Goal: Transaction & Acquisition: Purchase product/service

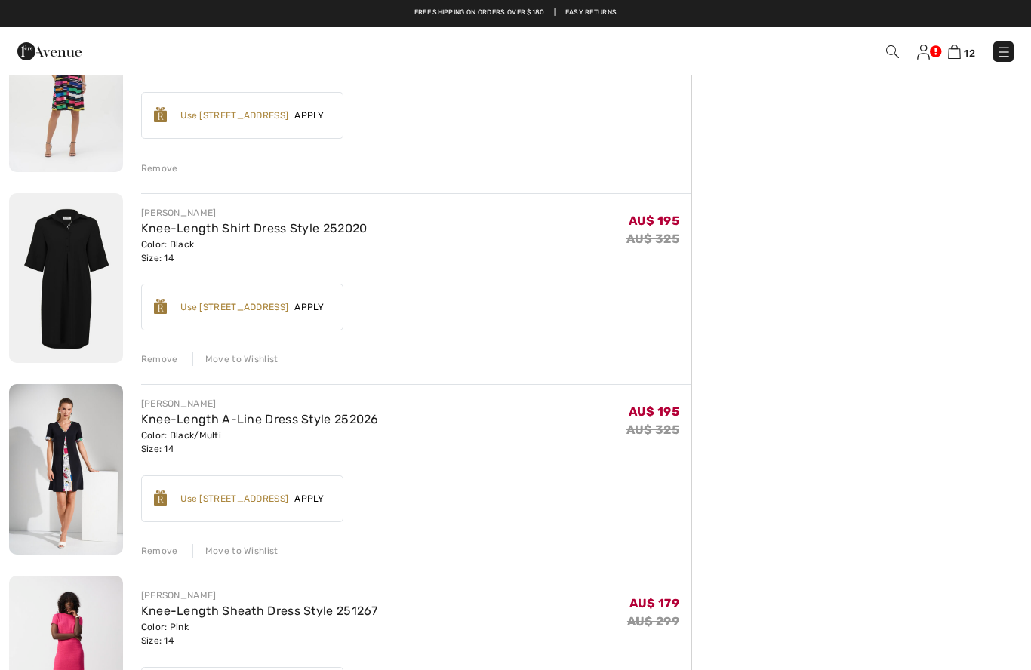
scroll to position [578, 0]
click at [80, 266] on img at bounding box center [66, 280] width 114 height 171
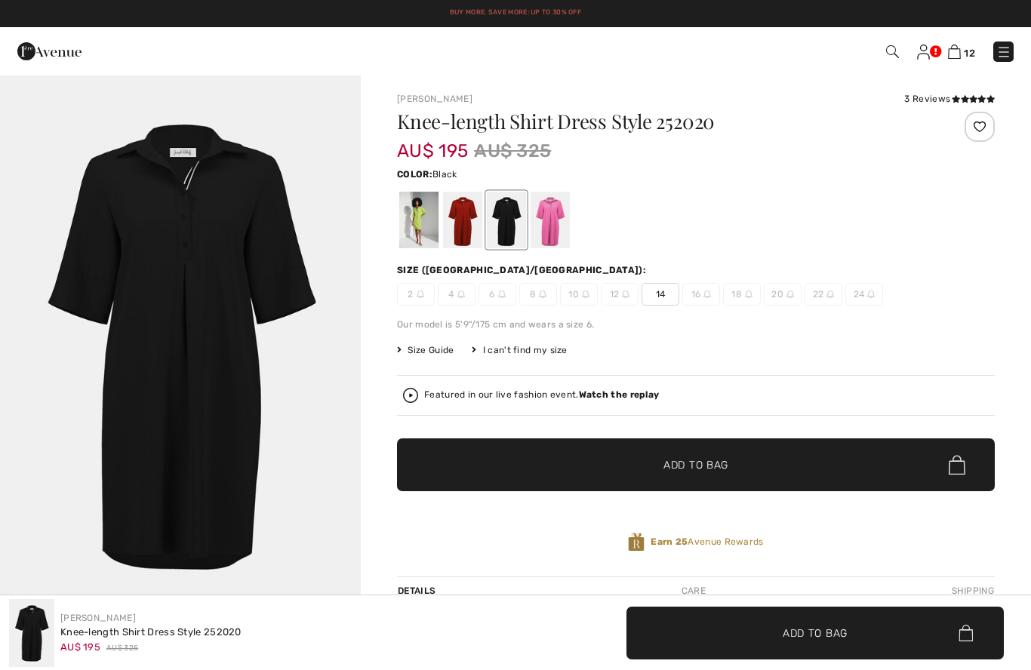
click at [413, 220] on div at bounding box center [418, 220] width 39 height 57
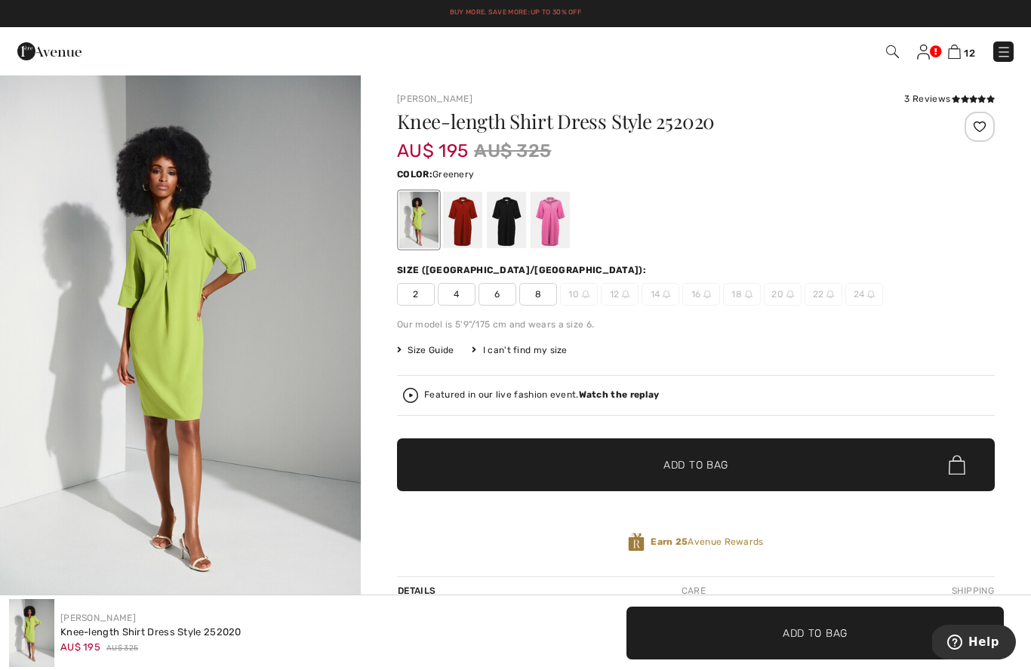
click at [464, 226] on div at bounding box center [462, 220] width 39 height 57
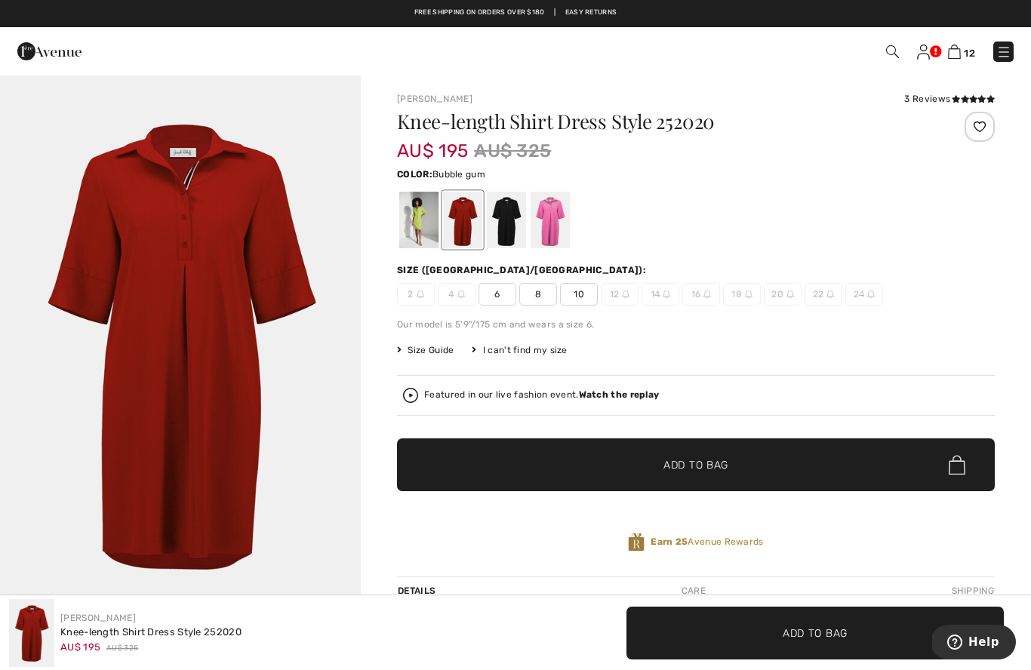
click at [549, 235] on div at bounding box center [550, 220] width 39 height 57
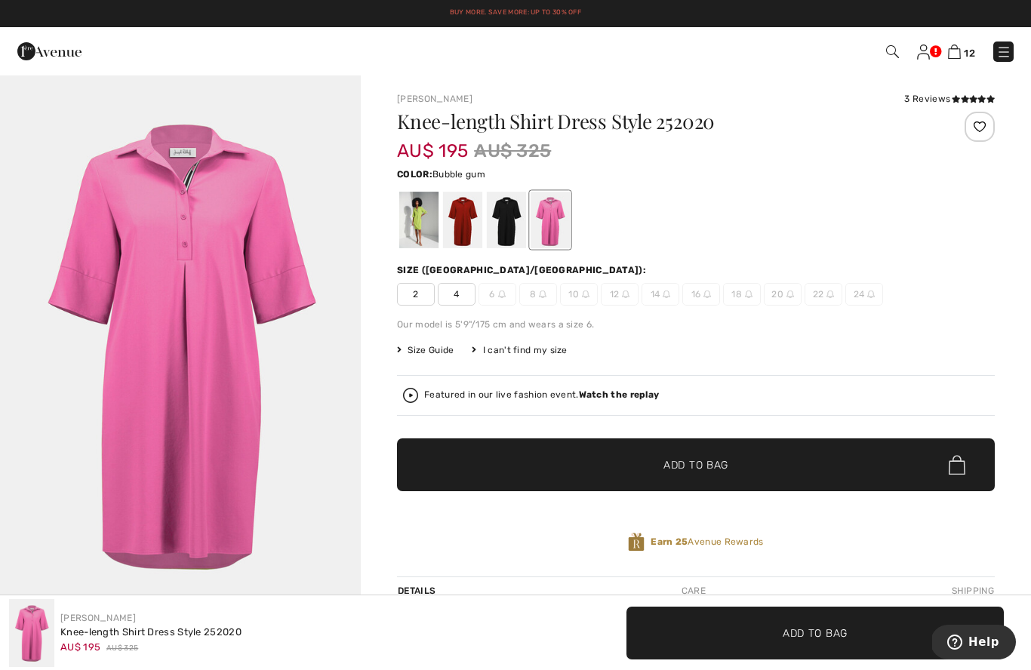
click at [930, 54] on link at bounding box center [923, 51] width 13 height 18
click at [959, 57] on img at bounding box center [954, 52] width 13 height 14
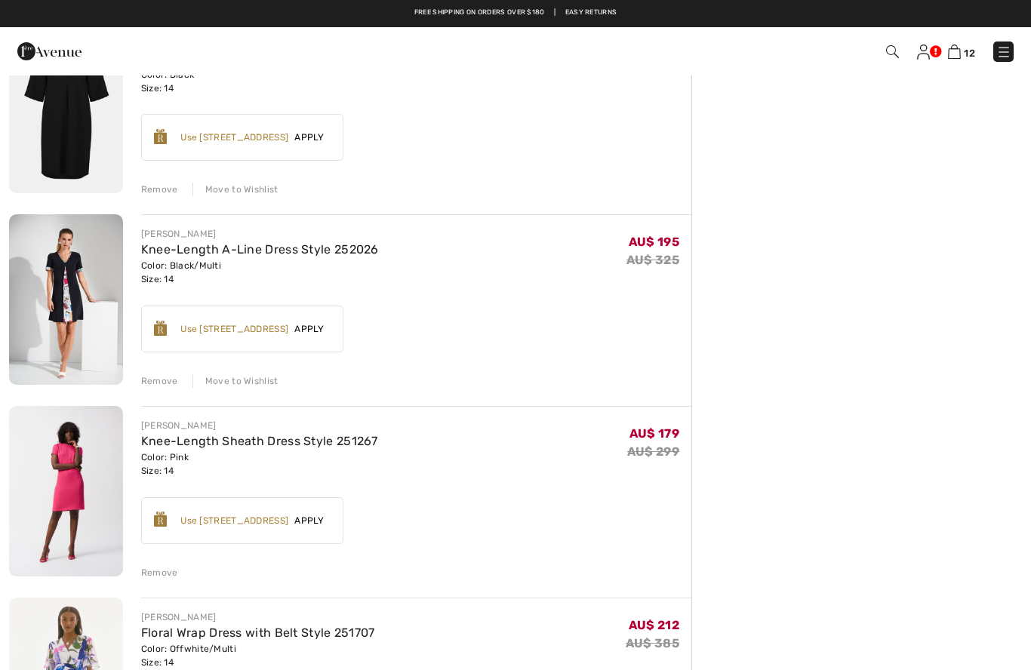
scroll to position [747, 0]
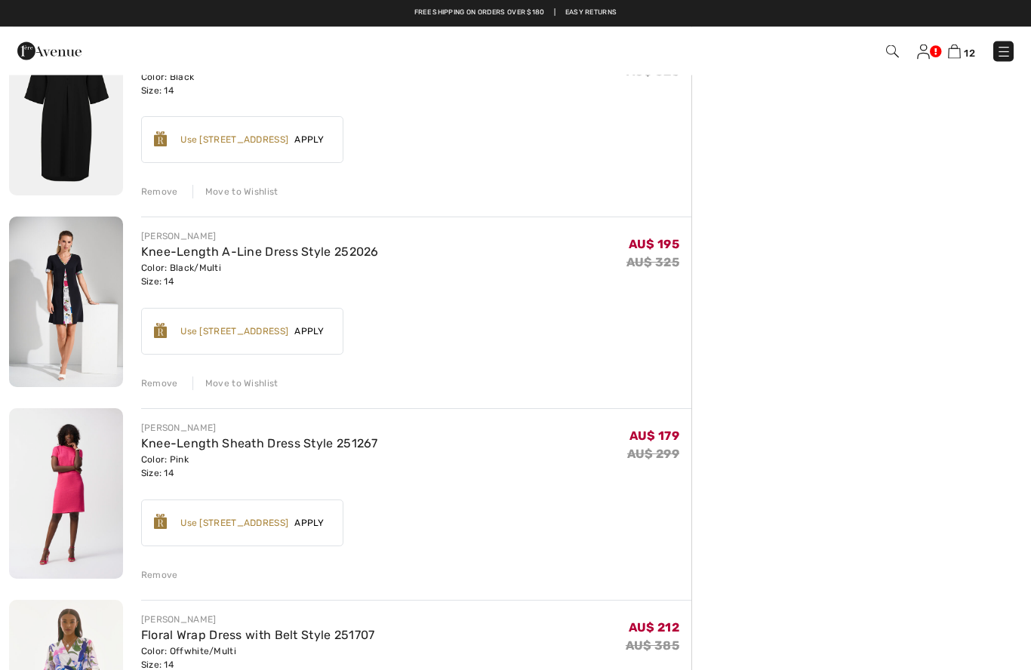
click at [57, 292] on img at bounding box center [66, 302] width 114 height 171
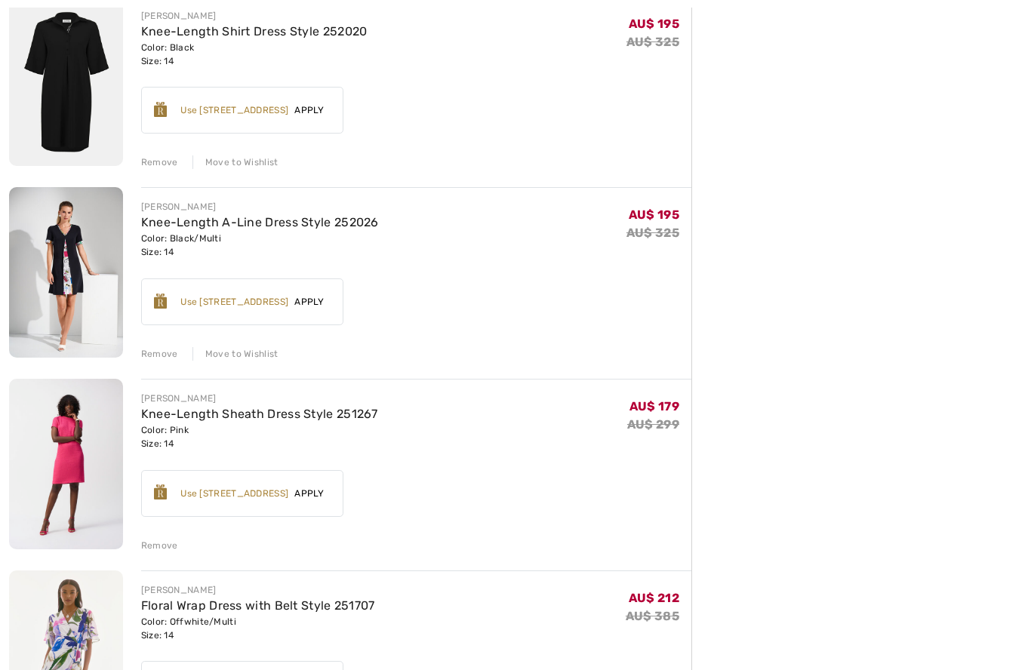
scroll to position [778, 0]
click at [250, 358] on div "Move to Wishlist" at bounding box center [236, 353] width 86 height 14
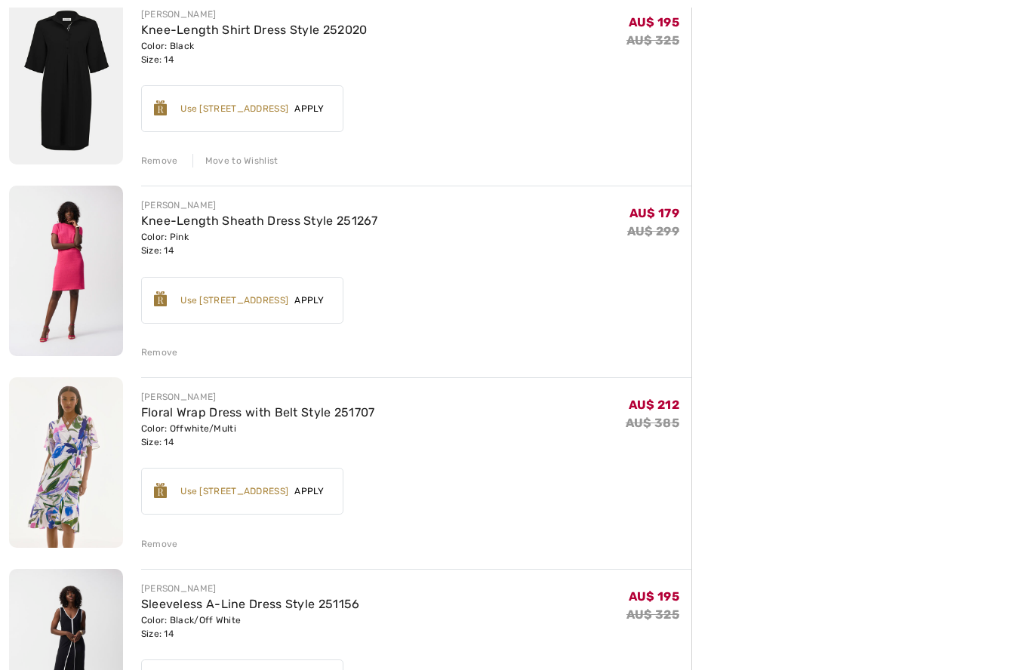
click at [59, 250] on img at bounding box center [66, 271] width 114 height 171
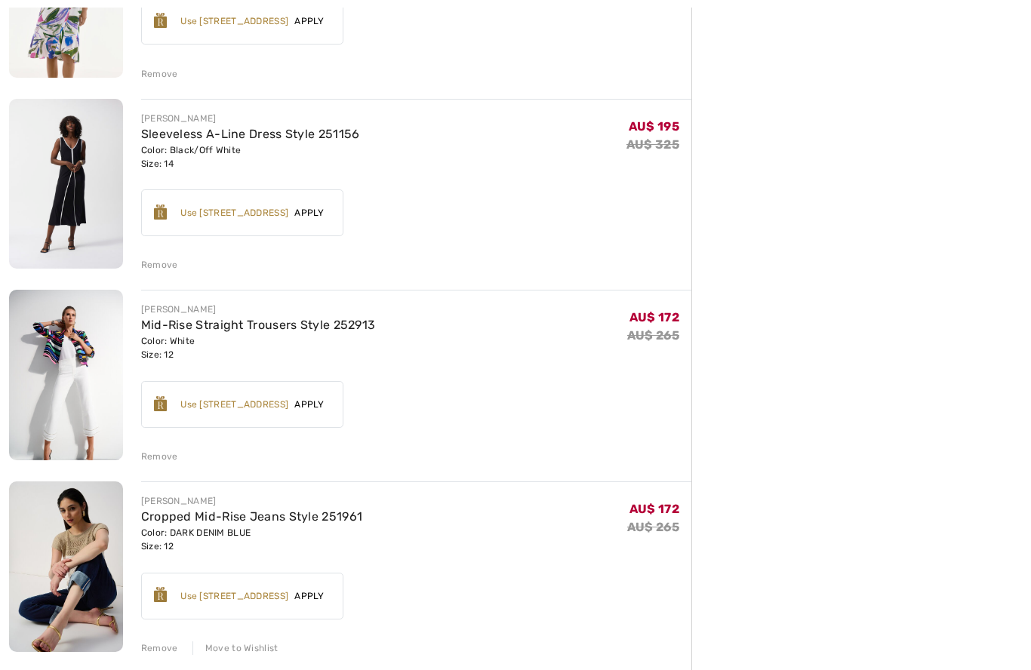
scroll to position [1257, 0]
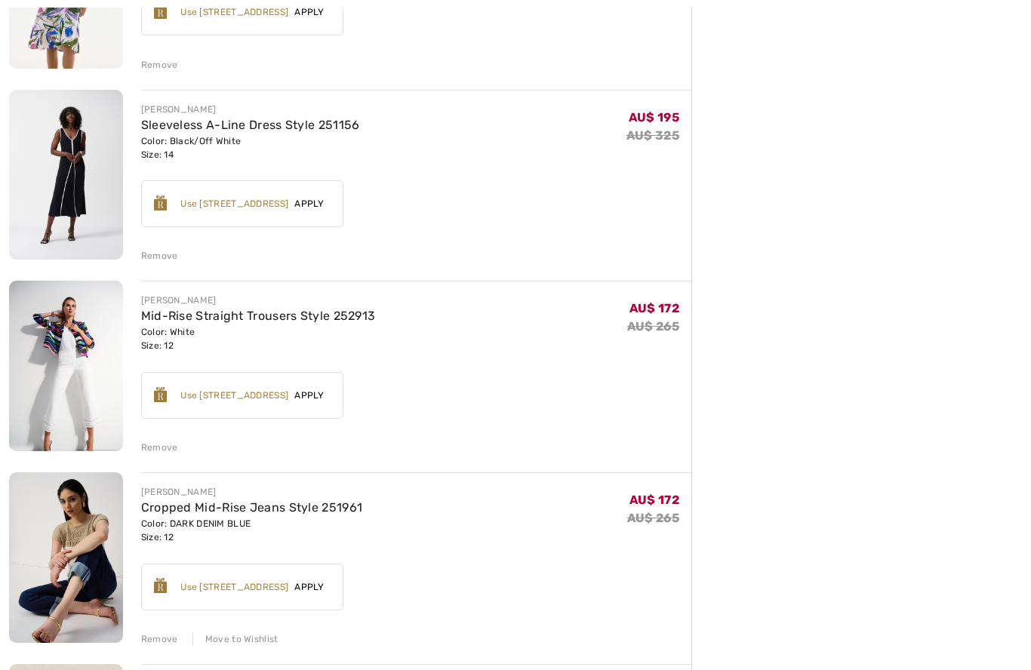
click at [170, 317] on link "Mid-Rise Straight Trousers Style 252913" at bounding box center [258, 317] width 235 height 14
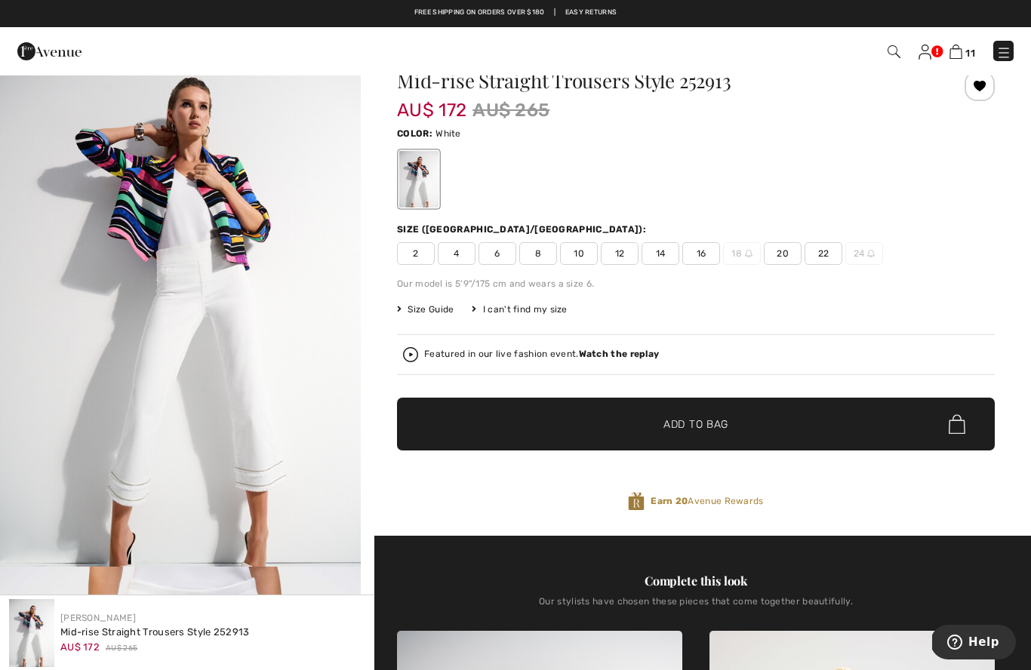
scroll to position [6, 0]
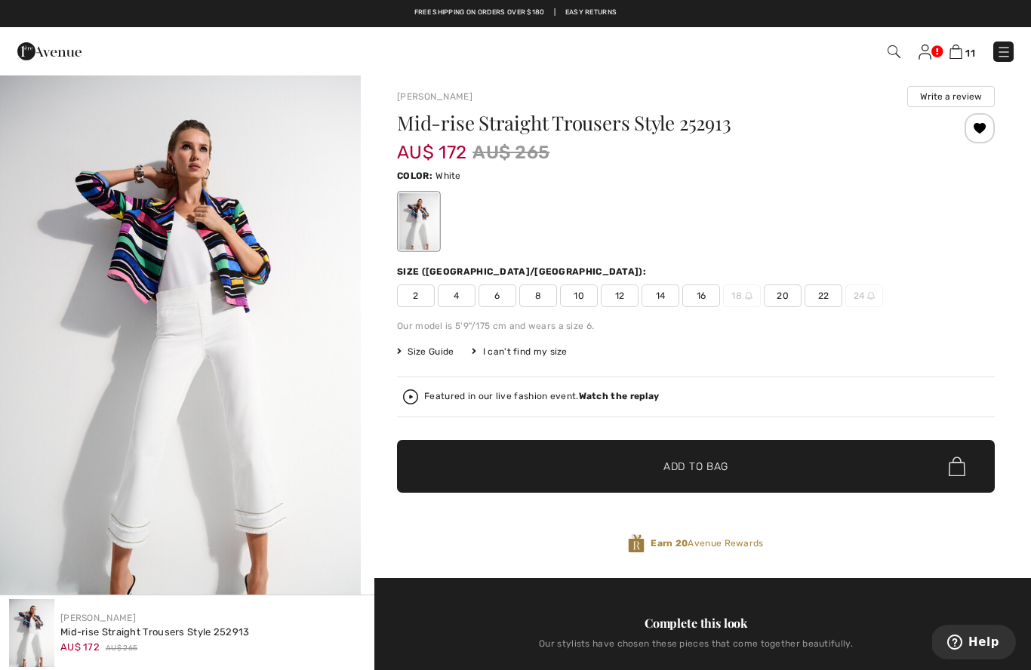
click at [614, 402] on strong "Watch the replay" at bounding box center [619, 396] width 81 height 11
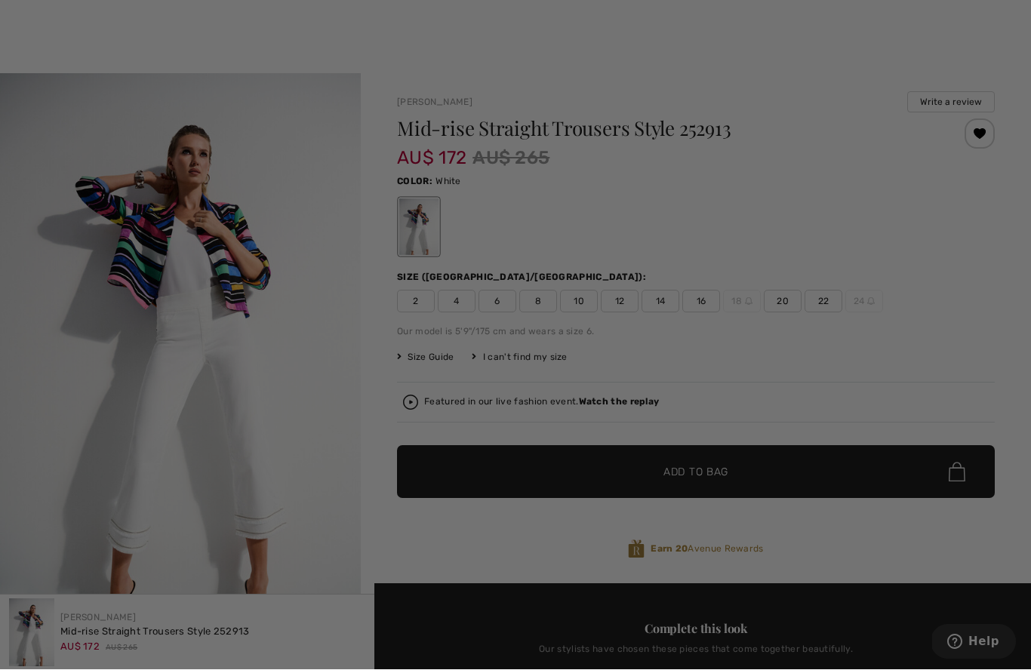
scroll to position [0, 0]
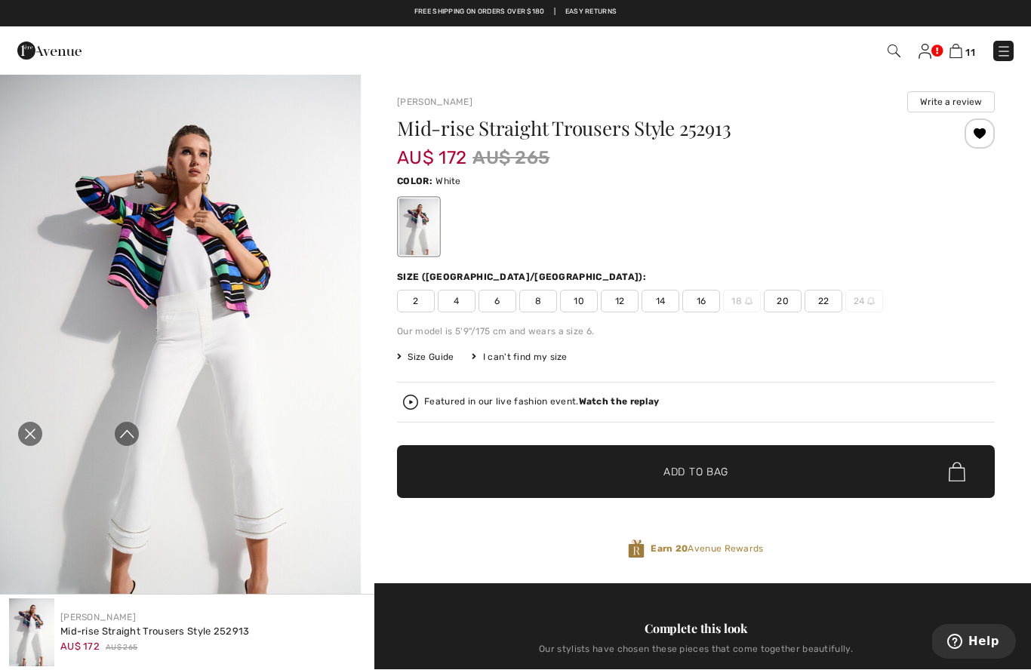
click at [32, 426] on icon "Close live curation" at bounding box center [30, 435] width 18 height 18
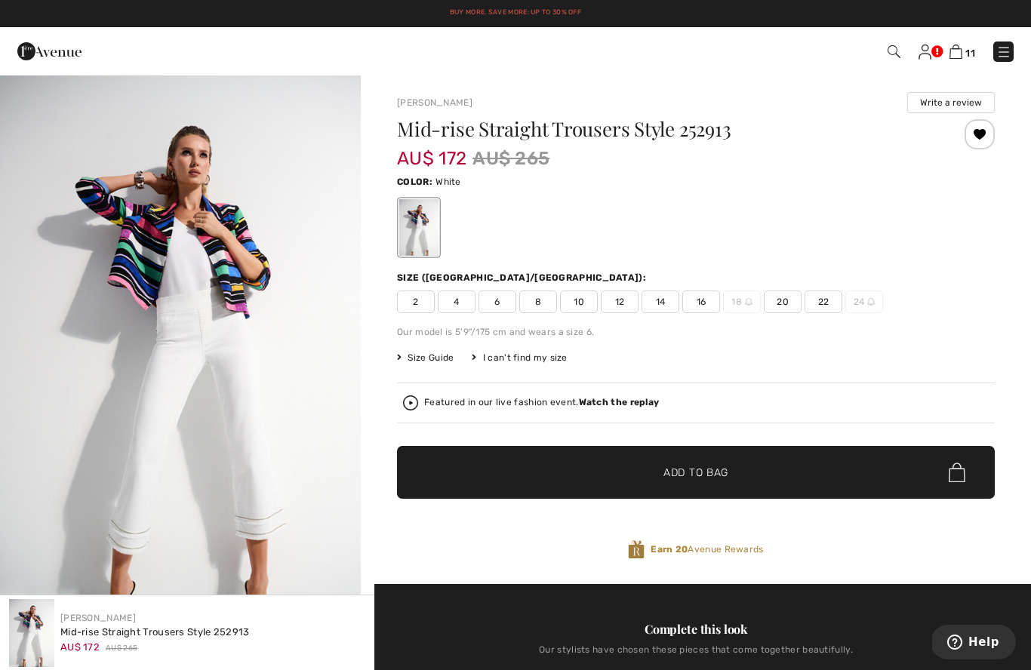
click at [951, 56] on img at bounding box center [956, 52] width 13 height 14
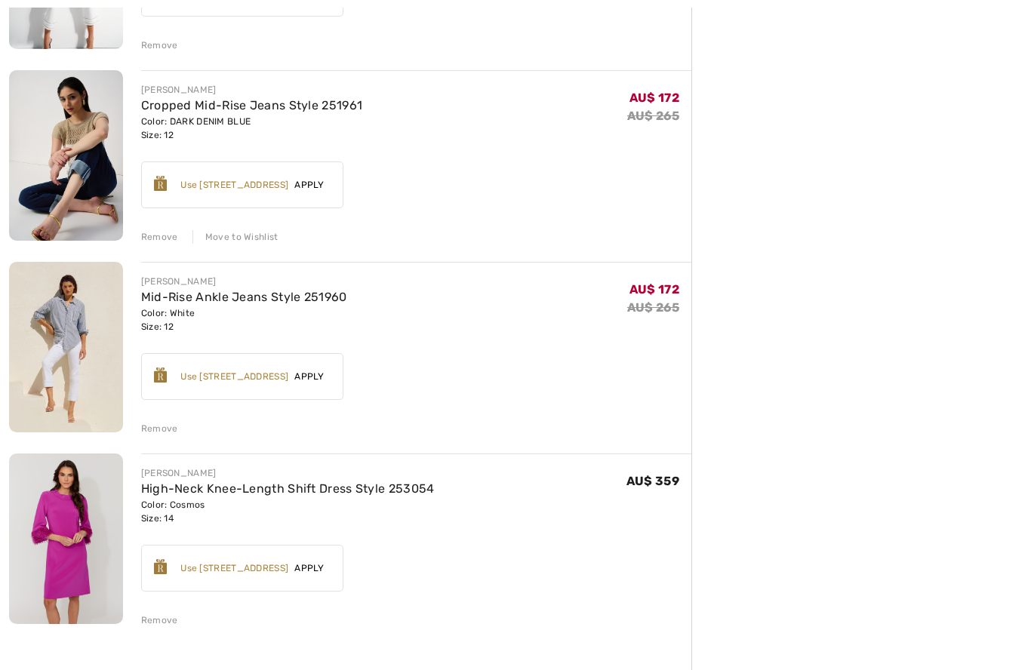
scroll to position [1665, 0]
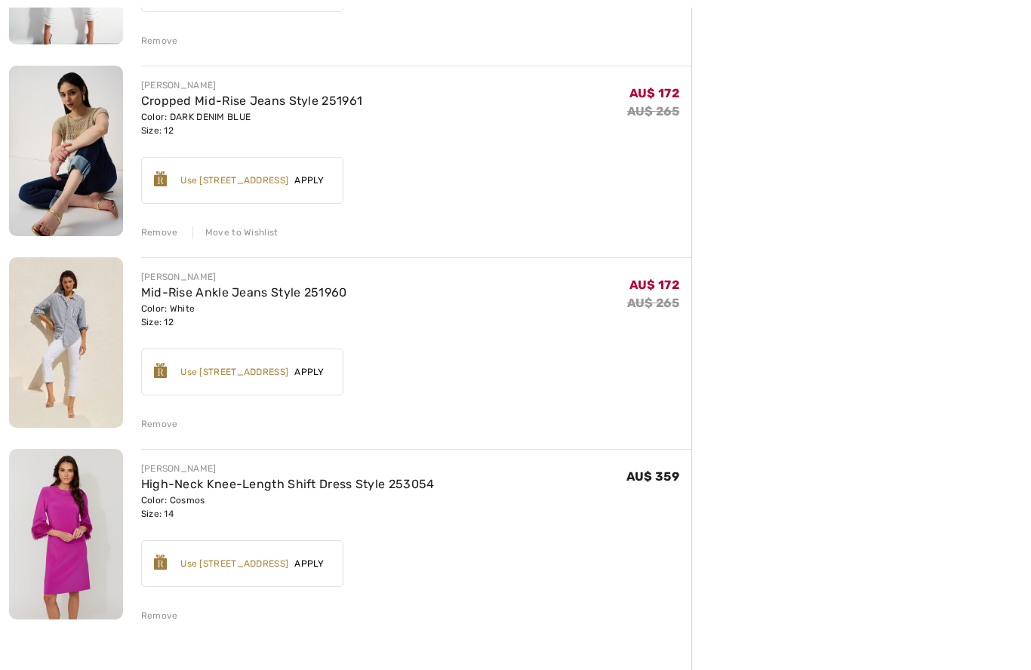
click at [56, 379] on img at bounding box center [66, 342] width 114 height 171
click at [60, 351] on img at bounding box center [66, 342] width 114 height 171
click at [168, 295] on link "Mid-Rise Ankle Jeans Style 251960" at bounding box center [244, 292] width 206 height 14
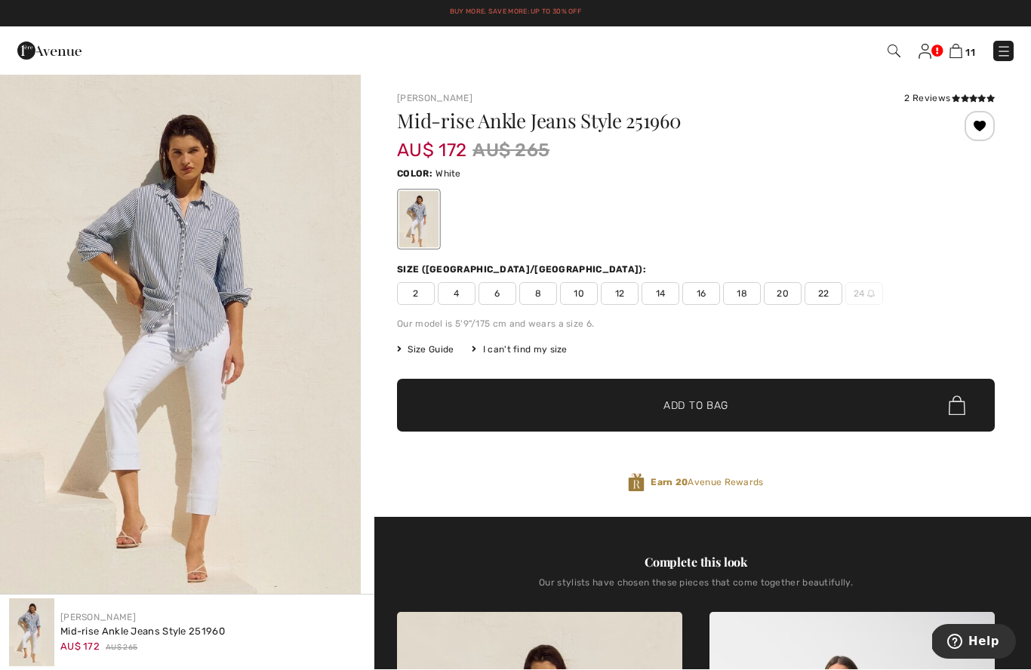
click at [968, 98] on icon at bounding box center [965, 98] width 8 height 8
click at [957, 57] on img at bounding box center [956, 51] width 13 height 14
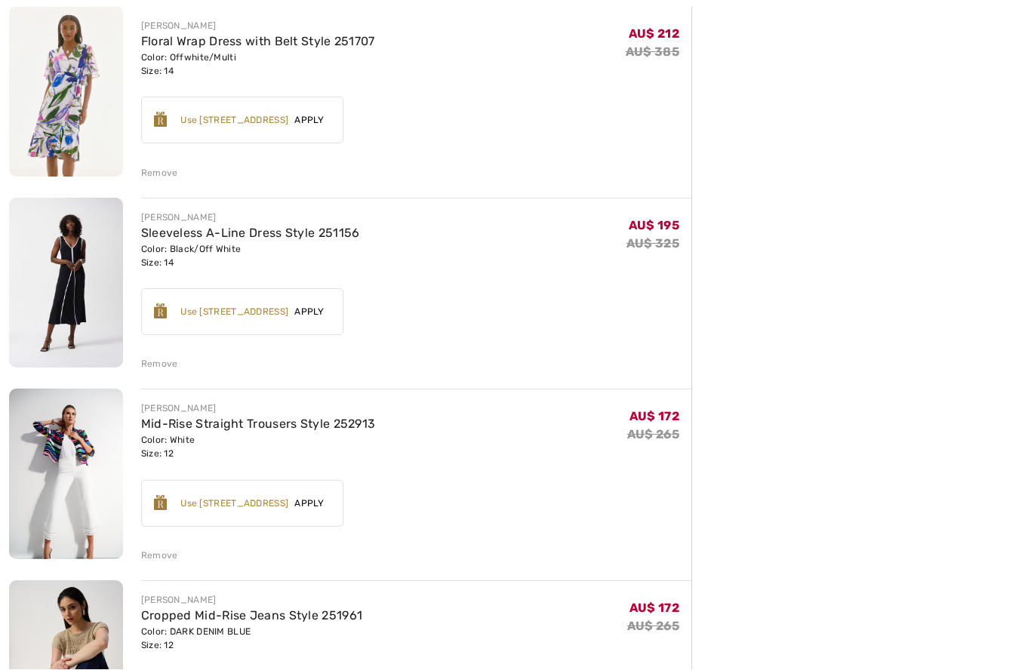
scroll to position [1150, 0]
click at [178, 238] on link "Sleeveless A-Line Dress Style 251156" at bounding box center [250, 232] width 219 height 14
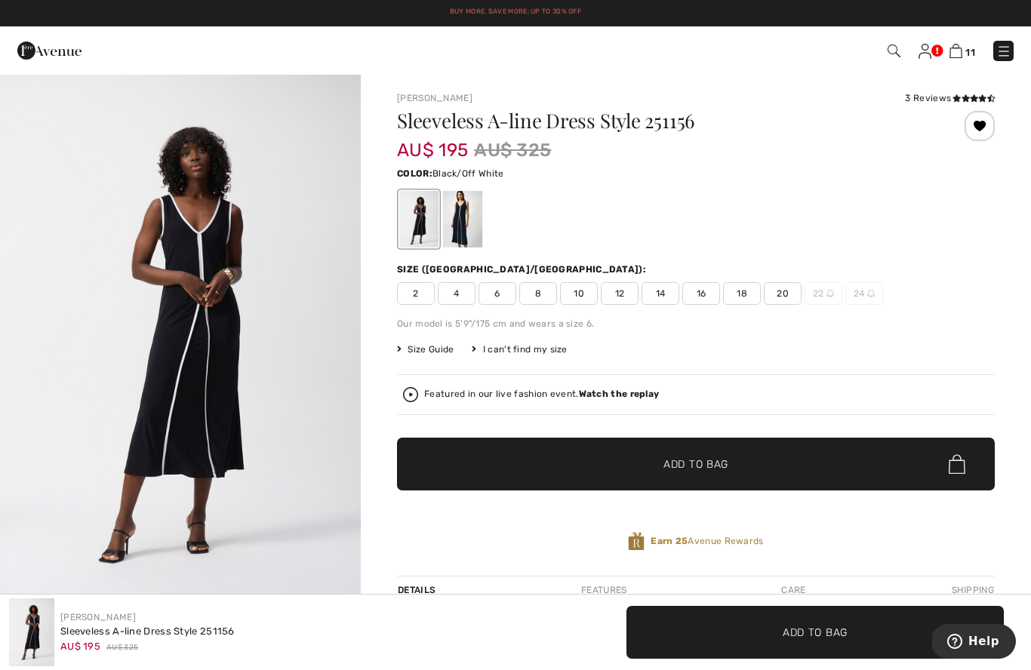
click at [953, 101] on icon at bounding box center [957, 98] width 8 height 8
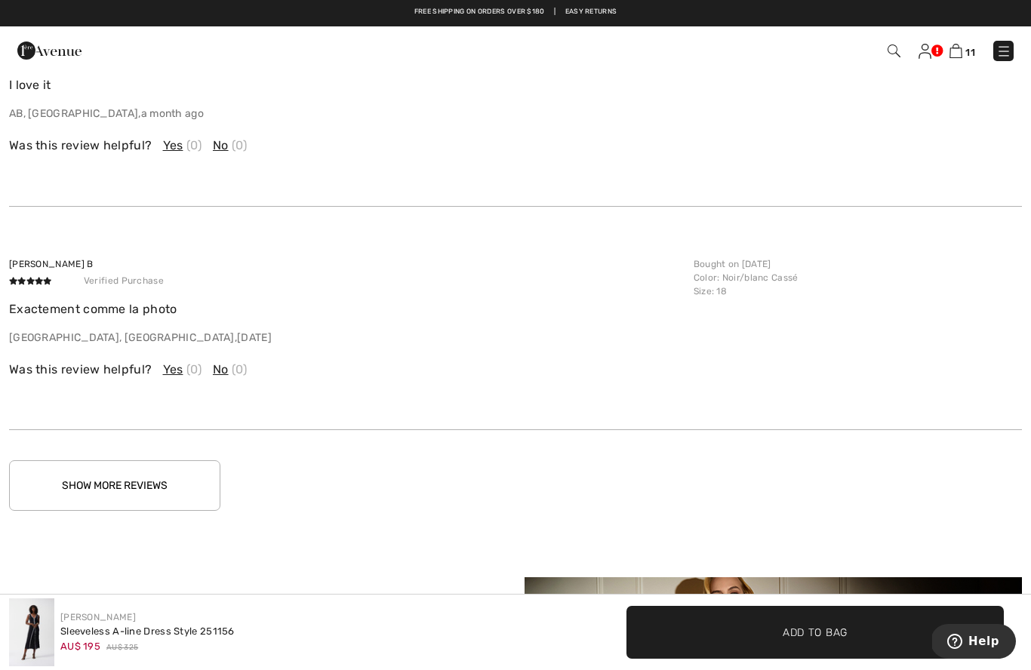
scroll to position [2063, 0]
click at [60, 308] on p "Exactement comme la photo" at bounding box center [347, 311] width 676 height 18
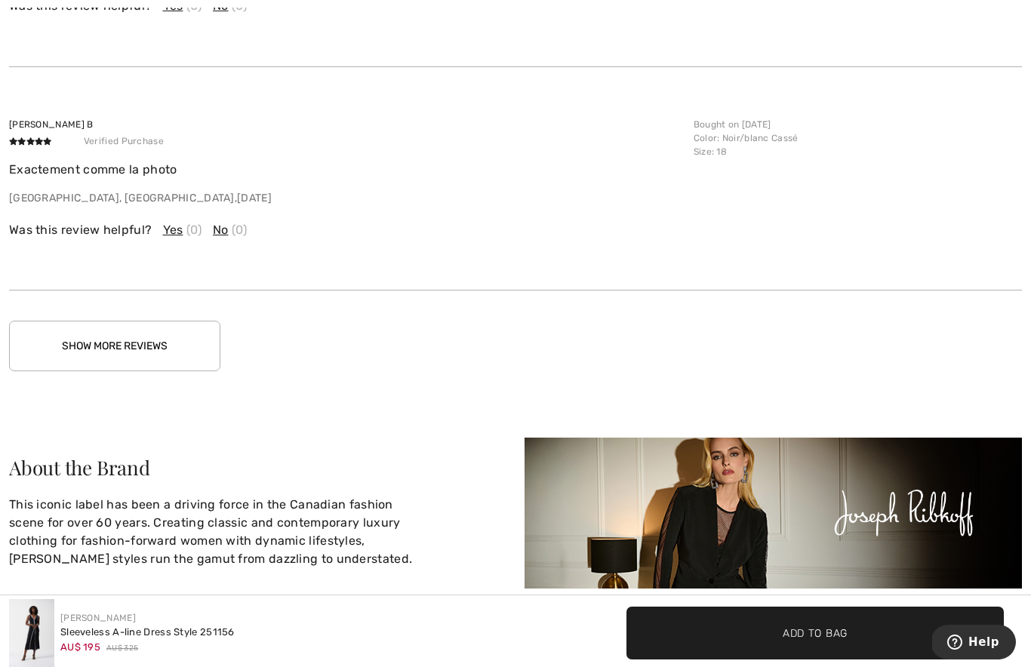
scroll to position [2212, 0]
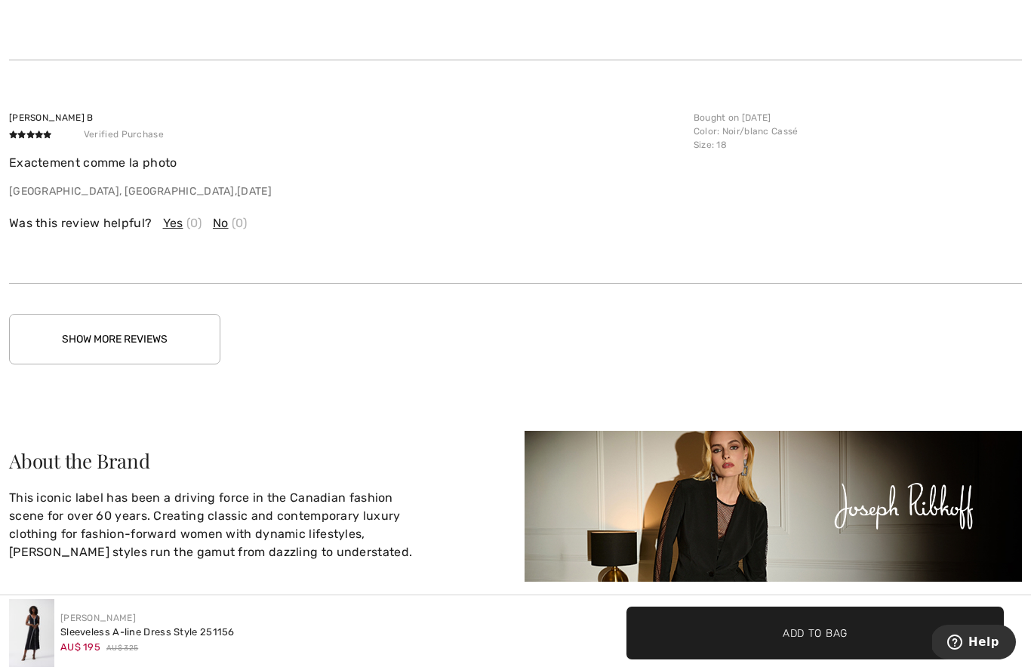
click at [88, 339] on button "Show More Reviews" at bounding box center [114, 339] width 211 height 51
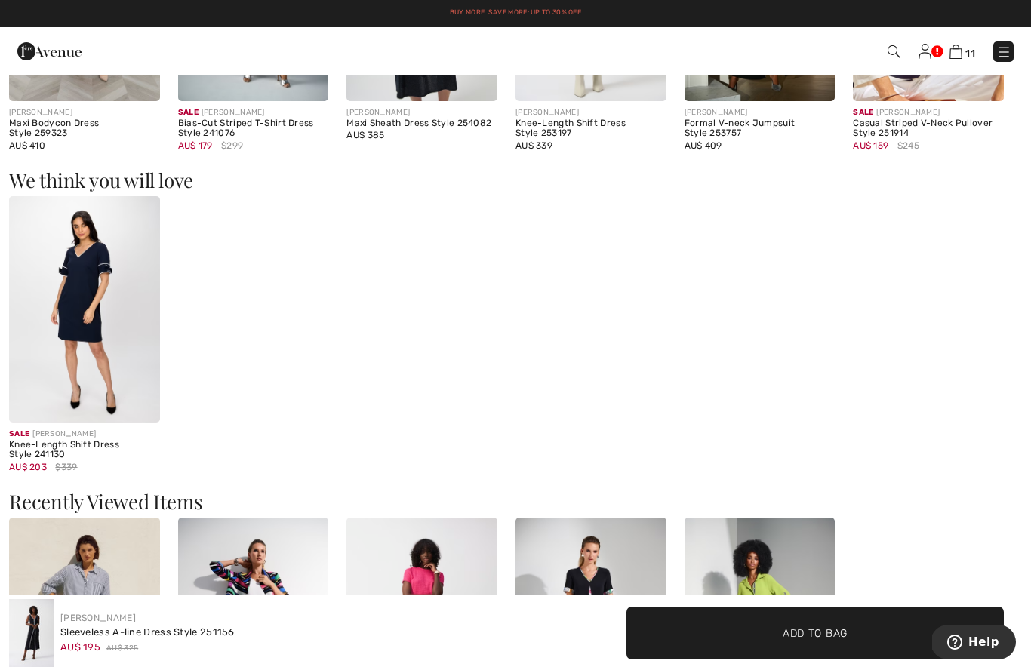
scroll to position [1090, 0]
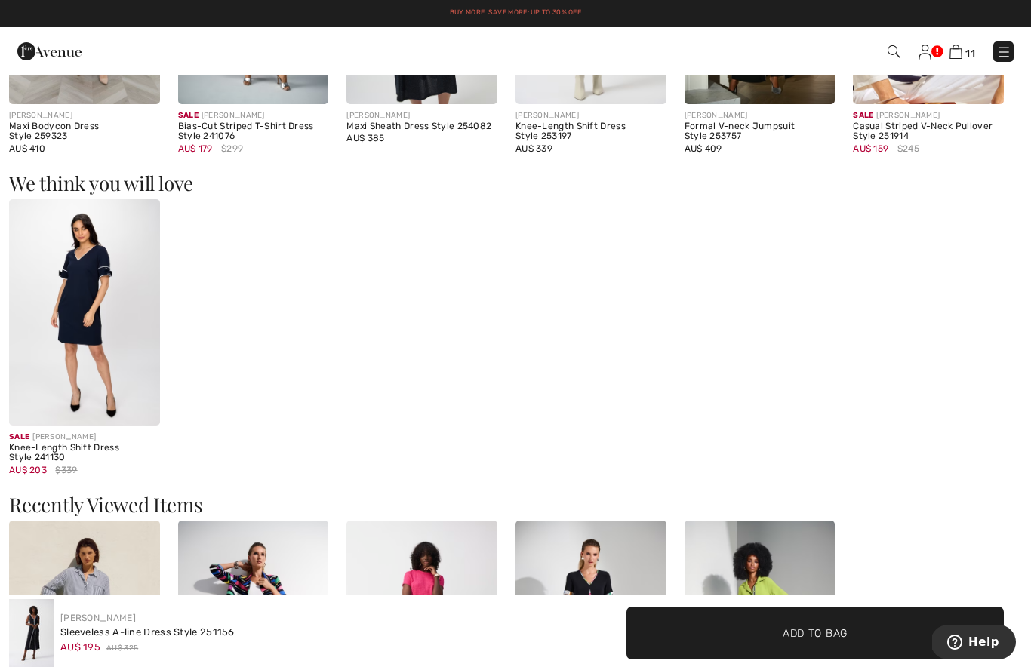
click at [960, 48] on img at bounding box center [956, 52] width 13 height 14
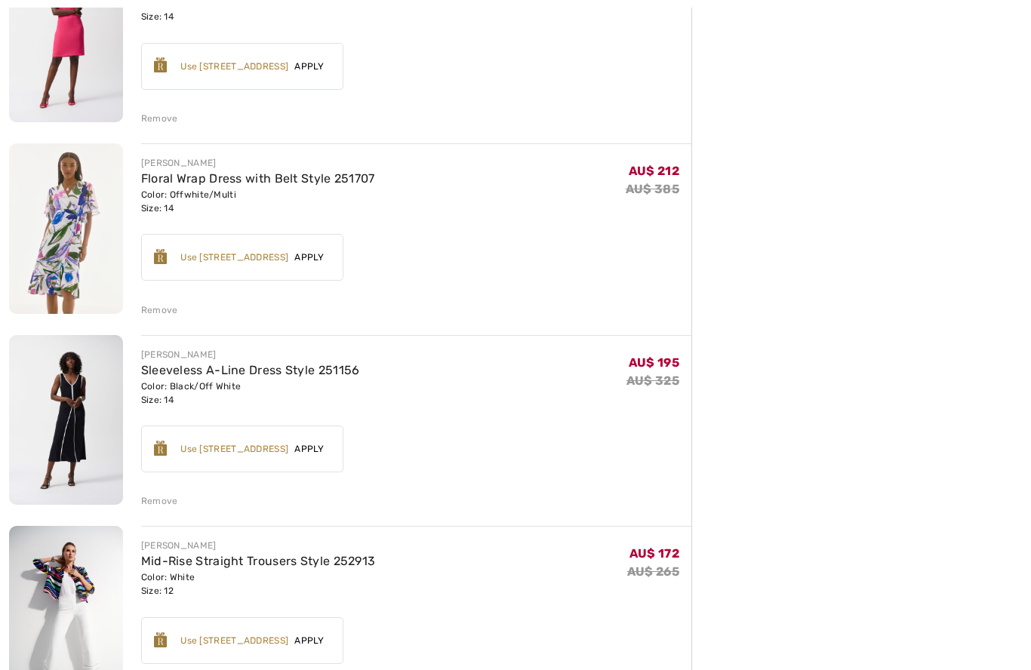
scroll to position [1016, 0]
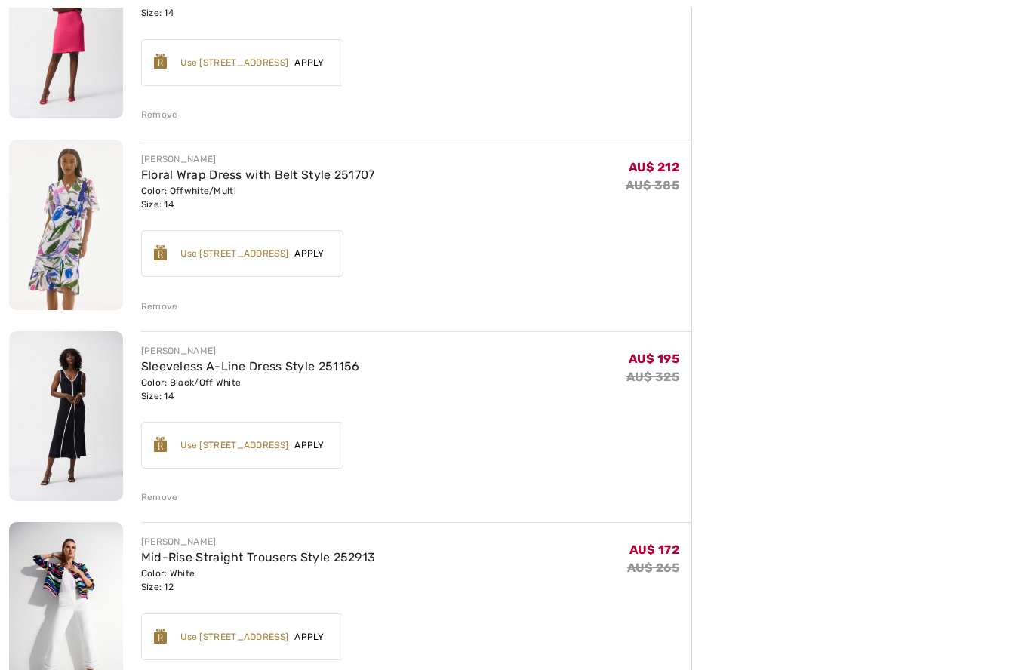
click at [182, 180] on link "Floral Wrap Dress with Belt Style 251707" at bounding box center [258, 175] width 234 height 14
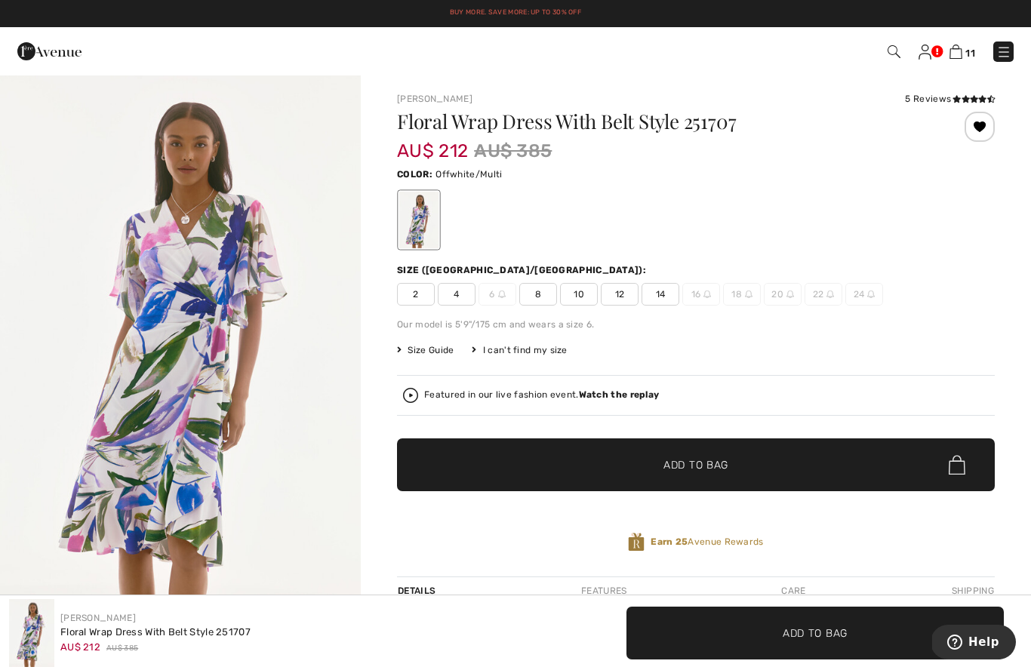
click at [970, 97] on icon at bounding box center [974, 99] width 8 height 8
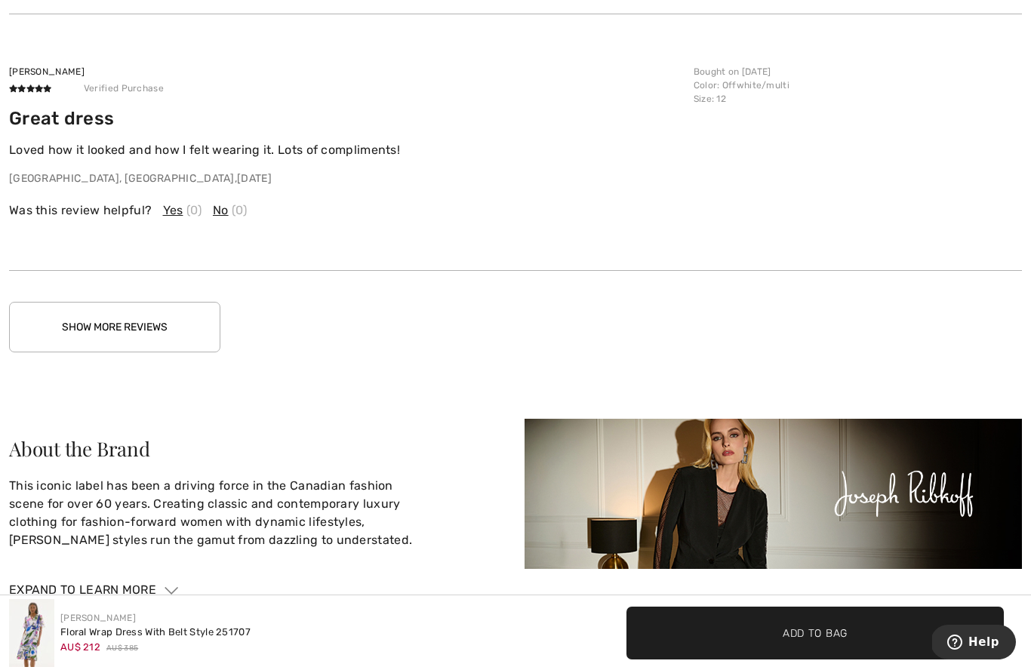
scroll to position [2305, 0]
click at [72, 325] on button "Show More Reviews" at bounding box center [114, 326] width 211 height 51
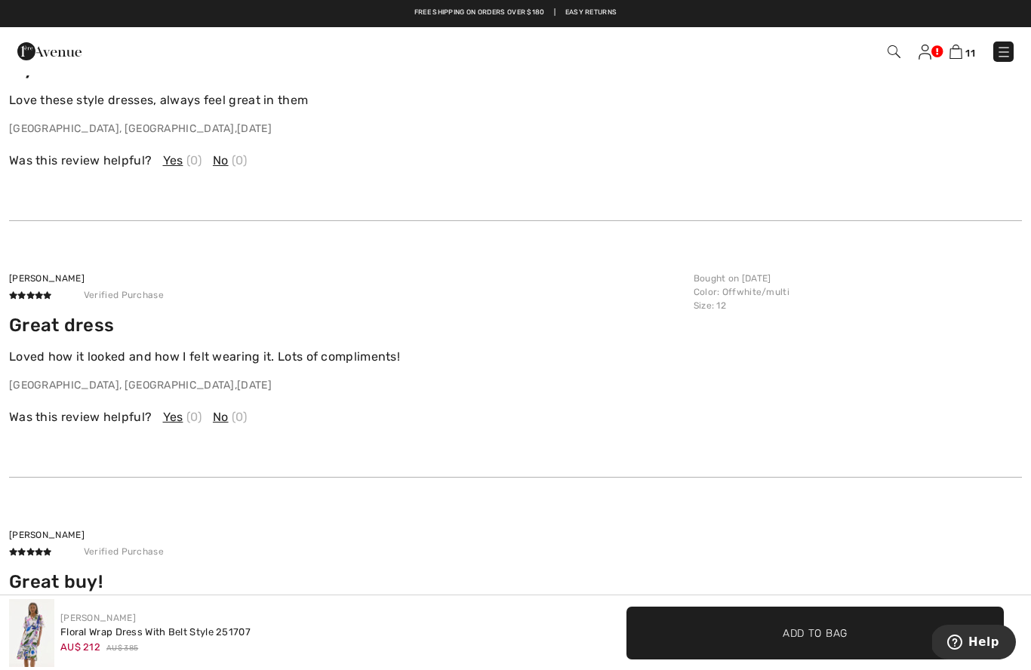
scroll to position [1987, 0]
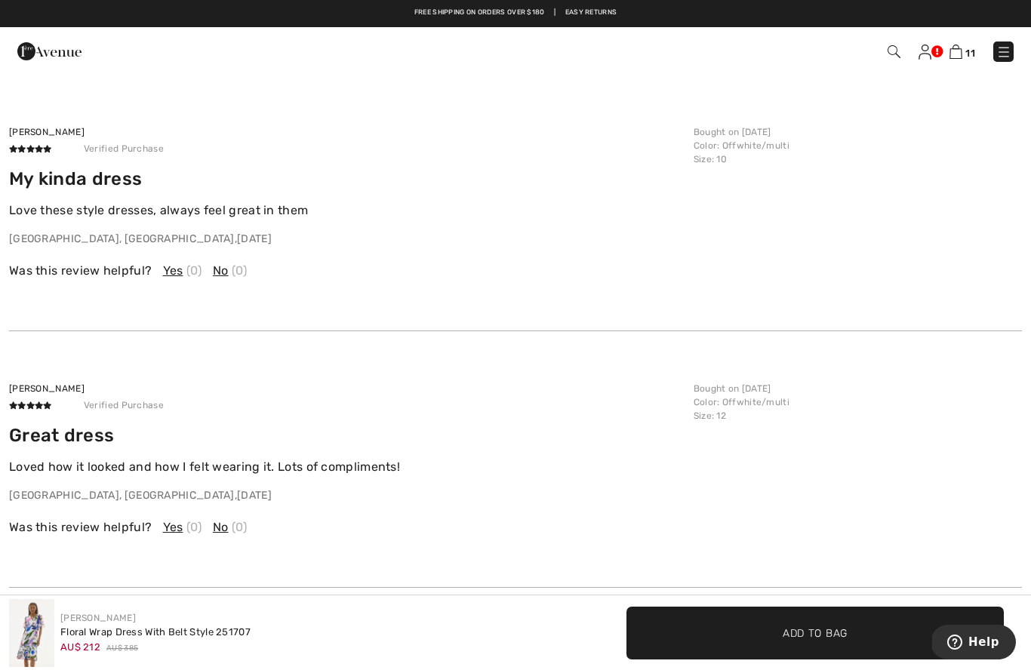
click at [966, 48] on span "11" at bounding box center [971, 53] width 10 height 11
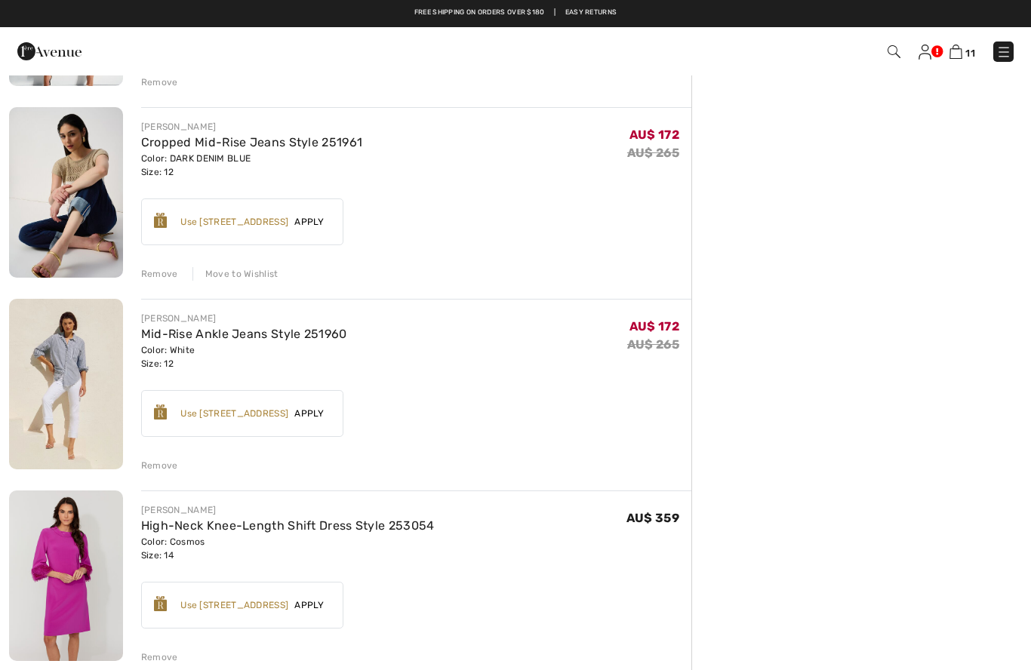
scroll to position [1602, 0]
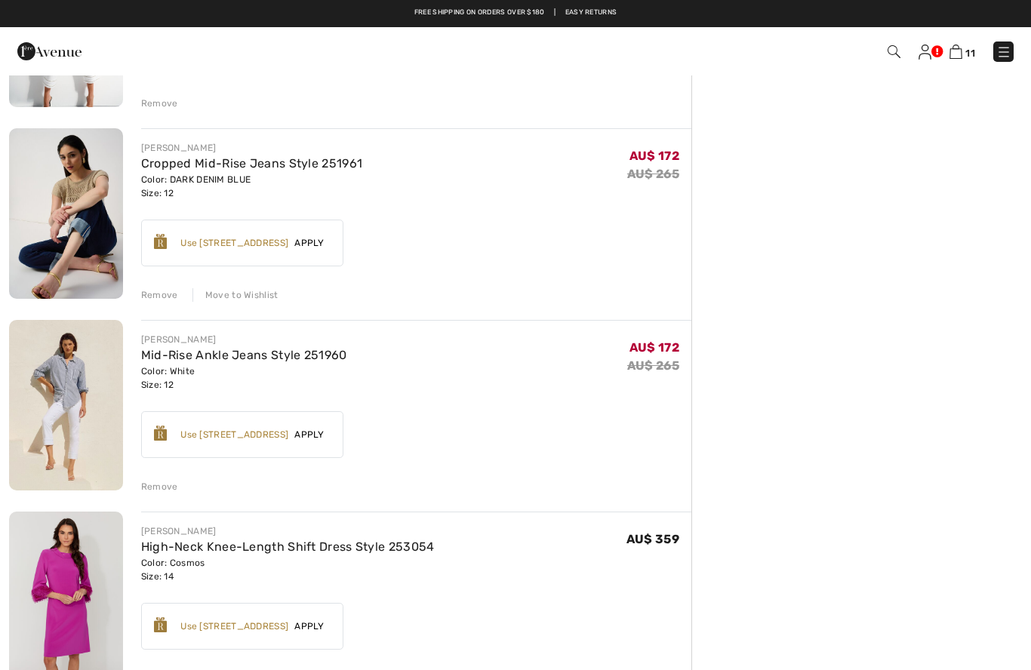
click at [191, 168] on link "Cropped Mid-Rise Jeans Style 251961" at bounding box center [252, 163] width 222 height 14
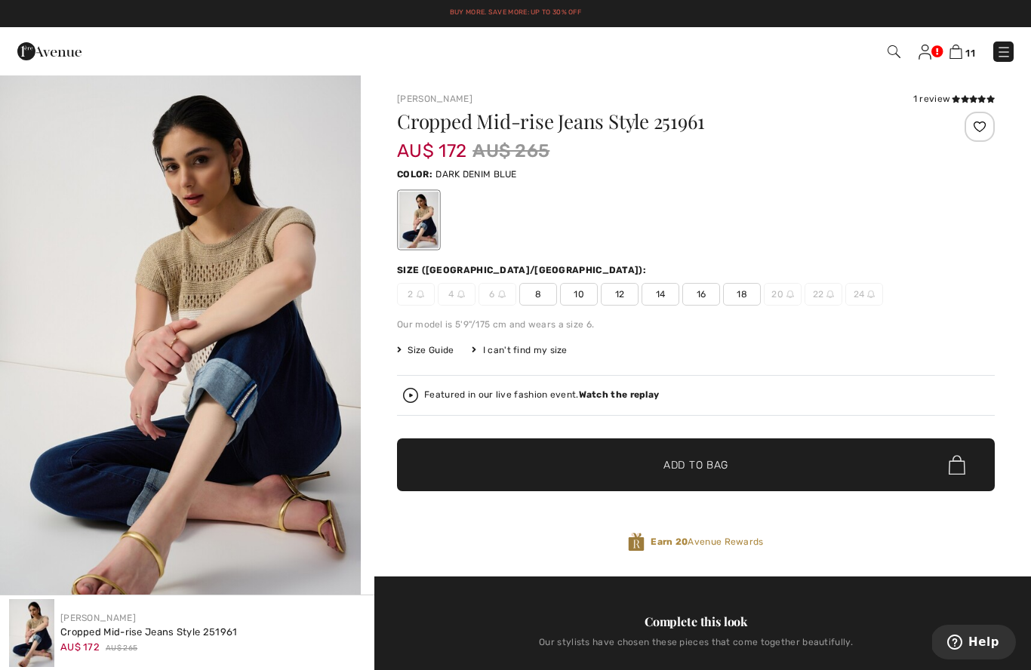
click at [963, 97] on icon at bounding box center [965, 99] width 8 height 8
click at [975, 97] on icon at bounding box center [973, 99] width 8 height 8
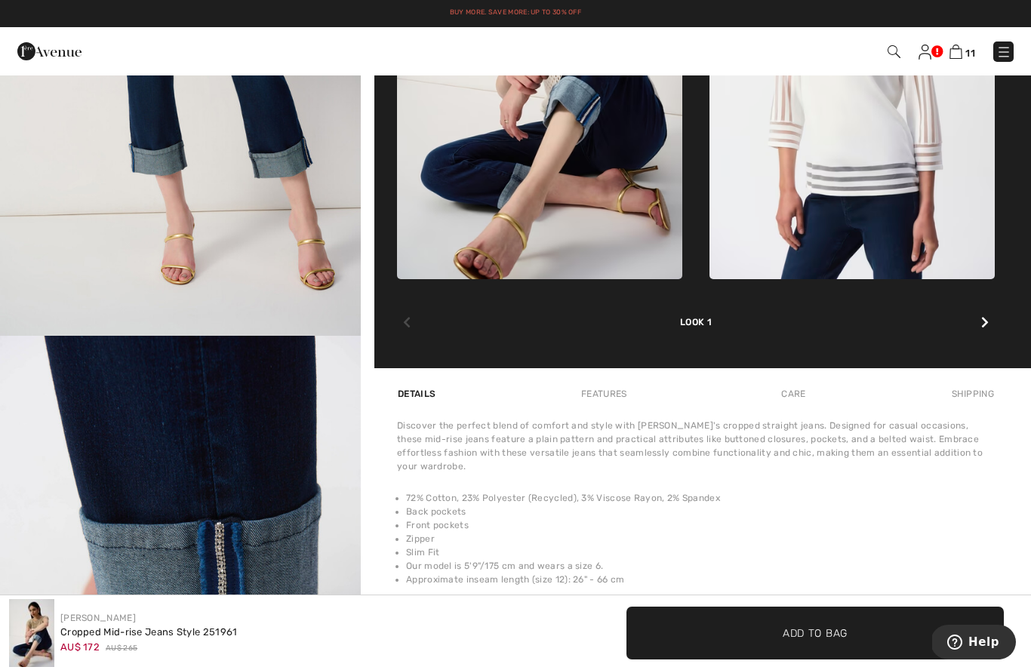
scroll to position [809, 0]
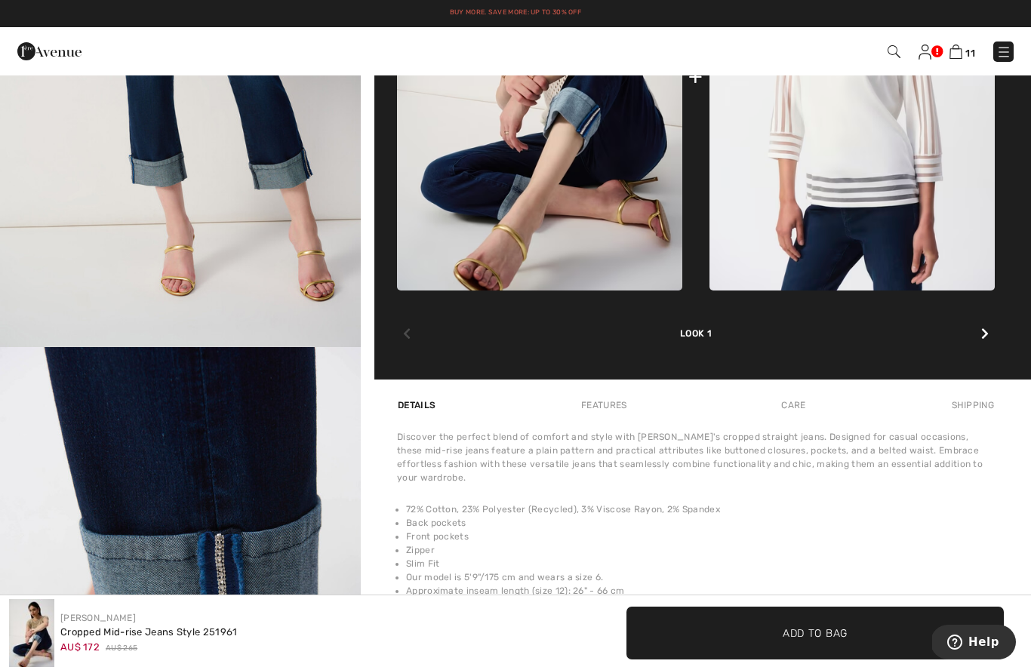
click at [956, 55] on img at bounding box center [956, 52] width 13 height 14
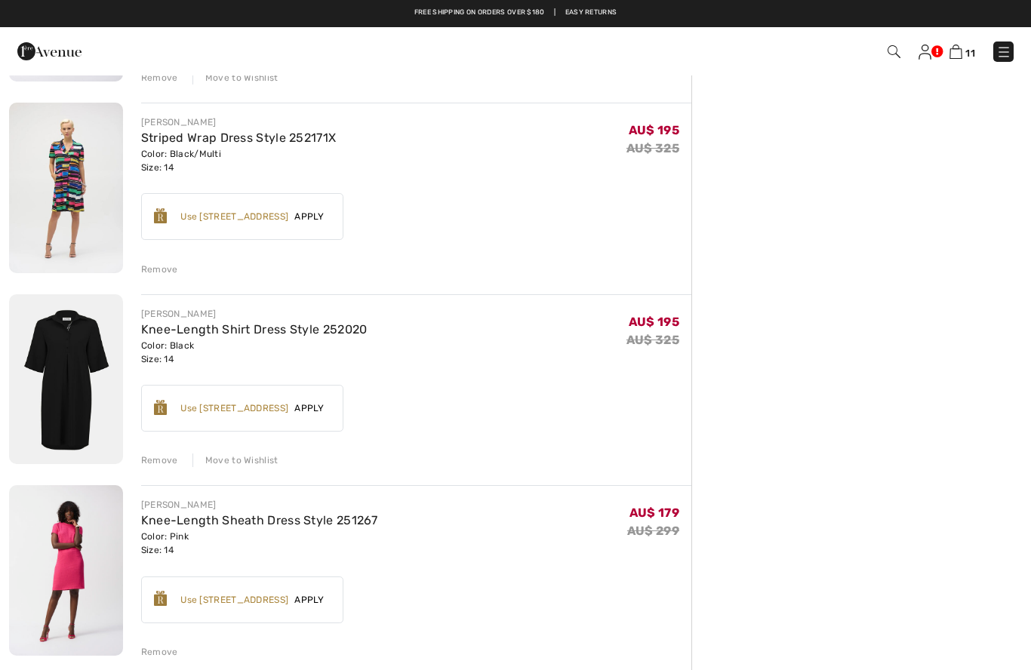
scroll to position [477, 0]
click at [185, 133] on link "Striped Wrap Dress Style 252171X" at bounding box center [239, 139] width 196 height 14
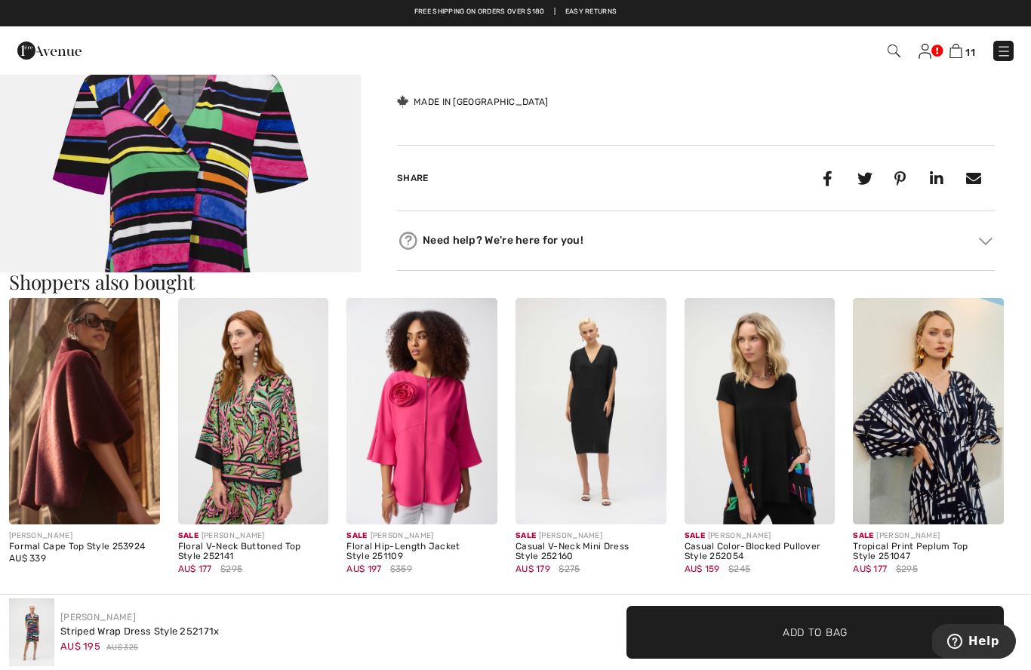
scroll to position [613, 0]
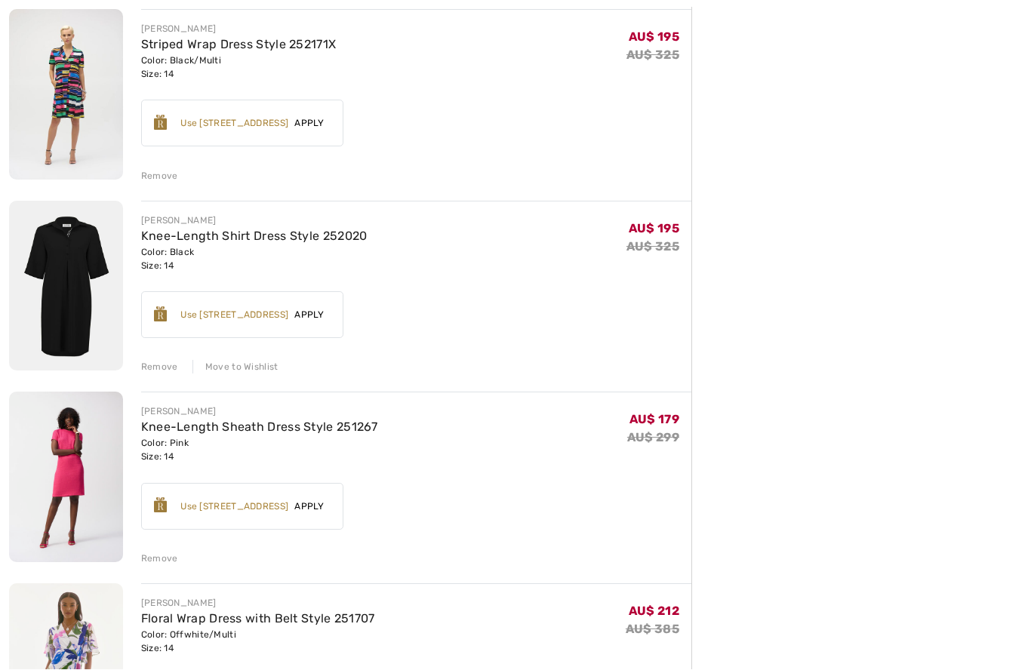
scroll to position [574, 0]
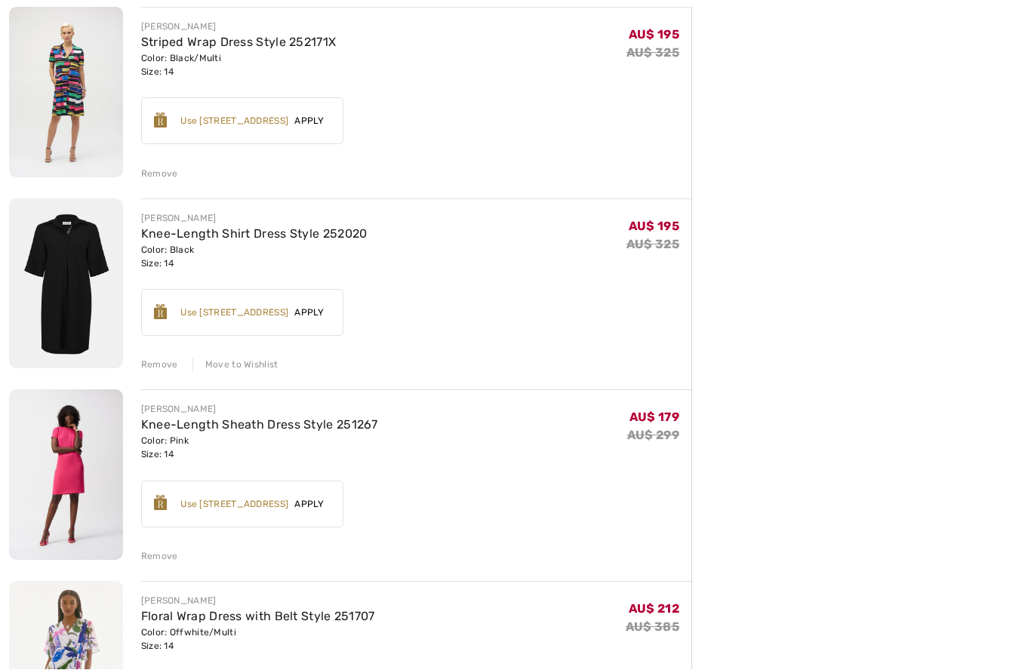
click at [188, 233] on link "Knee-Length Shirt Dress Style 252020" at bounding box center [254, 234] width 227 height 14
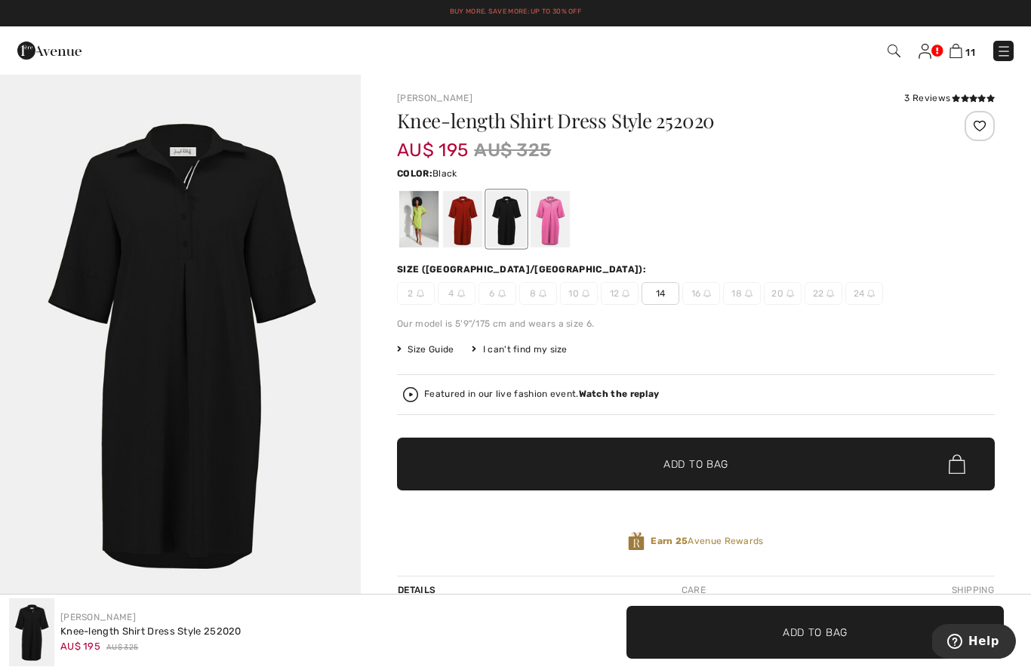
click at [963, 97] on icon at bounding box center [965, 98] width 8 height 8
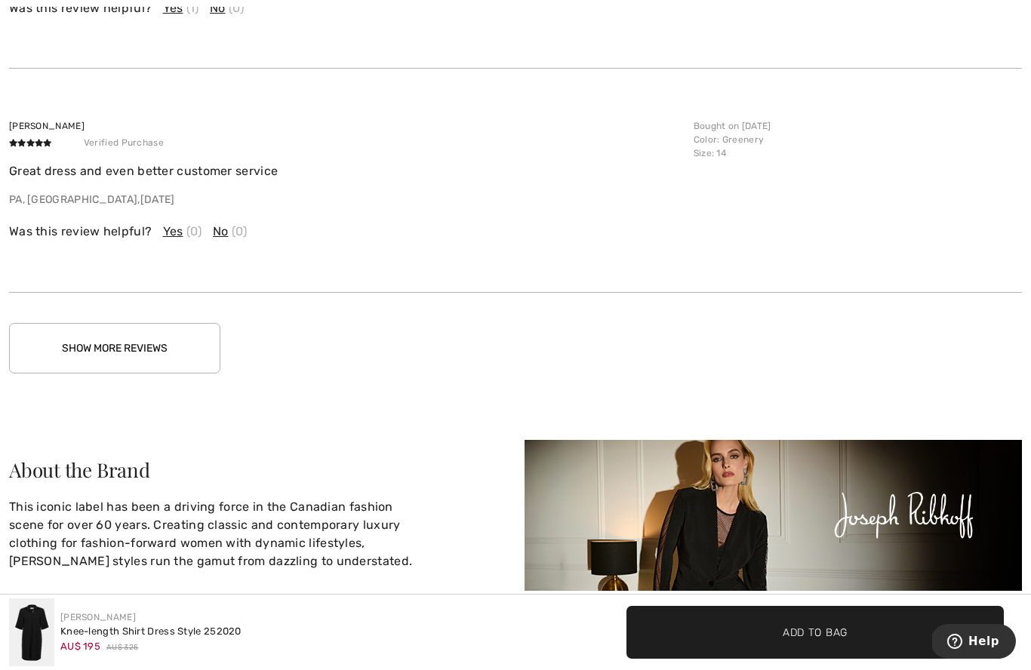
scroll to position [2258, 0]
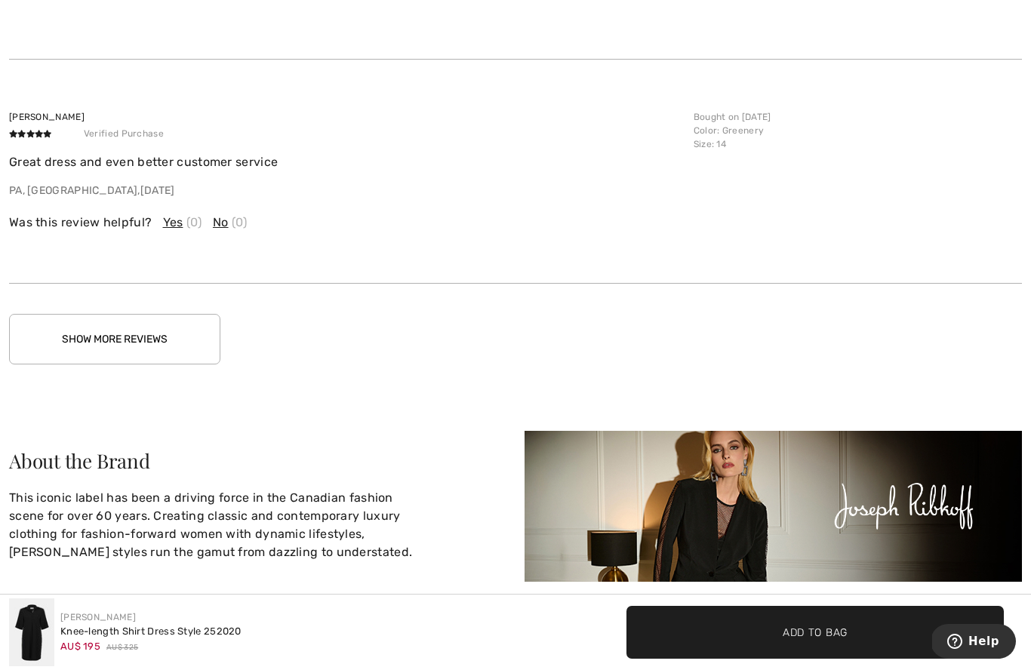
click at [100, 328] on button "Show More Reviews" at bounding box center [114, 339] width 211 height 51
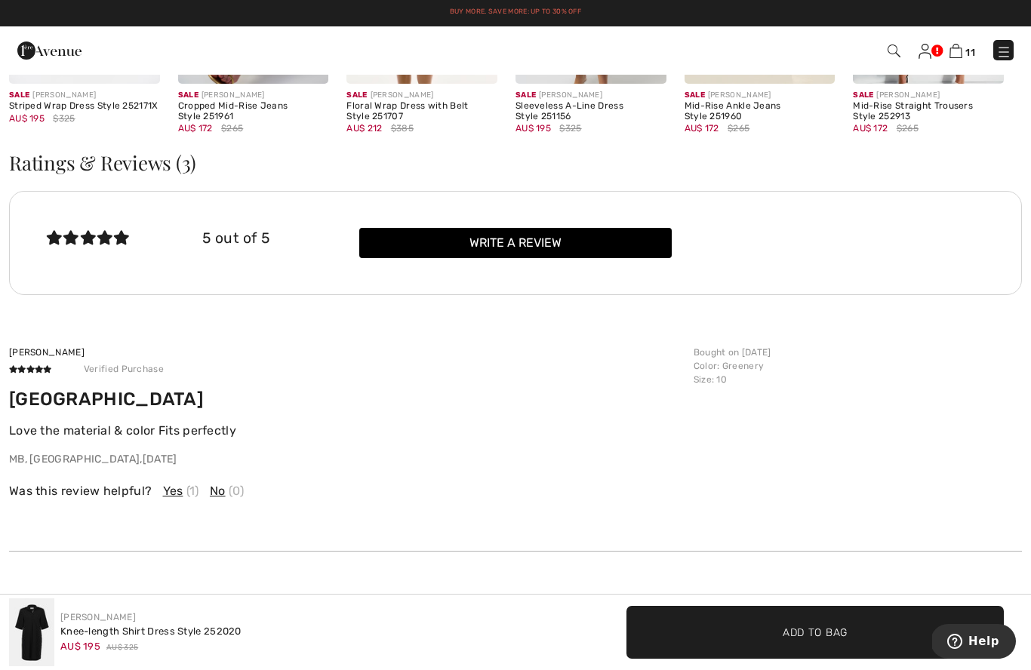
scroll to position [1764, 0]
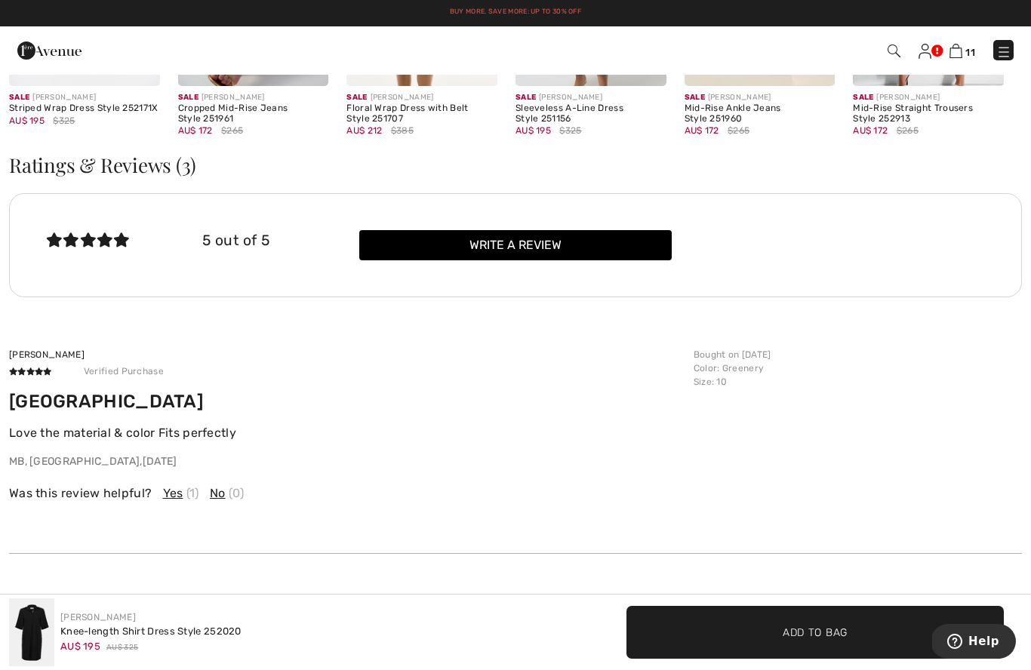
click at [963, 46] on img at bounding box center [956, 51] width 13 height 14
click at [954, 55] on img at bounding box center [956, 51] width 13 height 14
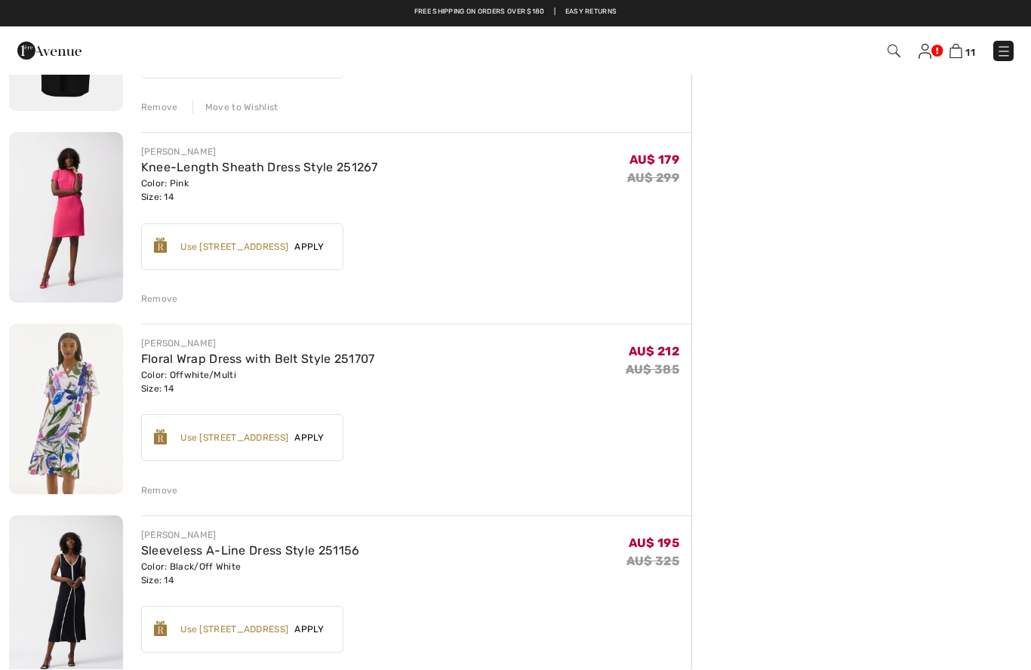
scroll to position [834, 0]
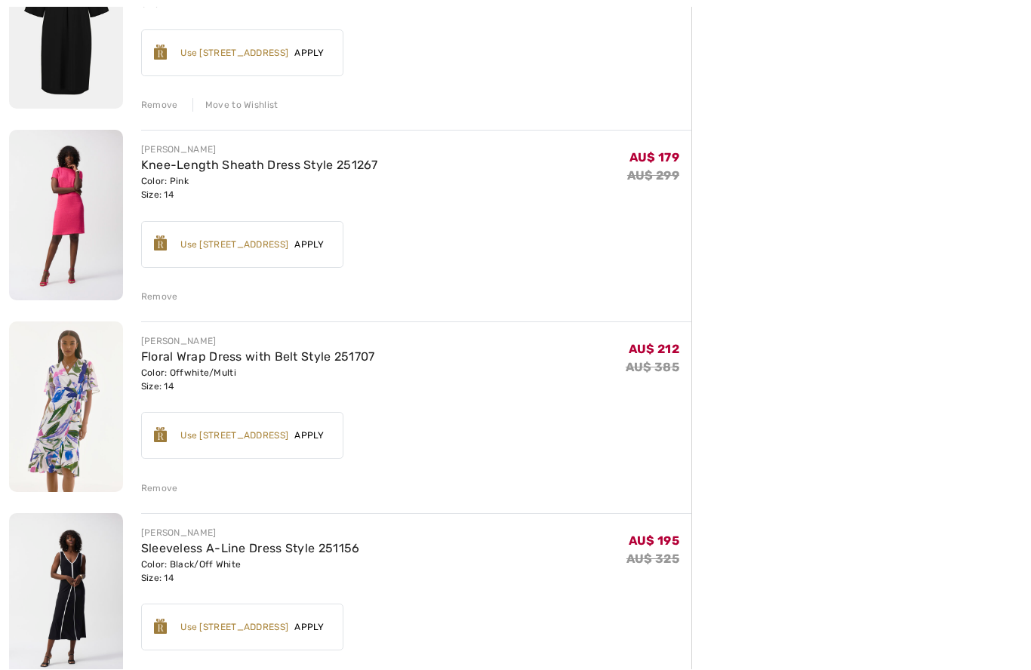
click at [161, 165] on link "Knee-Length Sheath Dress Style 251267" at bounding box center [259, 165] width 237 height 14
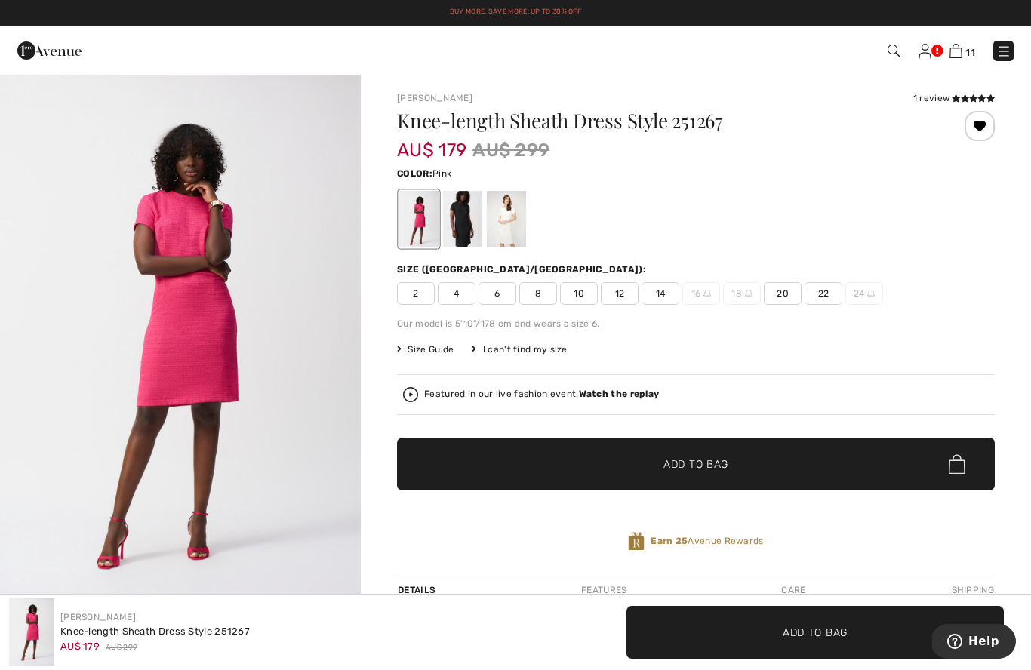
click at [974, 101] on icon at bounding box center [973, 98] width 8 height 8
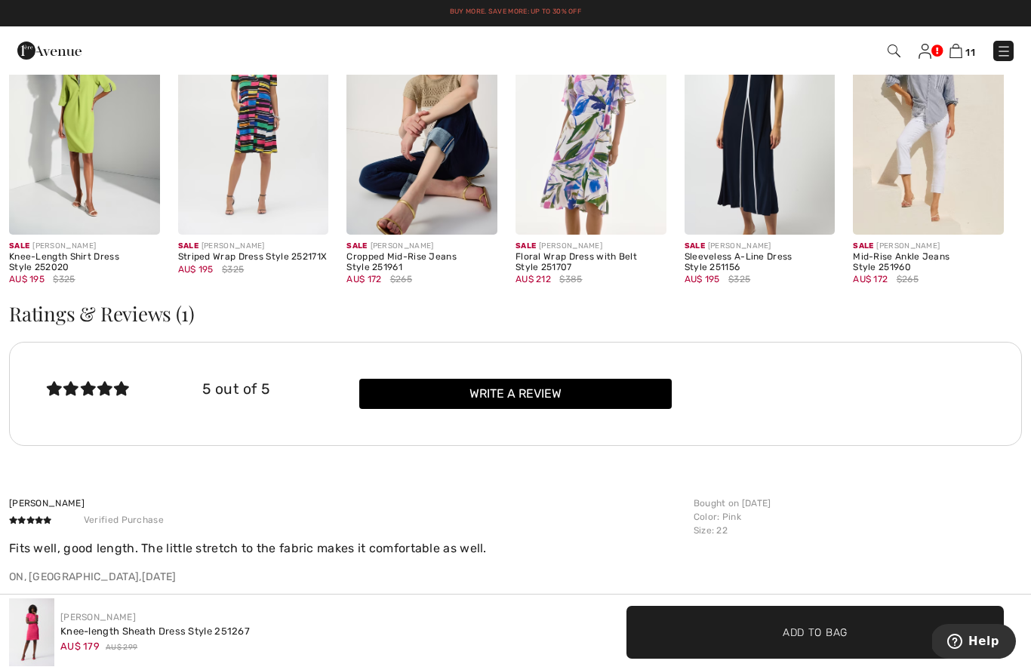
scroll to position [1628, 0]
click at [951, 57] on img at bounding box center [956, 51] width 13 height 14
click at [958, 50] on img at bounding box center [956, 51] width 13 height 14
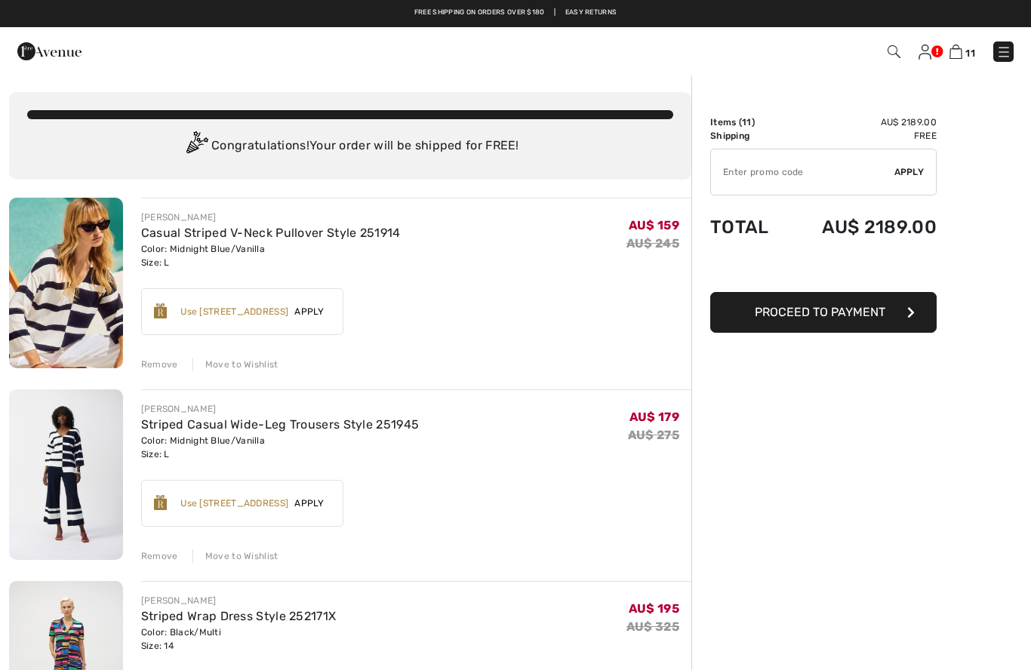
click at [1001, 56] on img at bounding box center [1004, 52] width 15 height 15
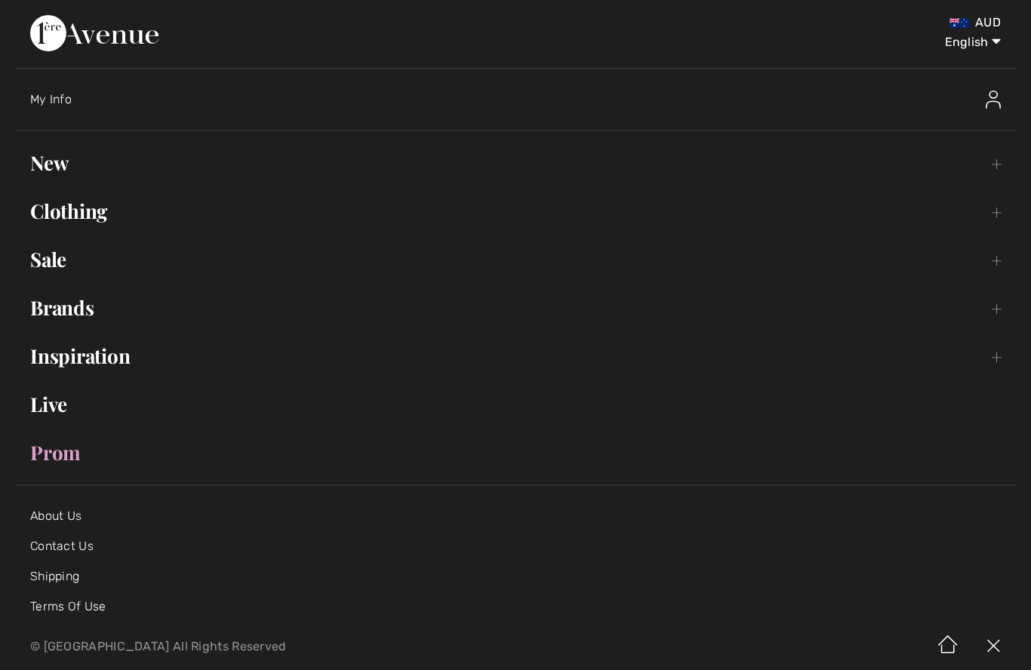
click at [57, 249] on link "Sale Toggle submenu" at bounding box center [515, 259] width 1001 height 33
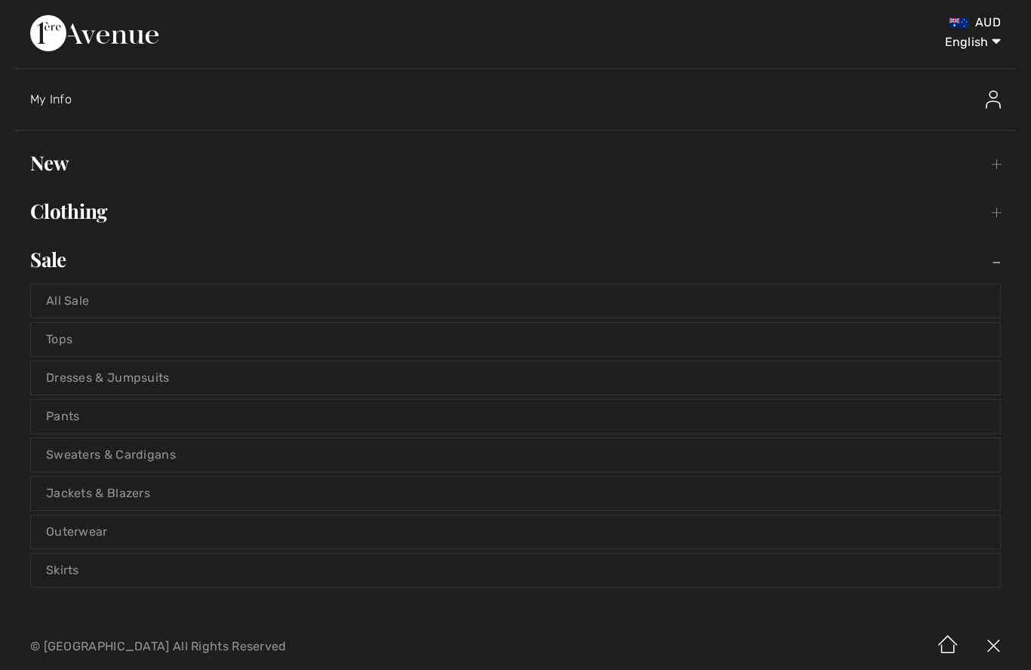
click at [70, 291] on link "All Sale" at bounding box center [515, 301] width 969 height 33
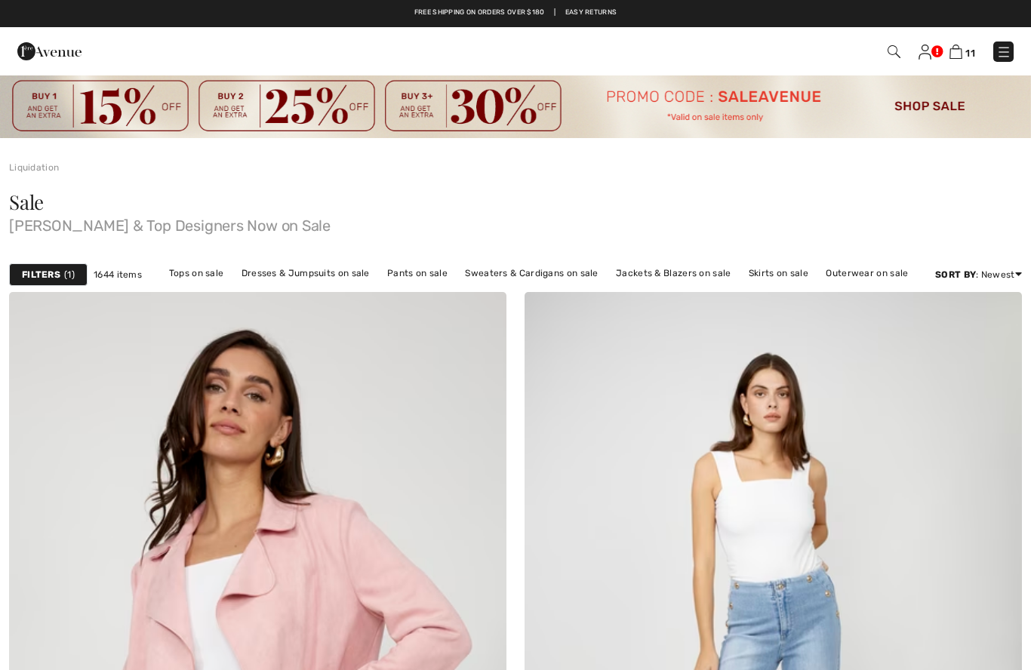
checkbox input "true"
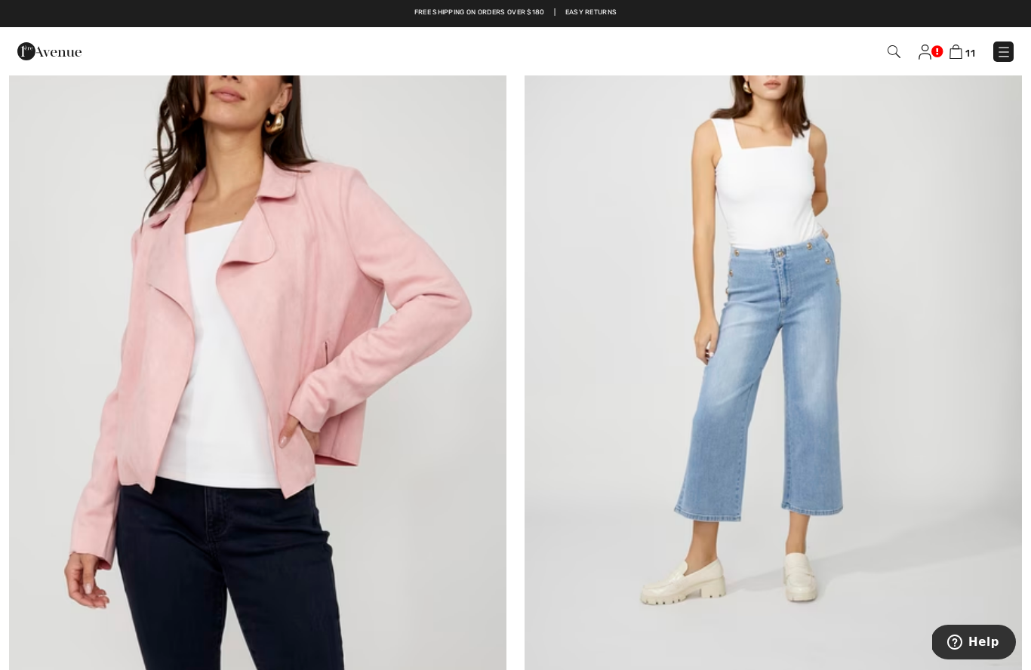
scroll to position [240, 0]
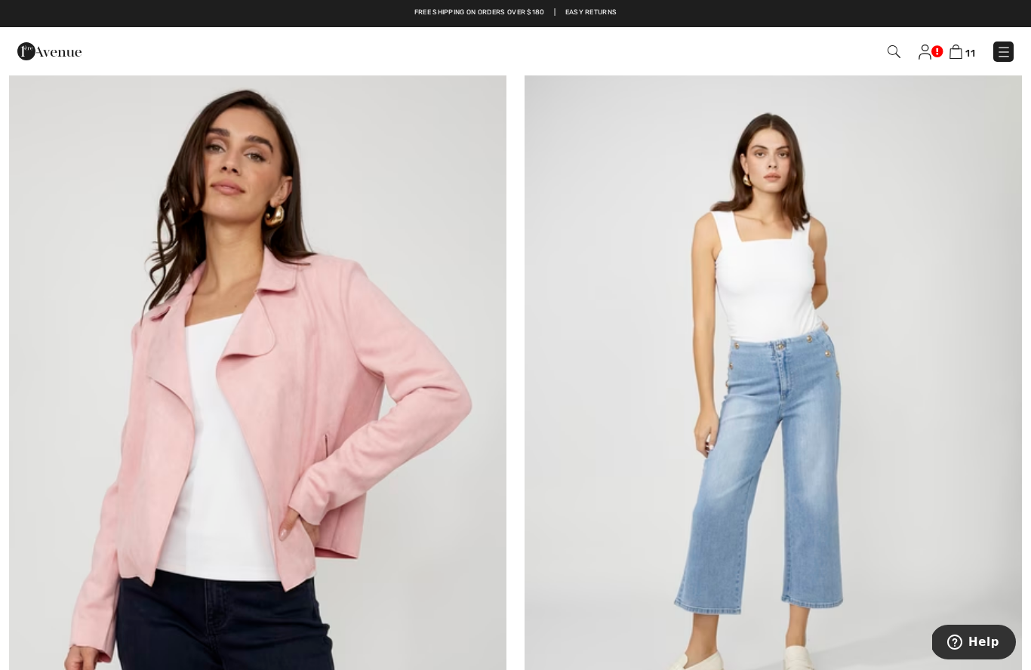
click at [961, 49] on img at bounding box center [956, 52] width 13 height 14
click at [959, 57] on img at bounding box center [956, 52] width 13 height 14
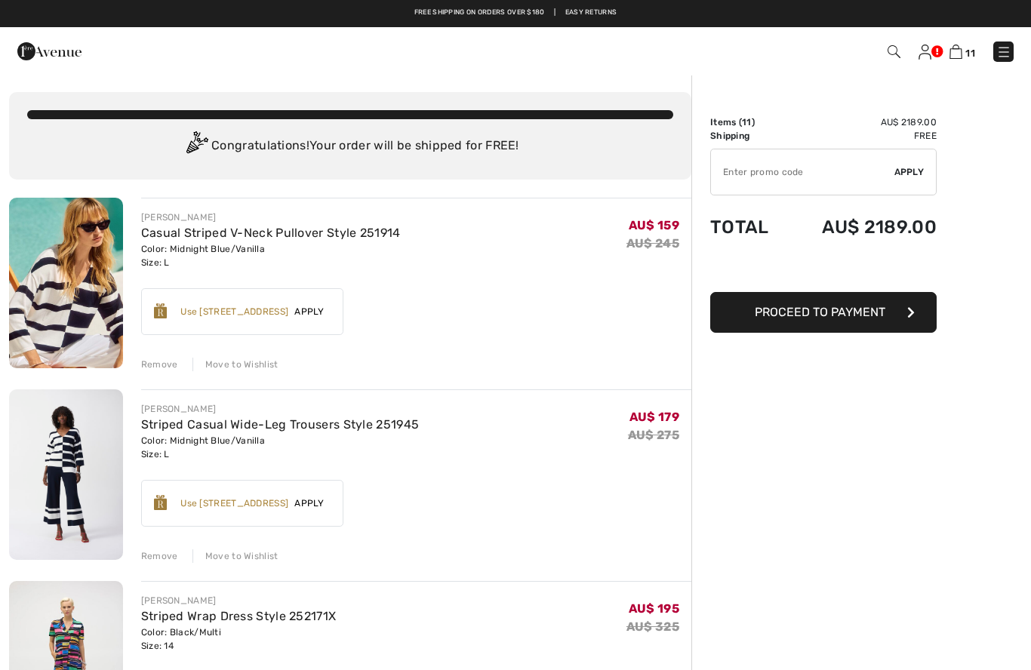
click at [807, 178] on input "TEXT" at bounding box center [802, 171] width 183 height 45
type input "SALEAVENUE"
click at [916, 180] on div "✔ Apply Remove" at bounding box center [823, 172] width 227 height 47
click at [913, 174] on span "Apply" at bounding box center [910, 172] width 30 height 14
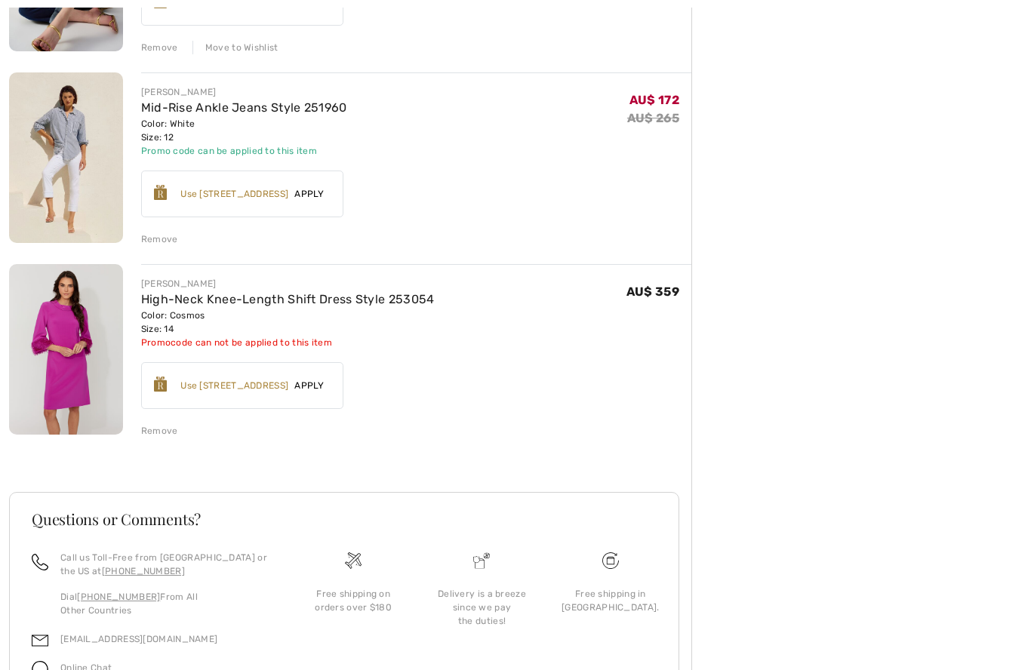
scroll to position [1852, 0]
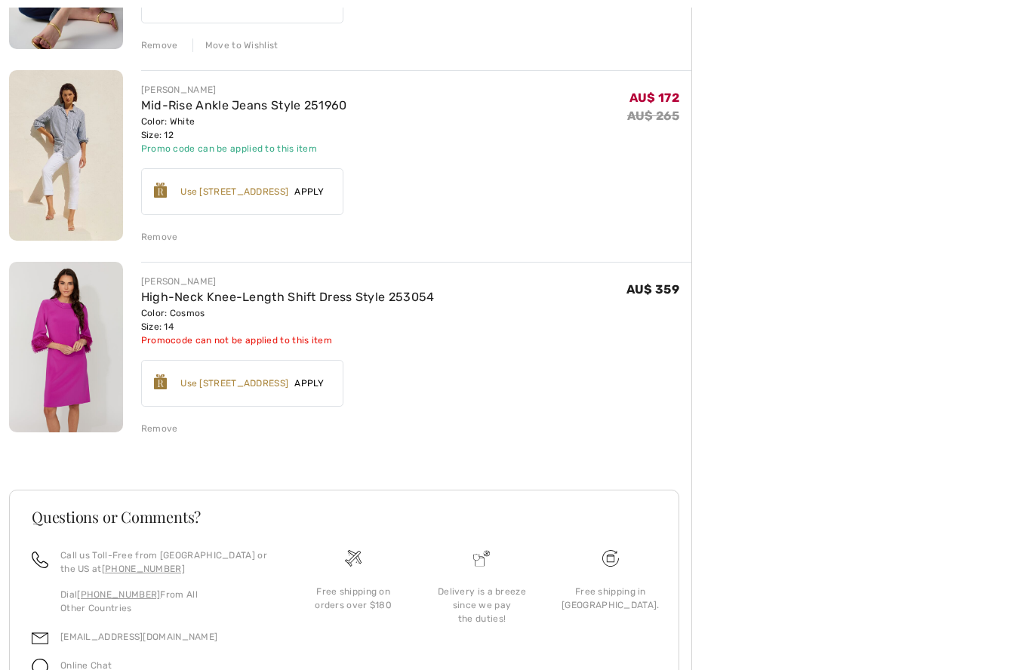
click at [157, 432] on div "Remove" at bounding box center [159, 429] width 37 height 14
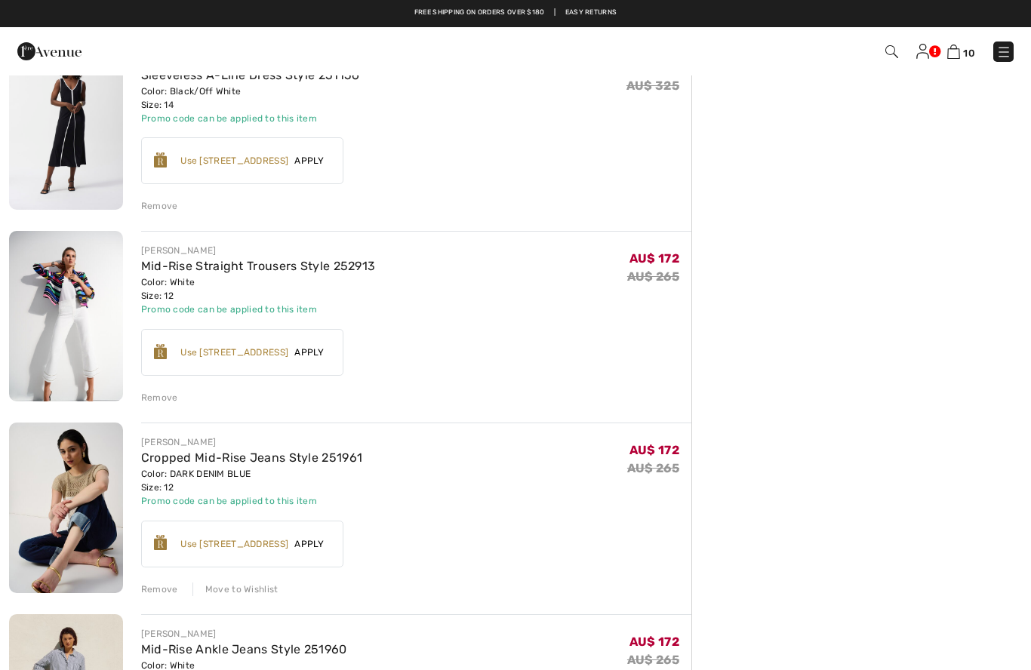
scroll to position [1306, 0]
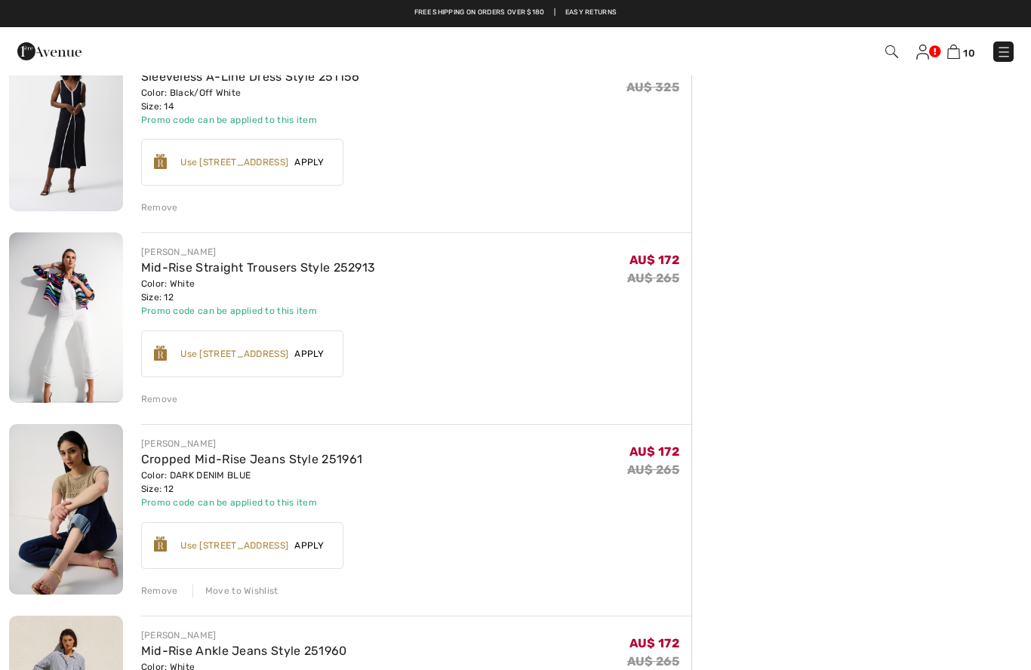
click at [926, 54] on img at bounding box center [923, 52] width 13 height 15
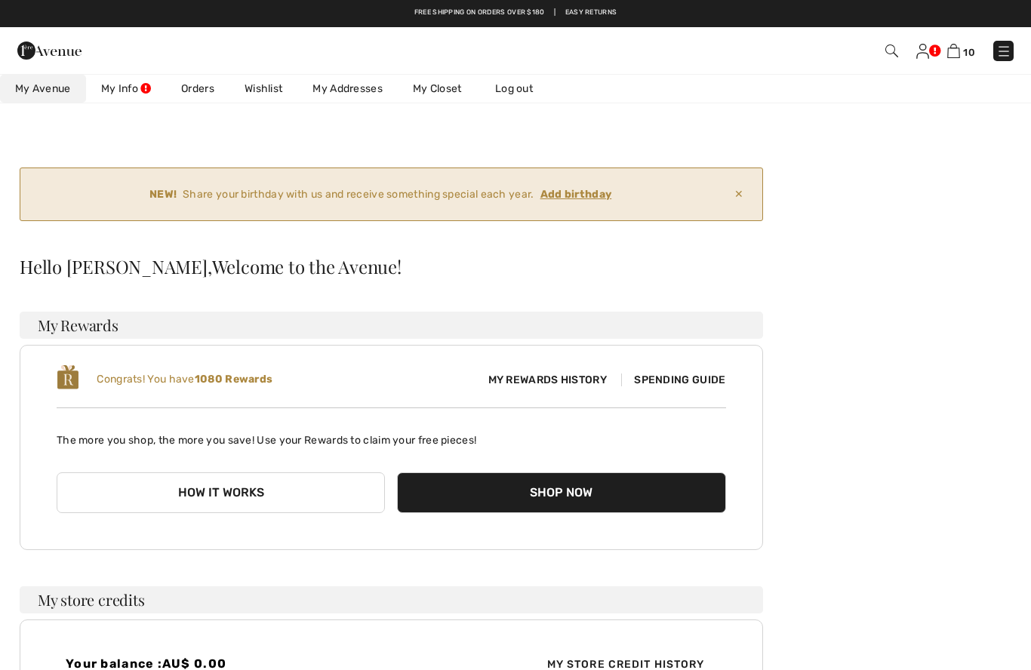
click at [579, 195] on ins "Add birthday" at bounding box center [577, 194] width 72 height 13
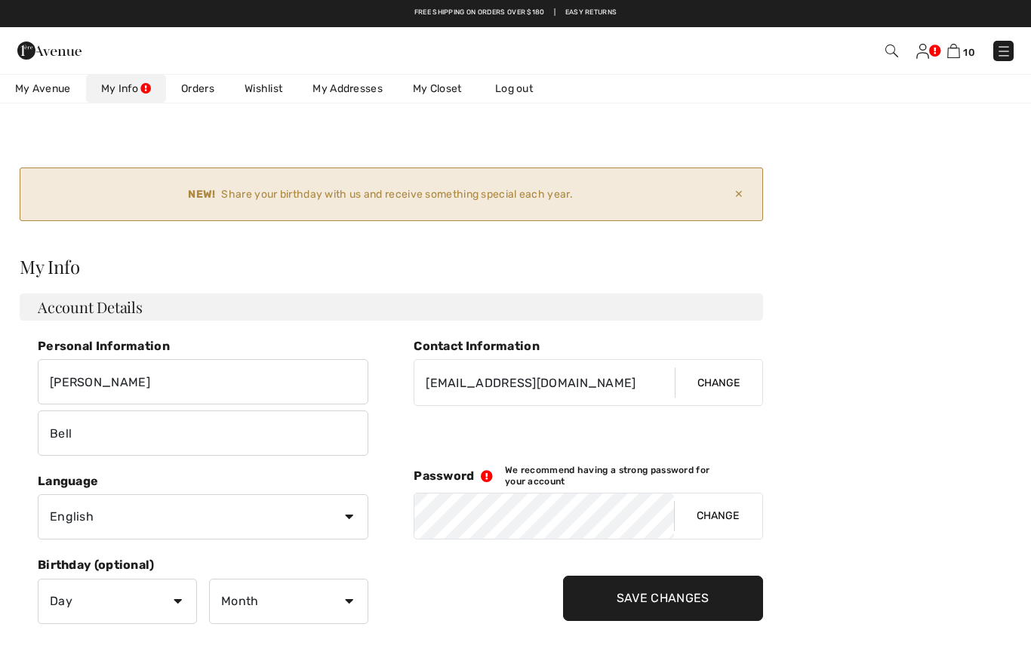
click at [953, 53] on img at bounding box center [954, 51] width 13 height 14
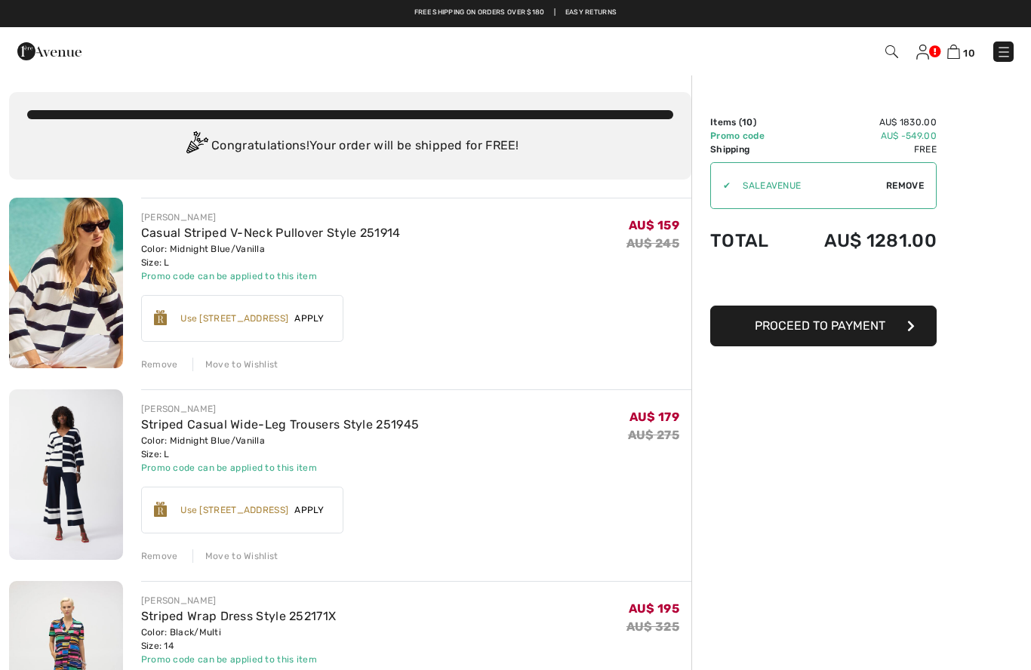
click at [1000, 55] on img at bounding box center [1004, 52] width 15 height 15
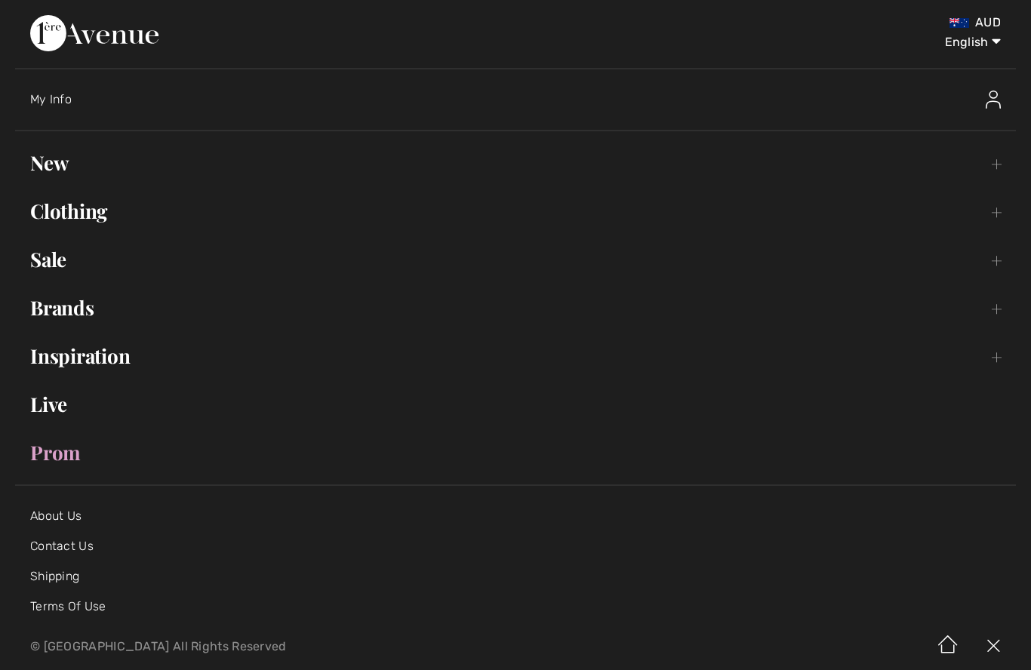
click at [52, 260] on link "Sale Toggle submenu" at bounding box center [515, 259] width 1001 height 33
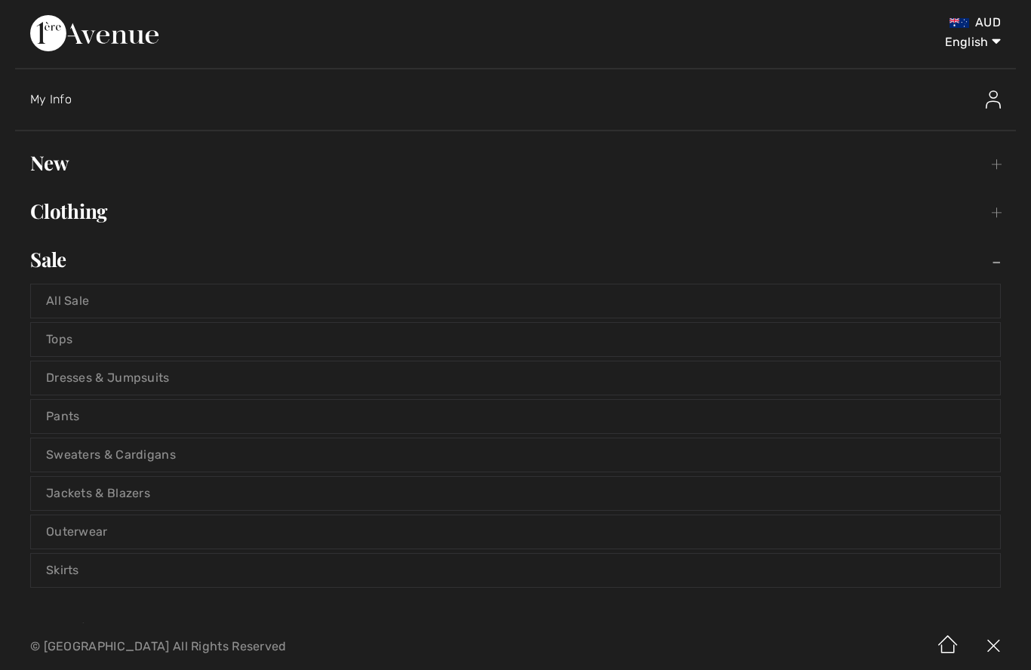
click at [88, 374] on link "Dresses & Jumpsuits" at bounding box center [515, 378] width 969 height 33
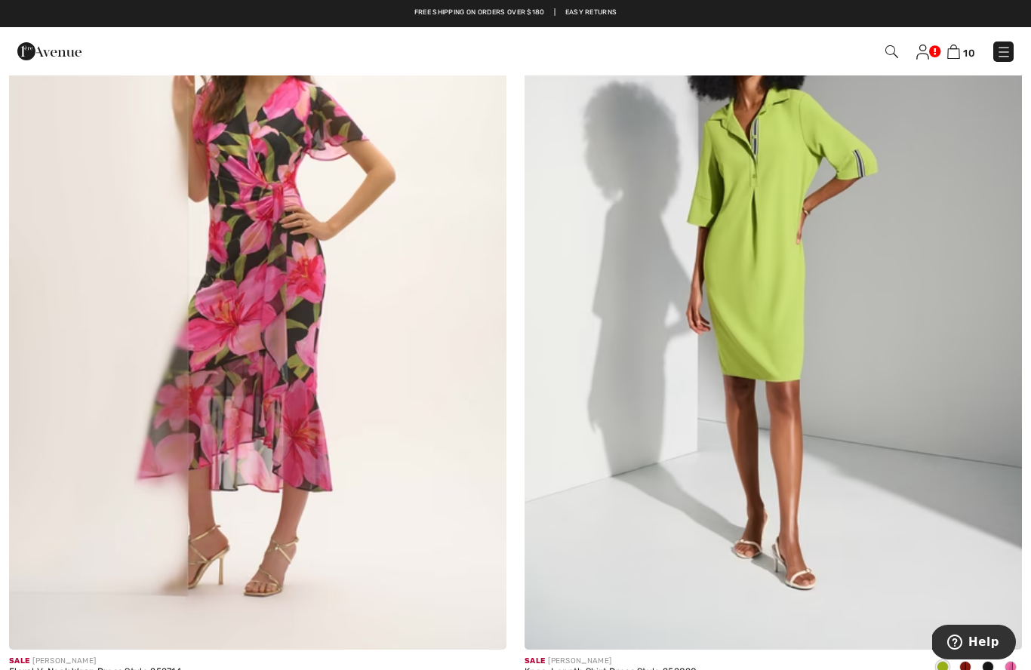
scroll to position [12001, 0]
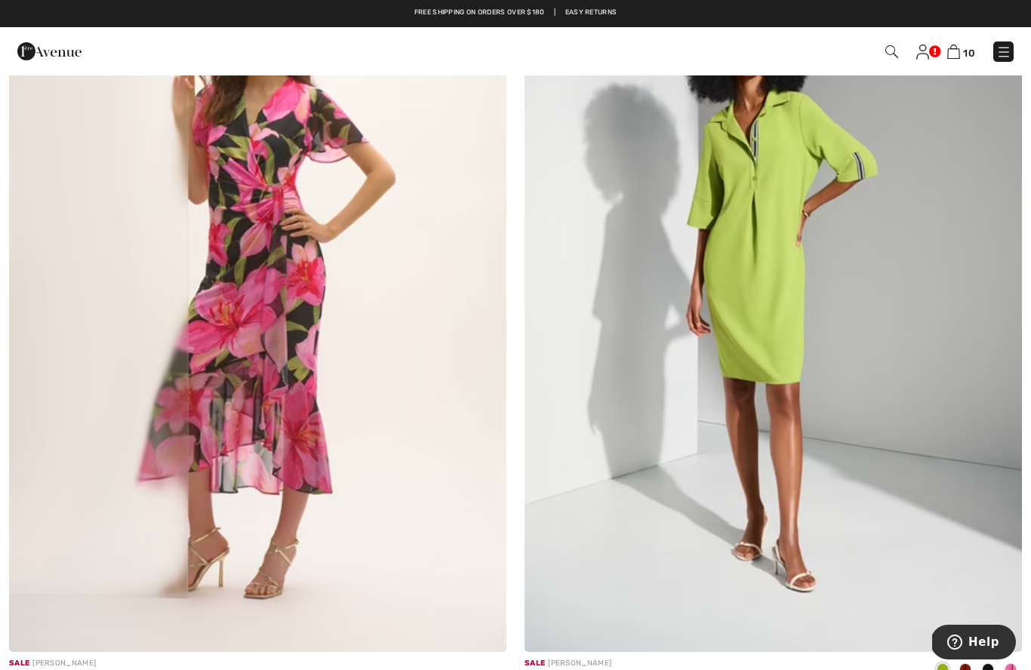
click at [774, 274] on img at bounding box center [774, 279] width 498 height 747
click at [763, 302] on img at bounding box center [774, 279] width 498 height 747
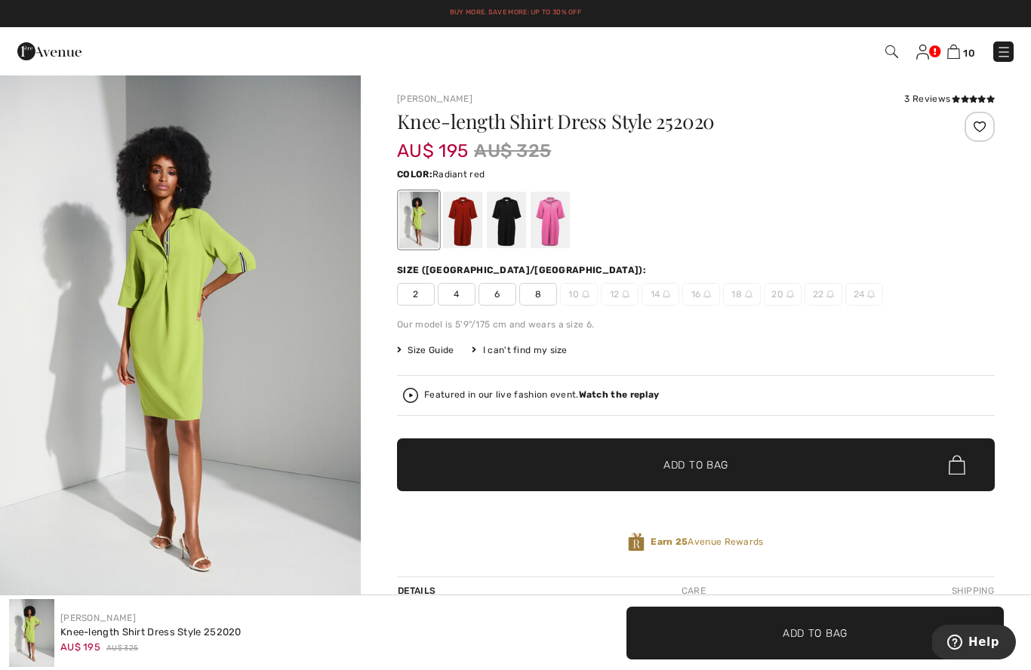
click at [467, 226] on div at bounding box center [462, 220] width 39 height 57
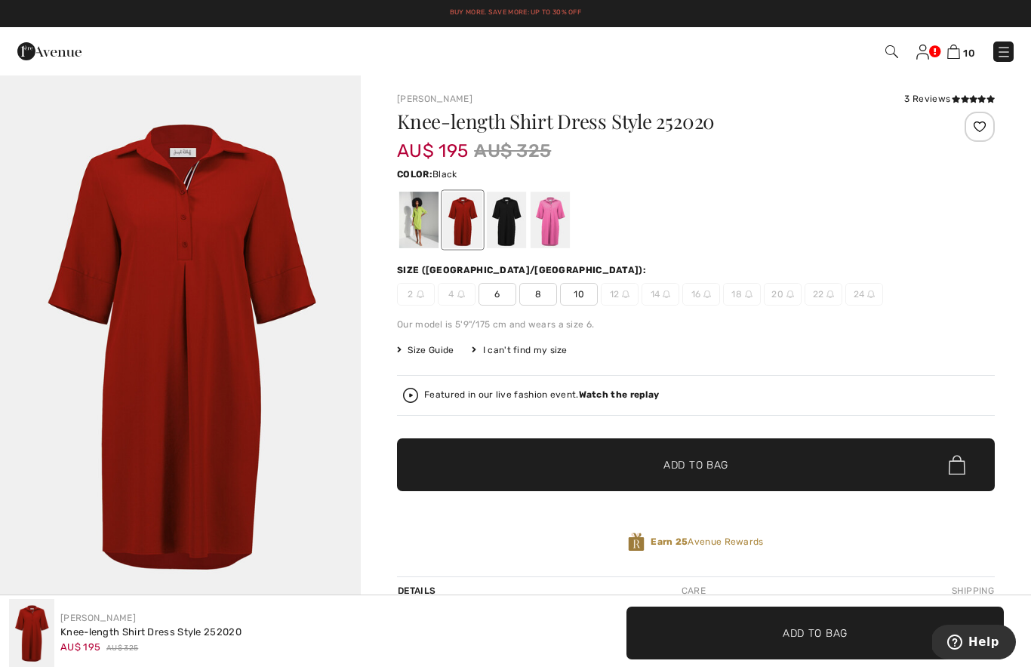
click at [513, 230] on div at bounding box center [506, 220] width 39 height 57
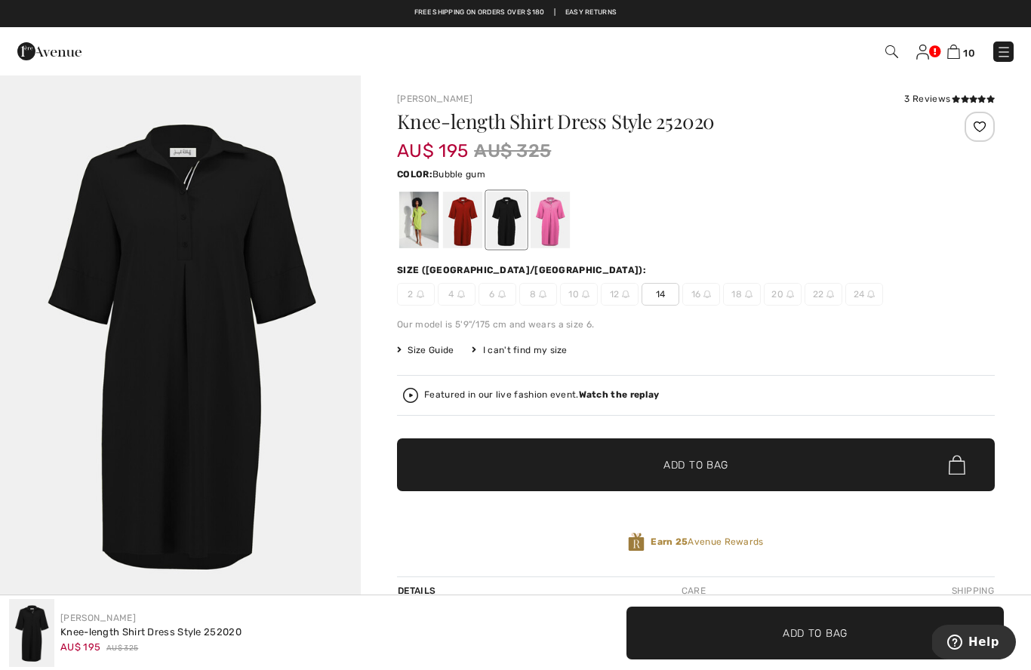
click at [560, 230] on div at bounding box center [550, 220] width 39 height 57
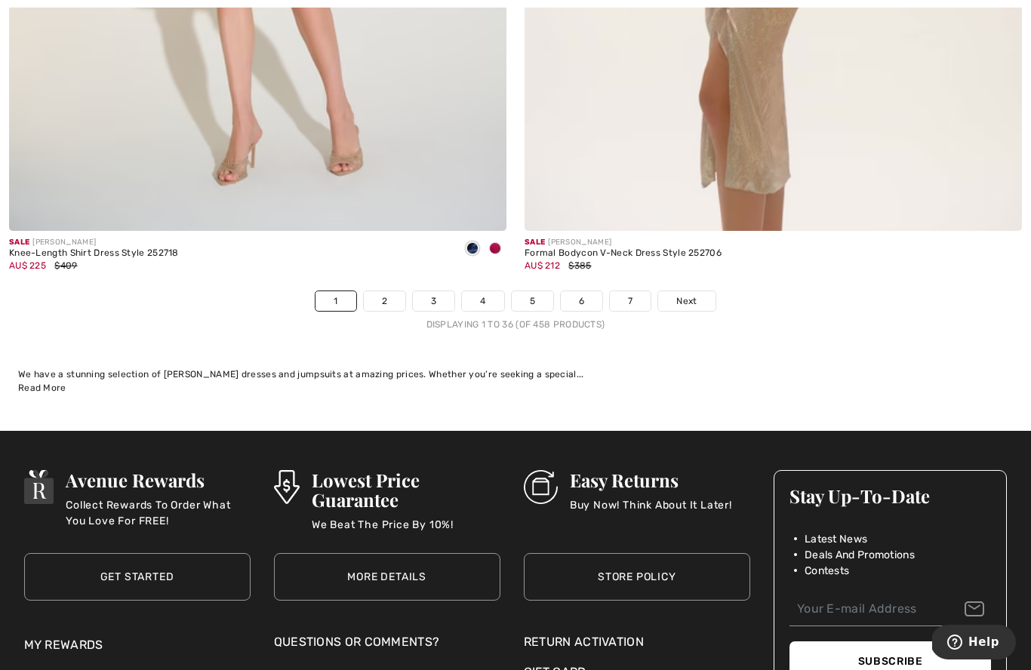
scroll to position [14866, 0]
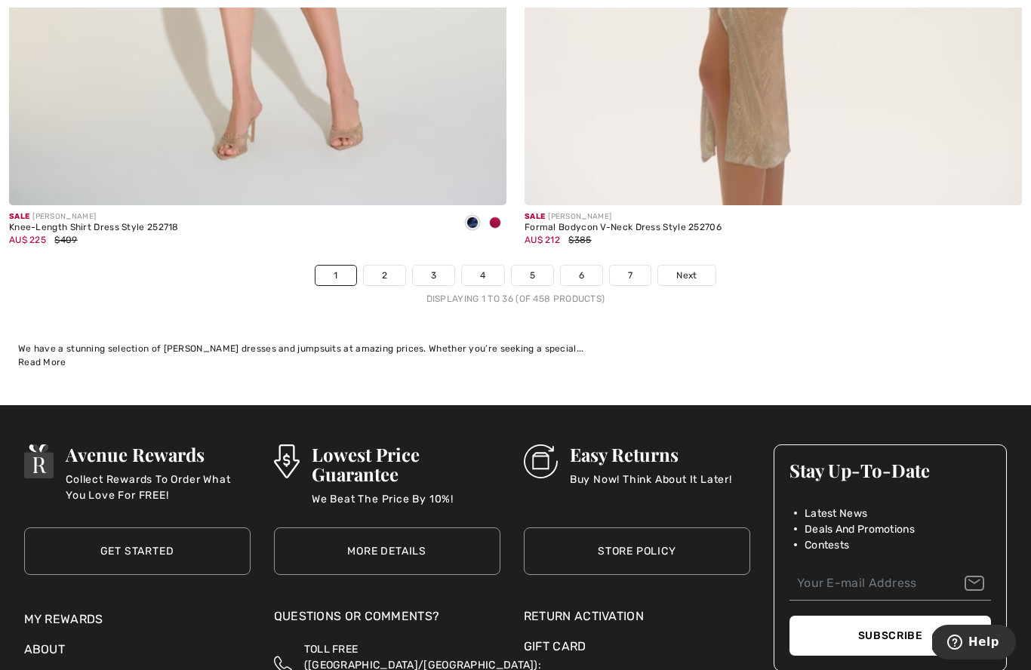
click at [382, 266] on link "2" at bounding box center [385, 276] width 42 height 20
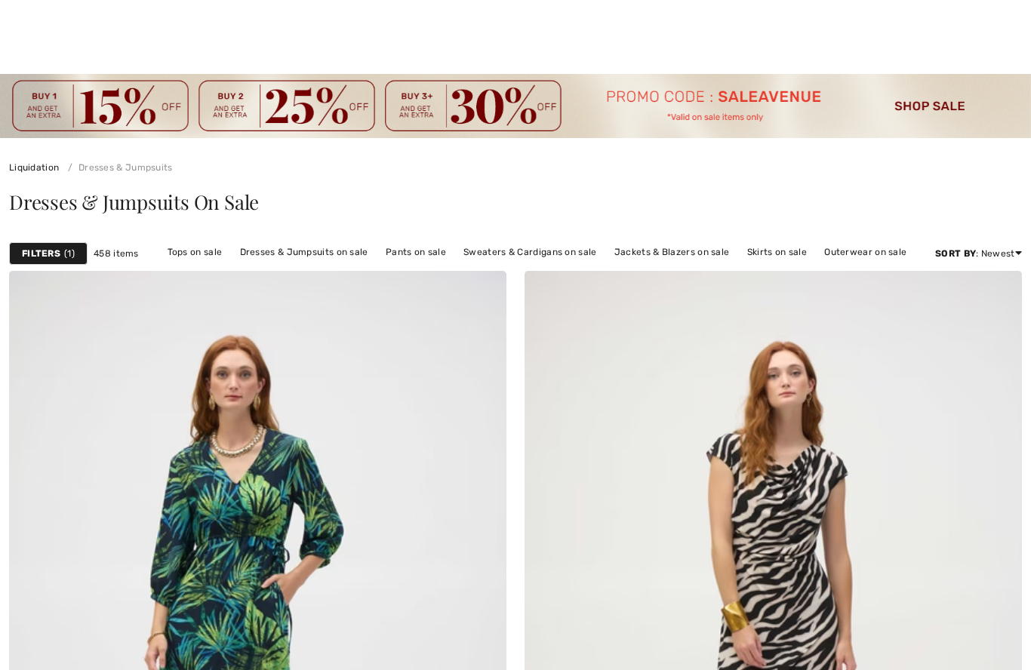
checkbox input "true"
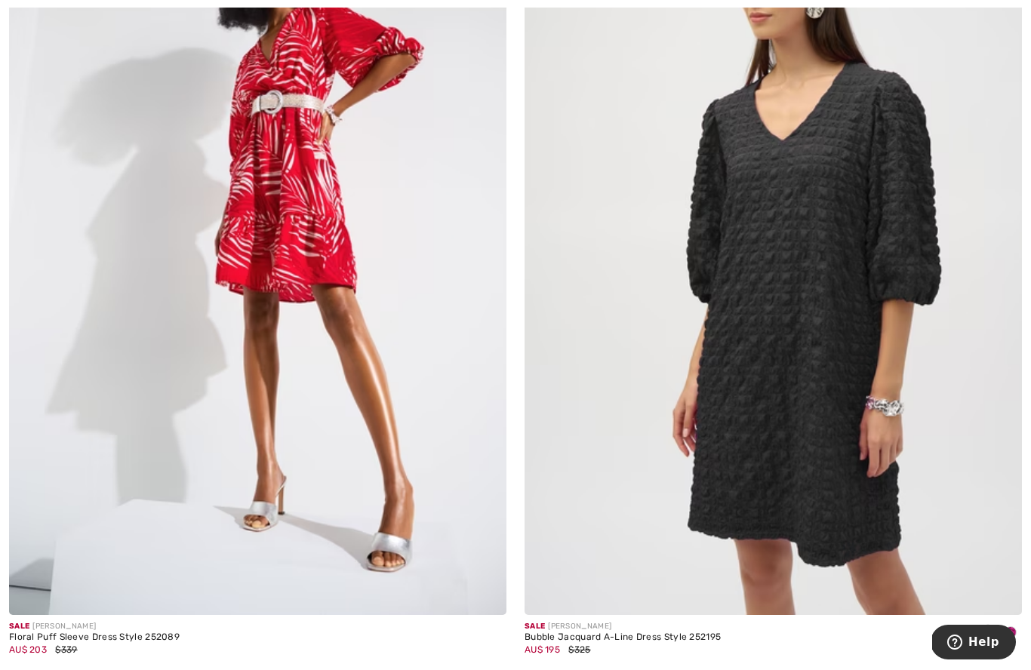
scroll to position [1212, 0]
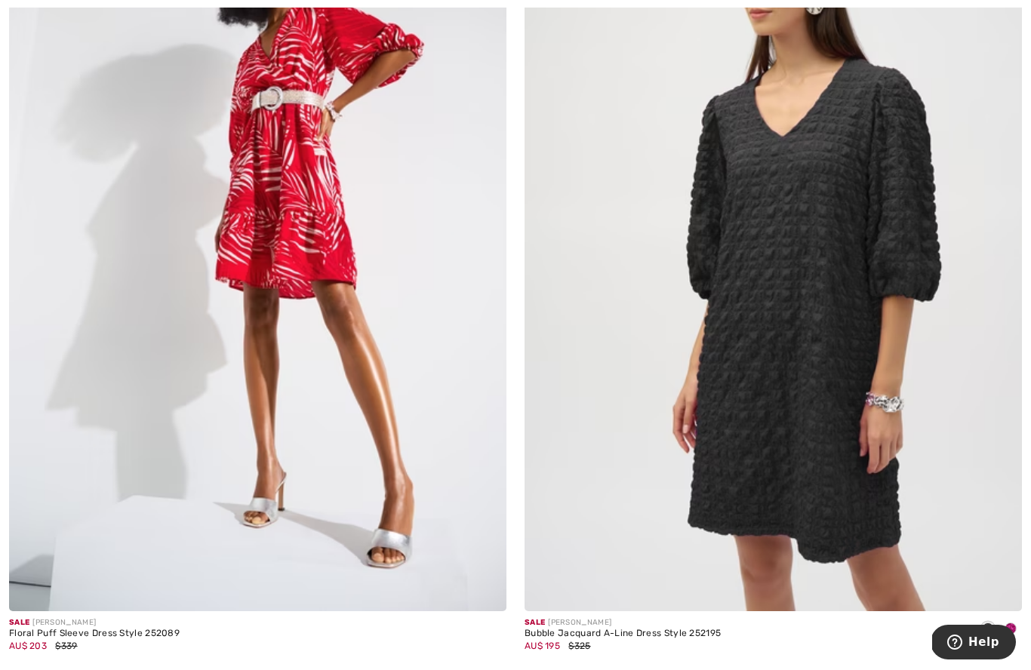
click at [857, 309] on img at bounding box center [774, 239] width 498 height 747
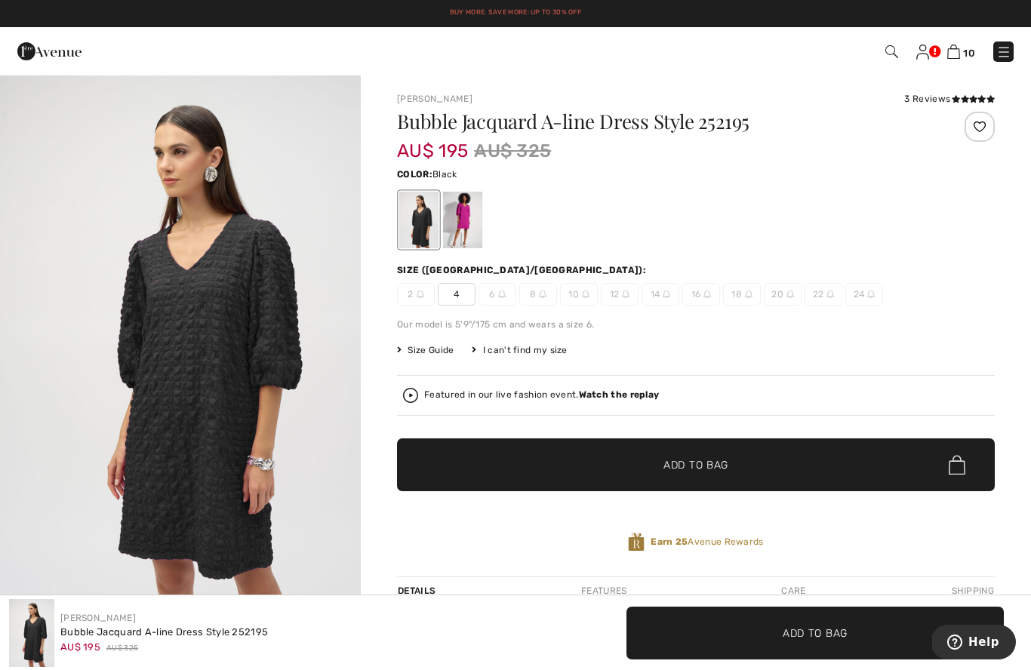
click at [467, 211] on div at bounding box center [462, 220] width 39 height 57
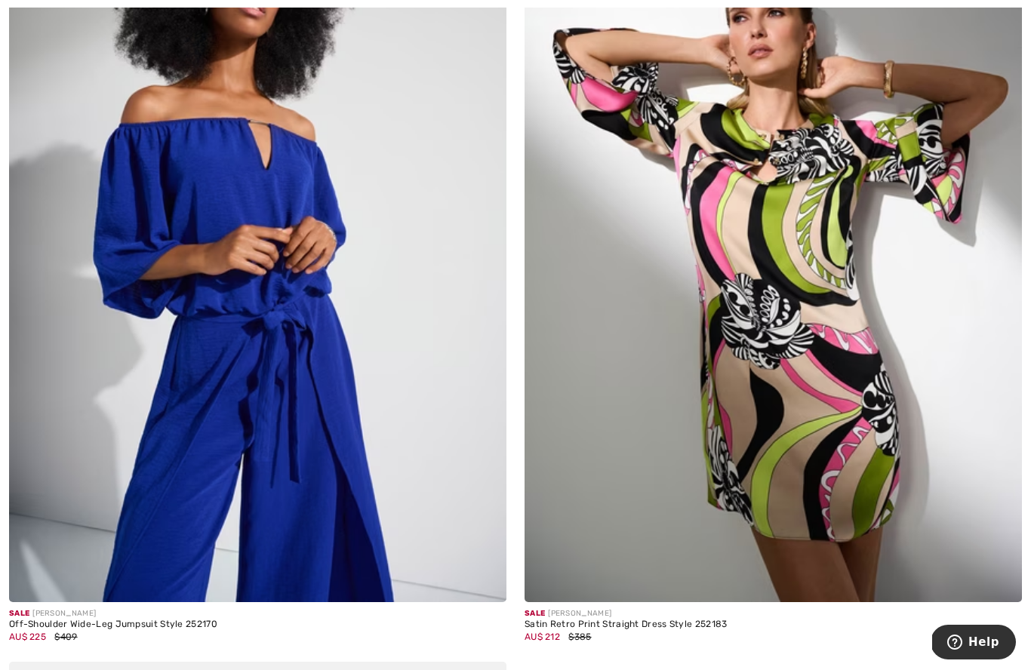
scroll to position [2840, 0]
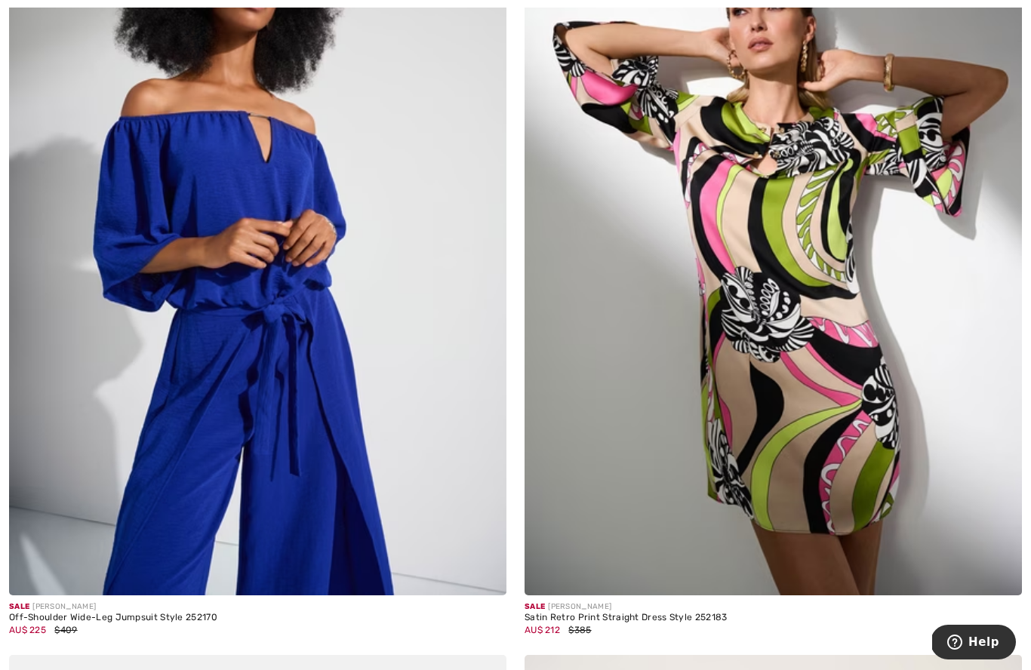
click at [870, 310] on img at bounding box center [774, 222] width 498 height 747
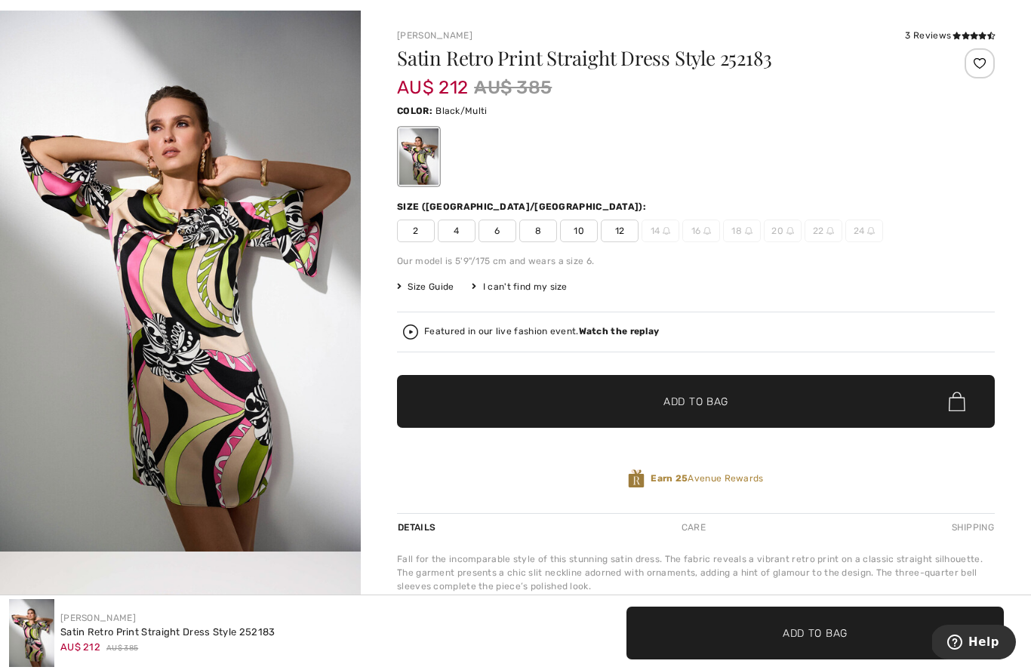
scroll to position [65, 0]
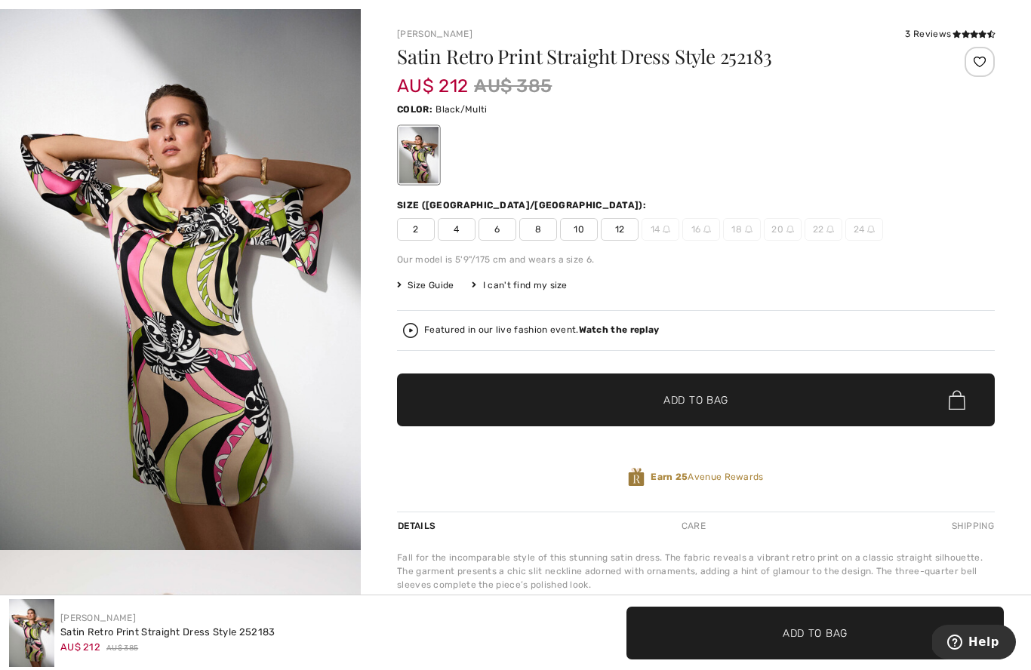
click at [531, 291] on div "I can't find my size" at bounding box center [519, 286] width 95 height 14
click at [537, 289] on div "I can't find my size" at bounding box center [519, 286] width 95 height 14
click at [523, 288] on div "I can't find my size" at bounding box center [519, 286] width 95 height 14
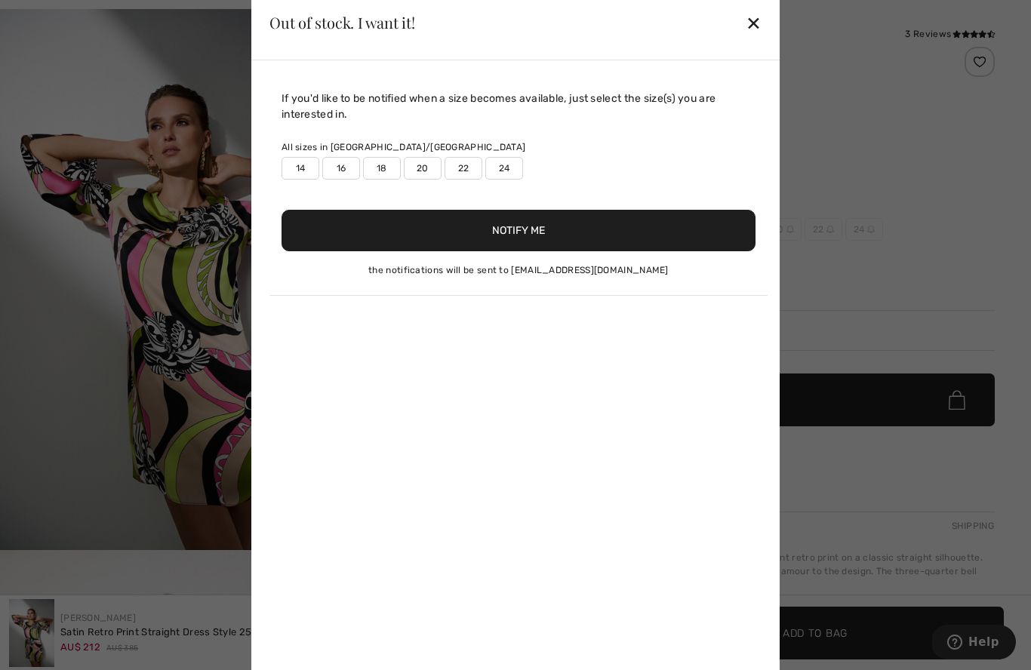
click at [347, 171] on label "16" at bounding box center [341, 168] width 38 height 23
type input "true"
click at [469, 248] on button "Notify Me" at bounding box center [519, 231] width 474 height 42
click at [495, 217] on button "Notify Me" at bounding box center [519, 231] width 474 height 42
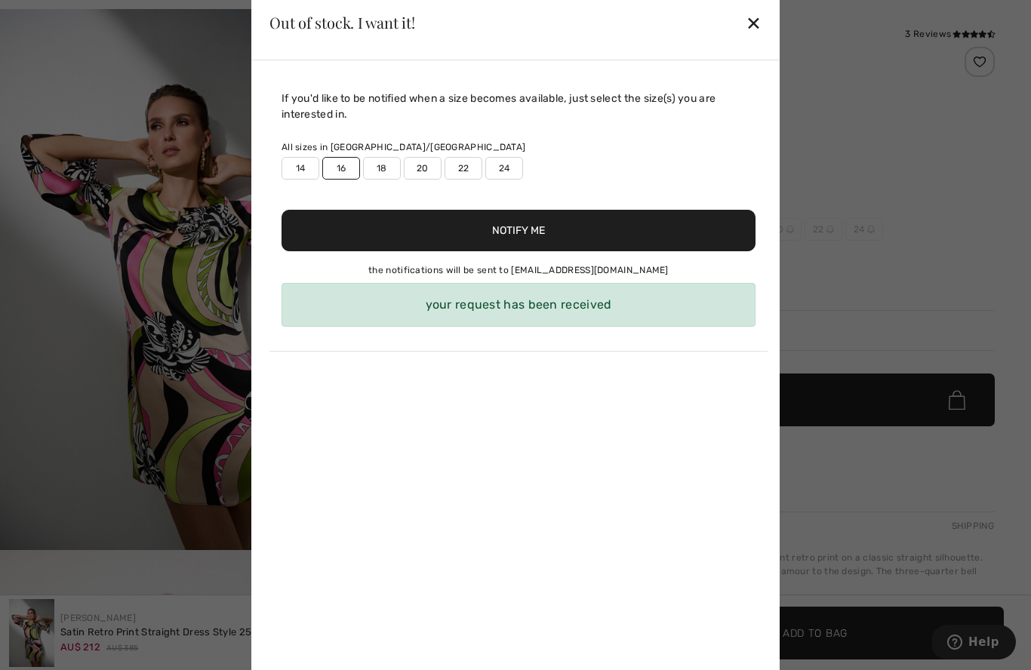
click at [750, 20] on div "✕" at bounding box center [754, 23] width 16 height 32
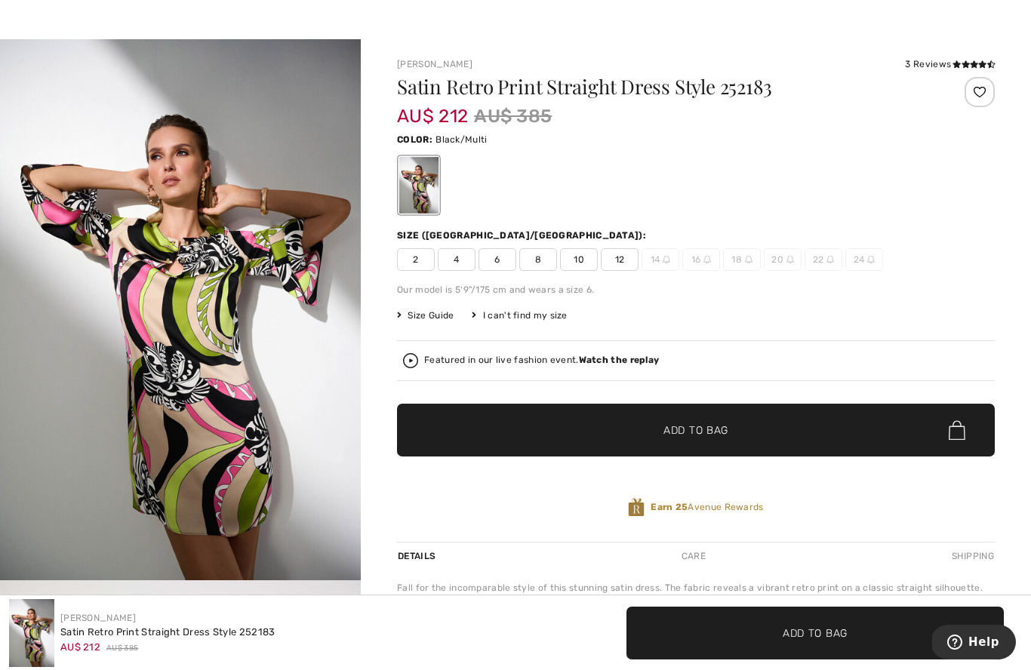
scroll to position [0, 0]
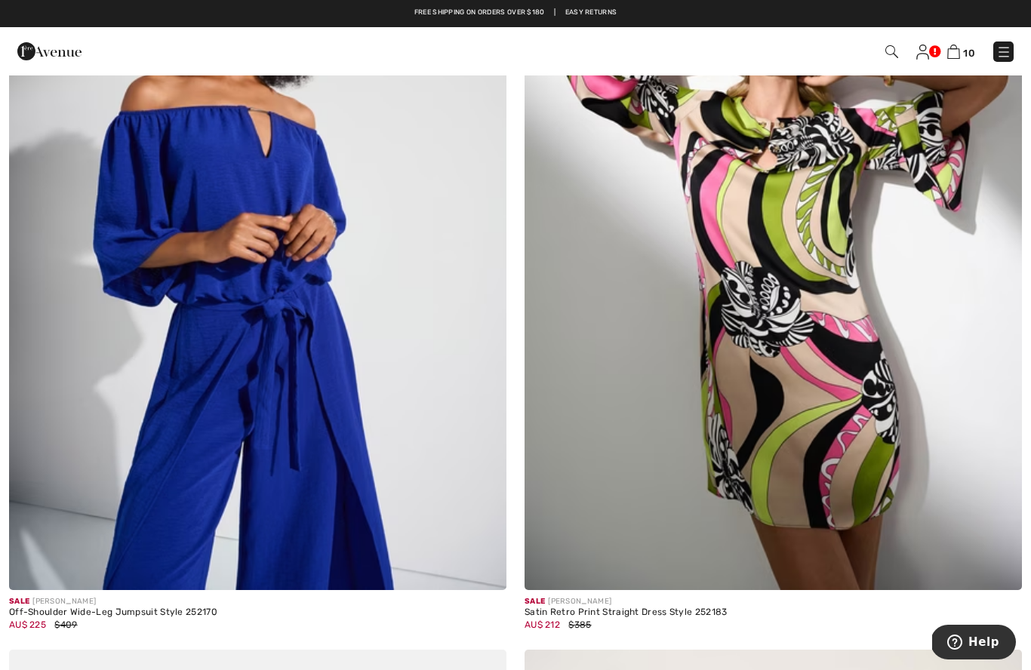
scroll to position [2840, 0]
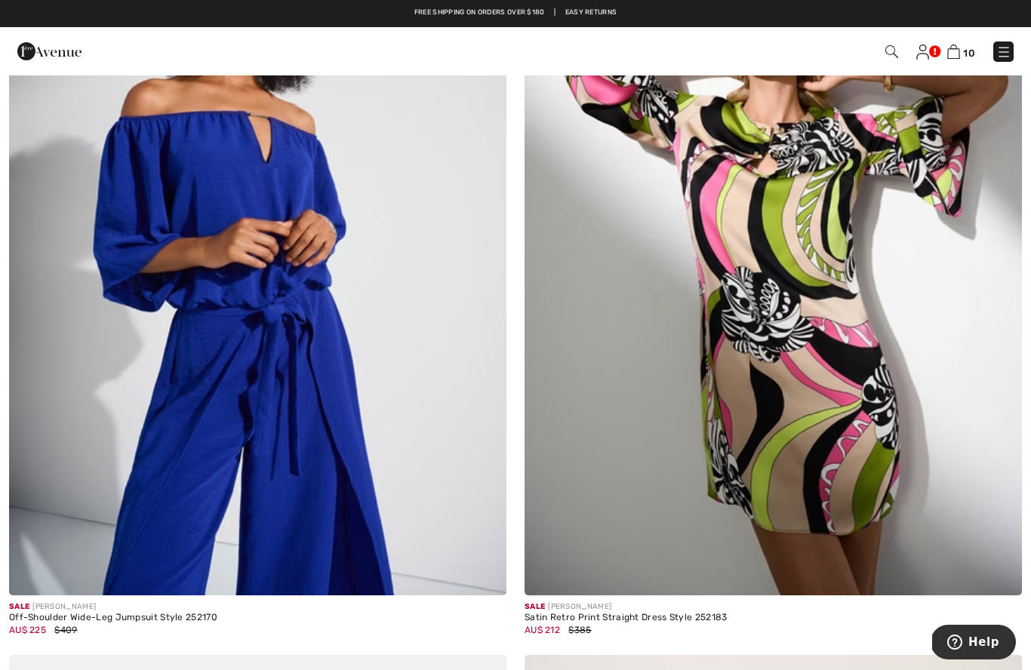
click at [843, 304] on img at bounding box center [774, 222] width 498 height 747
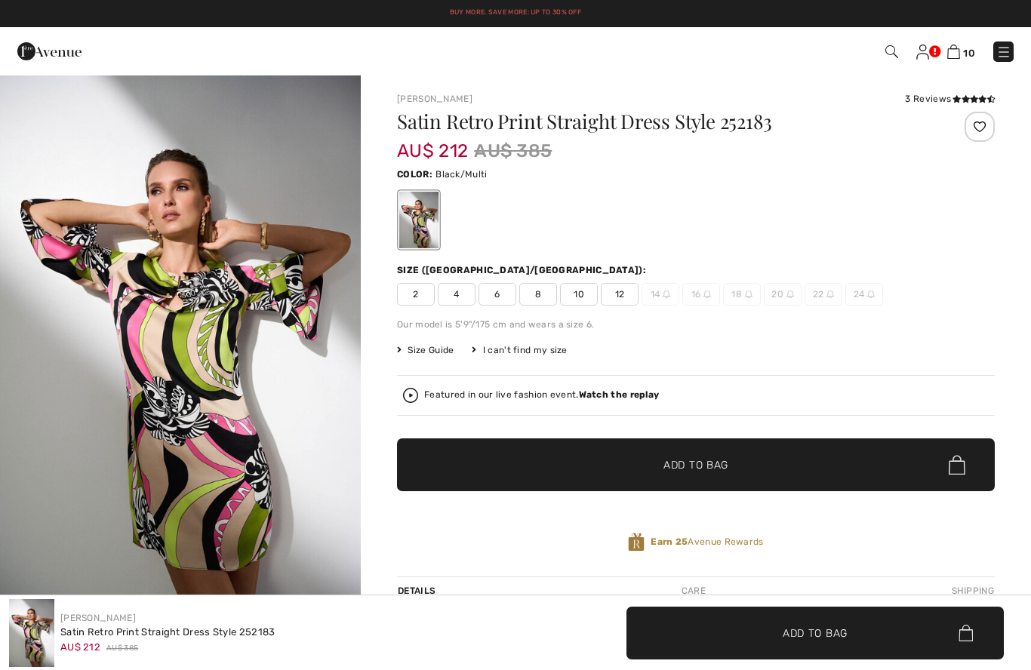
checkbox input "true"
click at [532, 348] on div "I can't find my size" at bounding box center [519, 351] width 95 height 14
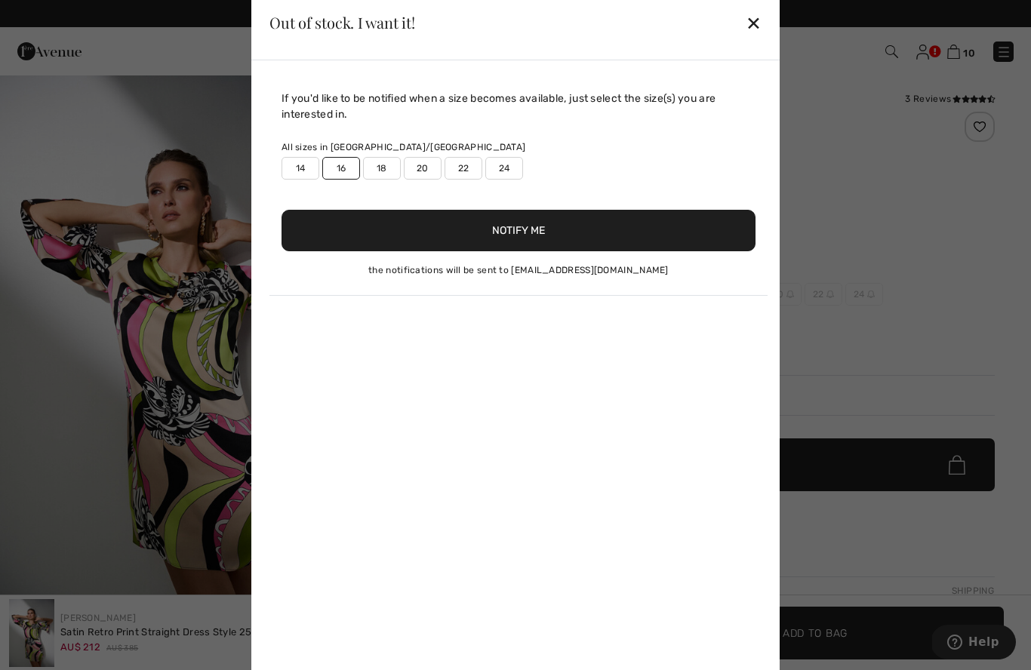
click at [521, 342] on div "If you'd like to be notified when a size becomes available, just select the siz…" at bounding box center [515, 372] width 529 height 625
click at [294, 169] on label "14" at bounding box center [301, 168] width 38 height 23
type input "true"
click at [498, 230] on button "Notify Me" at bounding box center [519, 231] width 474 height 42
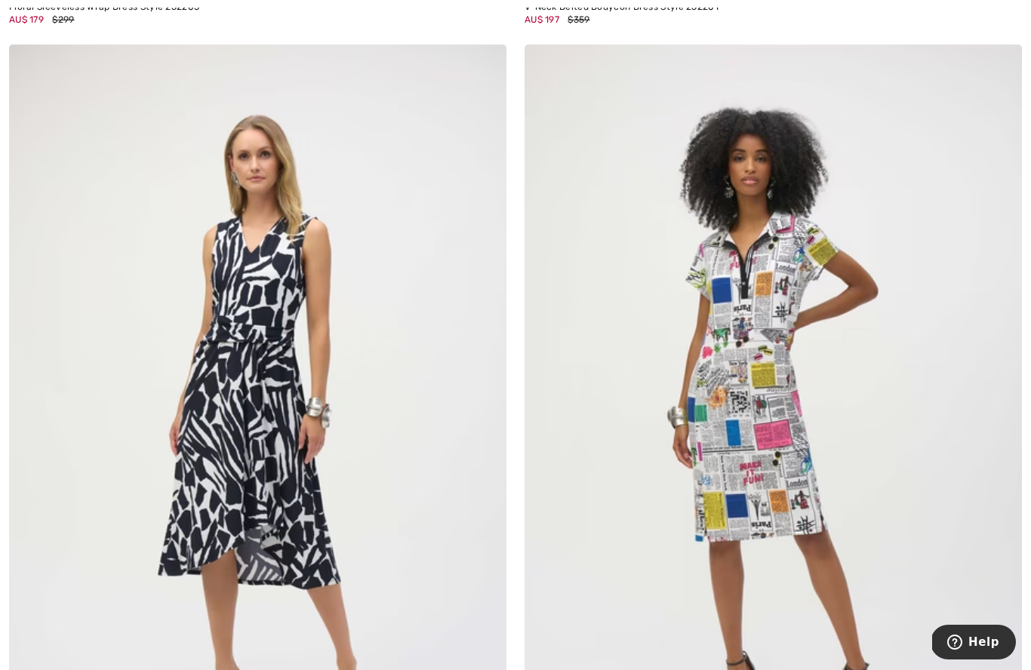
scroll to position [8539, 0]
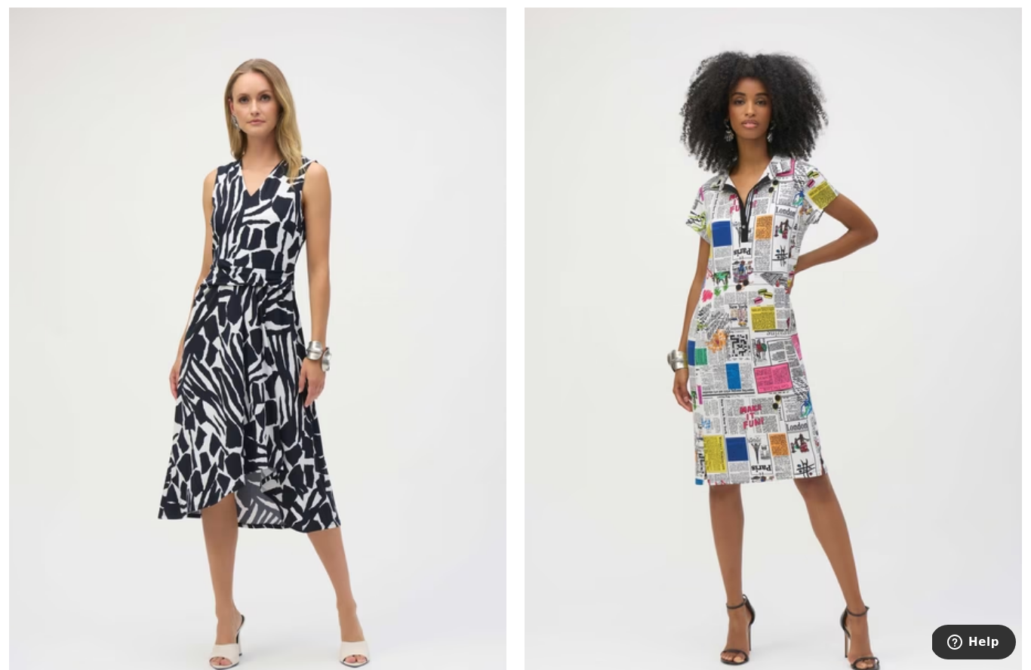
click at [816, 356] on img at bounding box center [774, 361] width 498 height 747
click at [855, 409] on img at bounding box center [774, 361] width 498 height 747
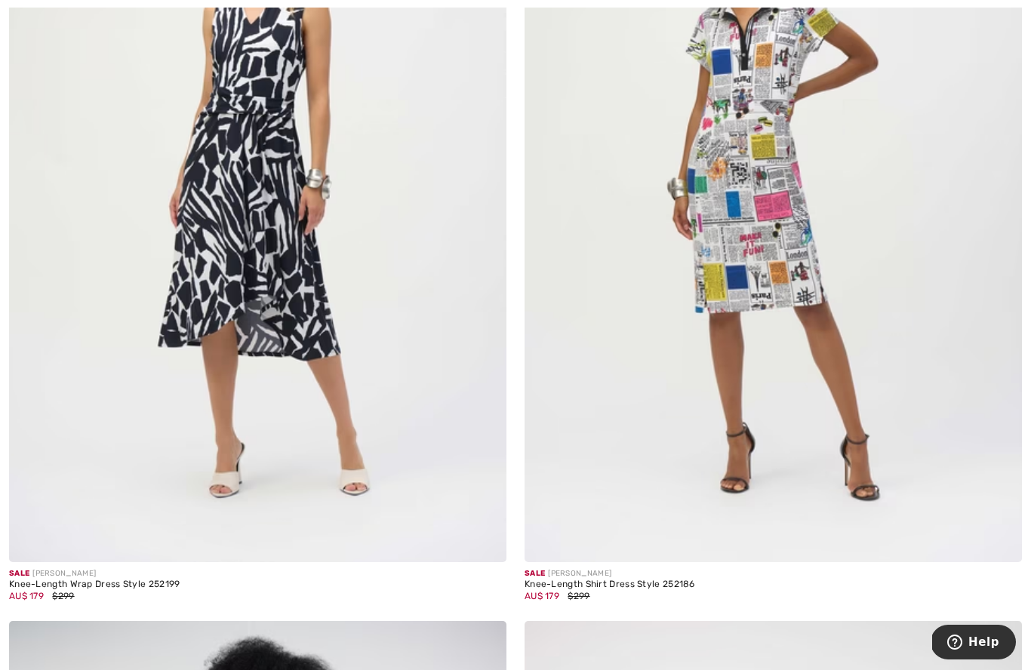
scroll to position [8802, 0]
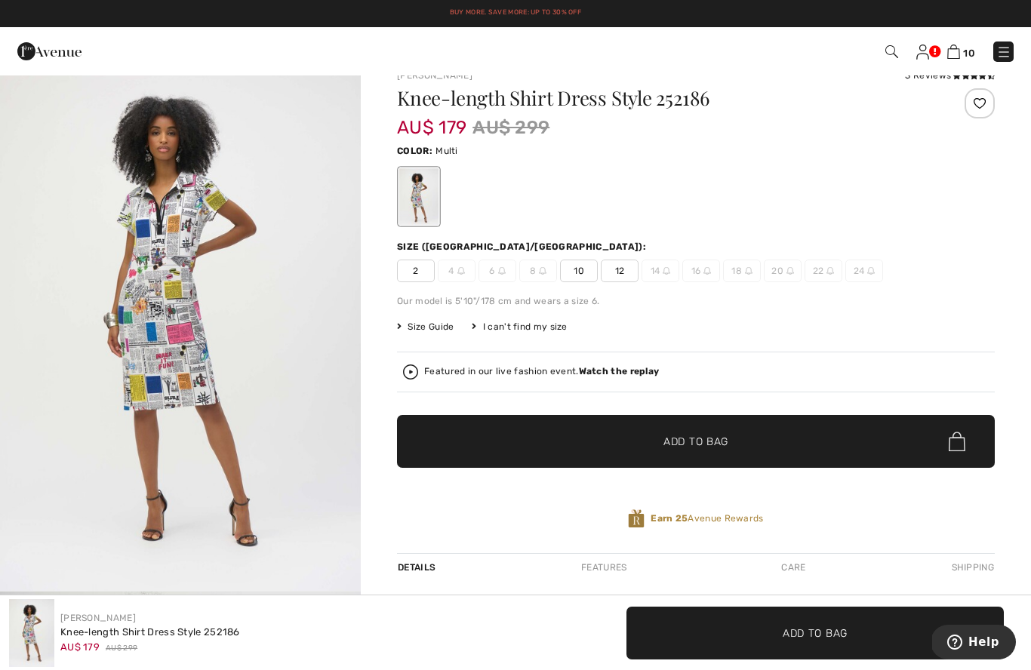
scroll to position [23, 0]
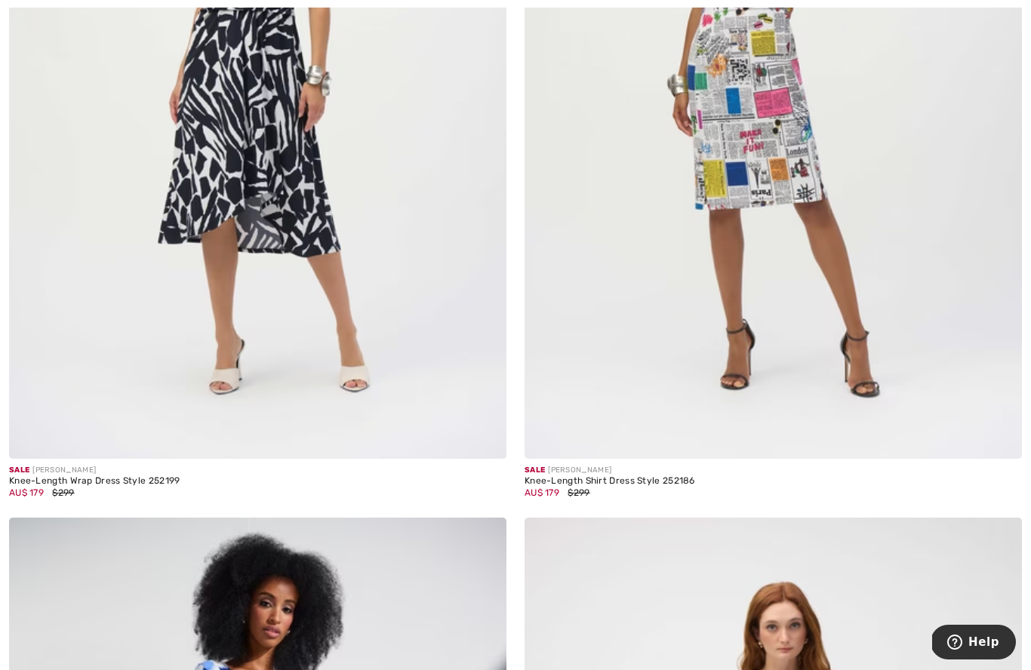
scroll to position [8815, 0]
click at [647, 476] on div "Knee-Length Shirt Dress Style 252186" at bounding box center [610, 481] width 171 height 11
click at [587, 476] on div "Knee-Length Shirt Dress Style 252186" at bounding box center [610, 481] width 171 height 11
click at [776, 461] on div "Sale [PERSON_NAME] Knee-Length Shirt Dress Style 252186 AU$ 179 $299" at bounding box center [774, 488] width 498 height 60
click at [871, 325] on img at bounding box center [774, 85] width 498 height 747
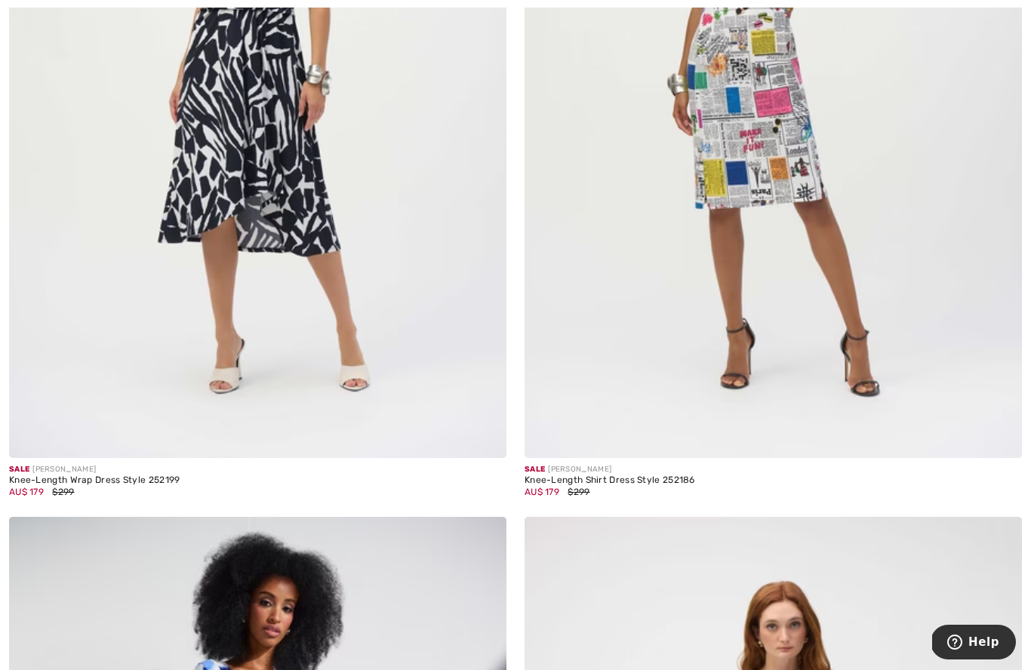
click at [794, 191] on img at bounding box center [774, 85] width 498 height 747
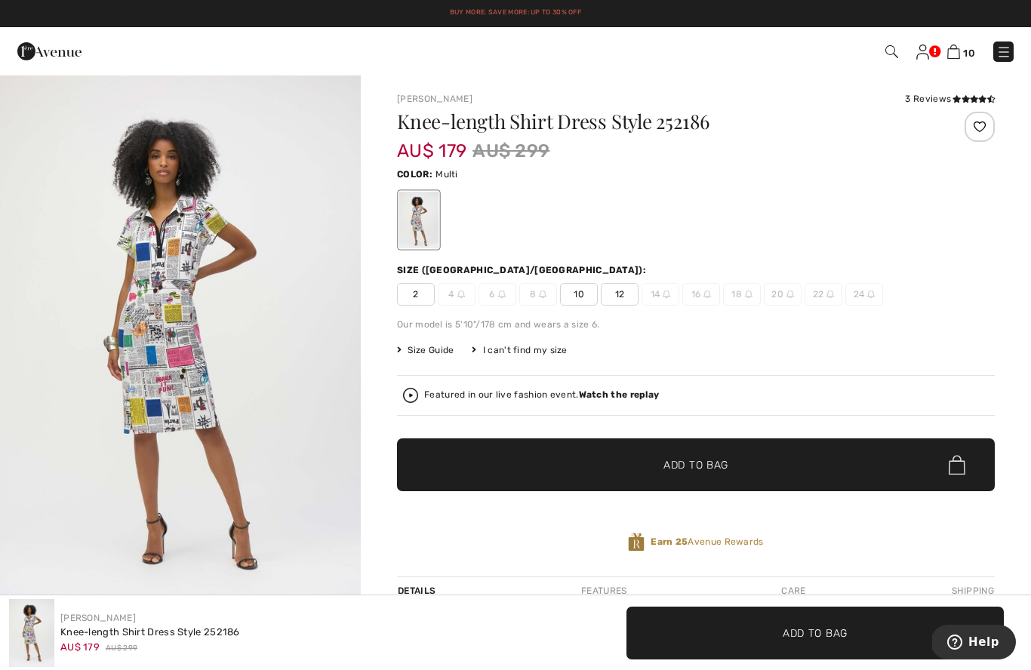
click at [532, 355] on div "I can't find my size" at bounding box center [519, 351] width 95 height 14
click at [506, 347] on div "I can't find my size" at bounding box center [519, 351] width 95 height 14
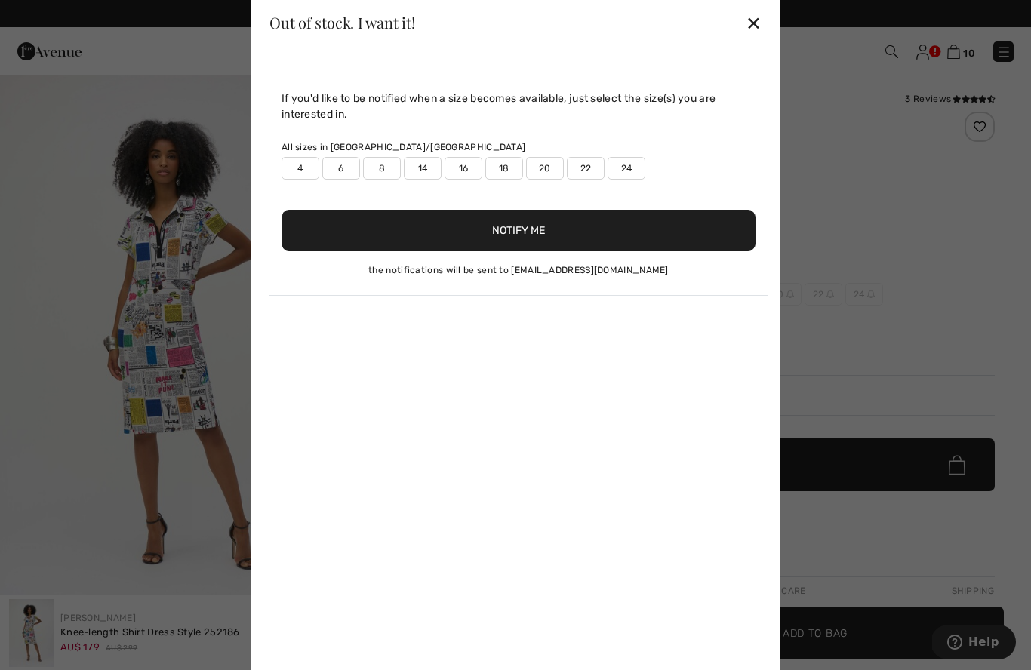
click at [427, 170] on label "14" at bounding box center [423, 168] width 38 height 23
type input "true"
click at [535, 229] on button "Notify Me" at bounding box center [519, 231] width 474 height 42
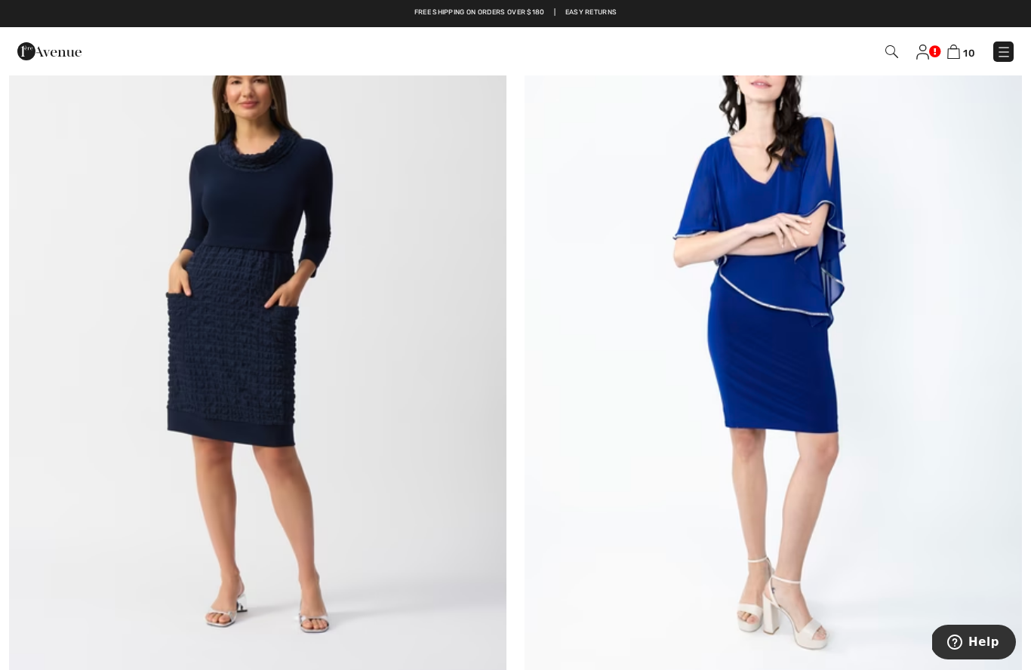
scroll to position [11937, 0]
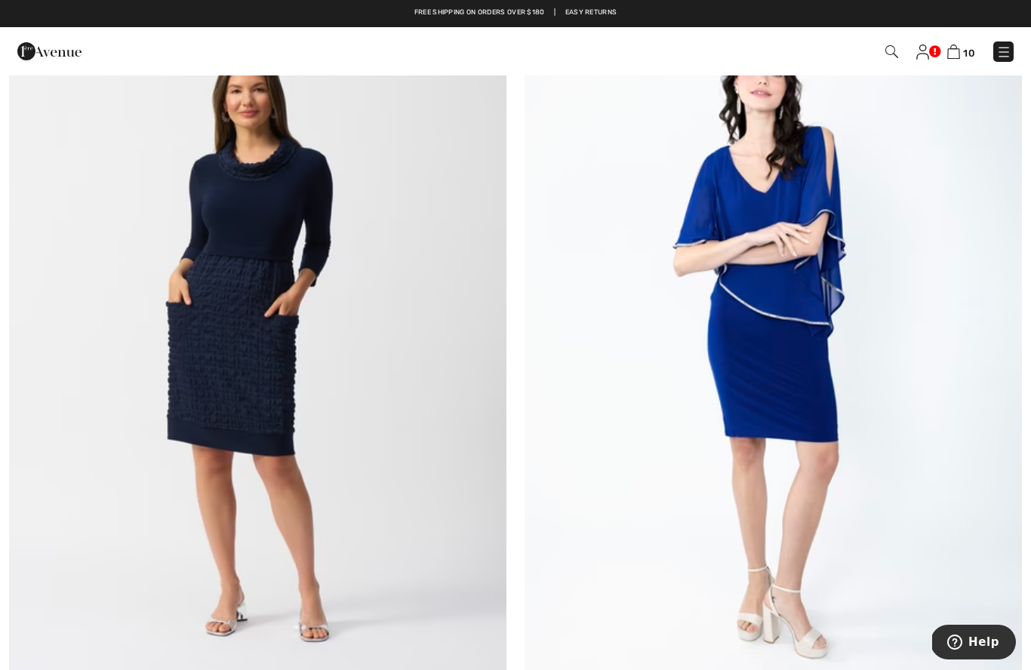
click at [223, 310] on img at bounding box center [258, 344] width 498 height 747
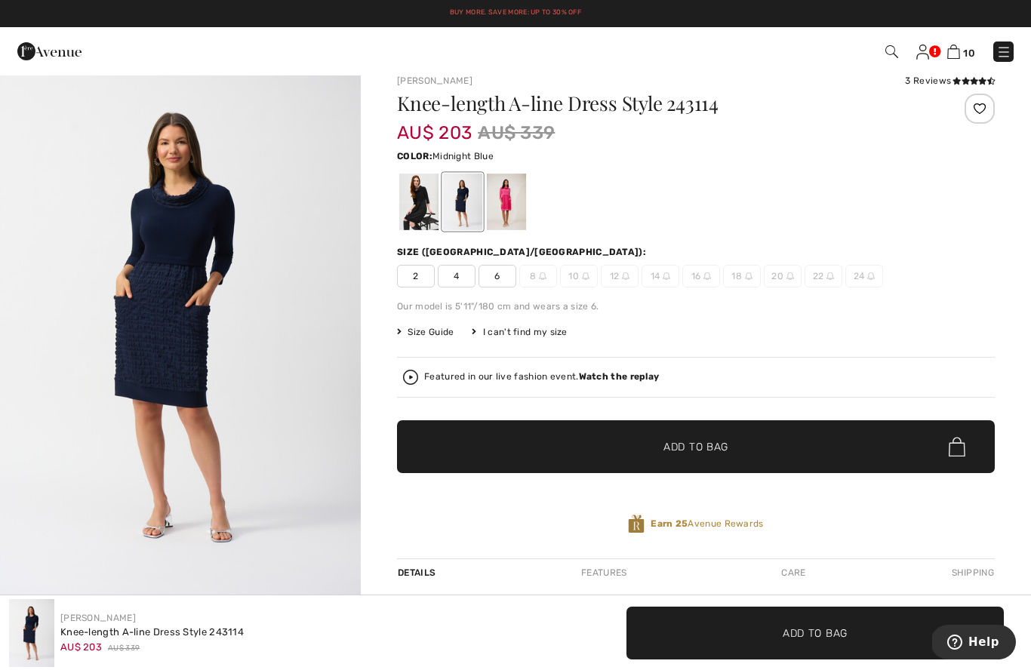
scroll to position [17, 0]
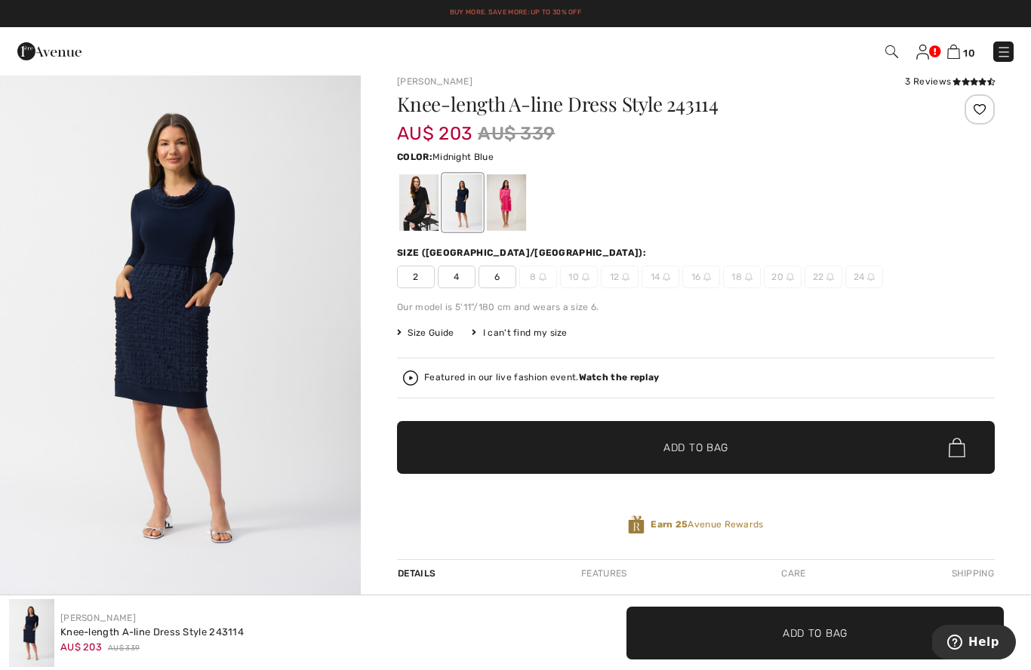
click at [421, 213] on div at bounding box center [418, 202] width 39 height 57
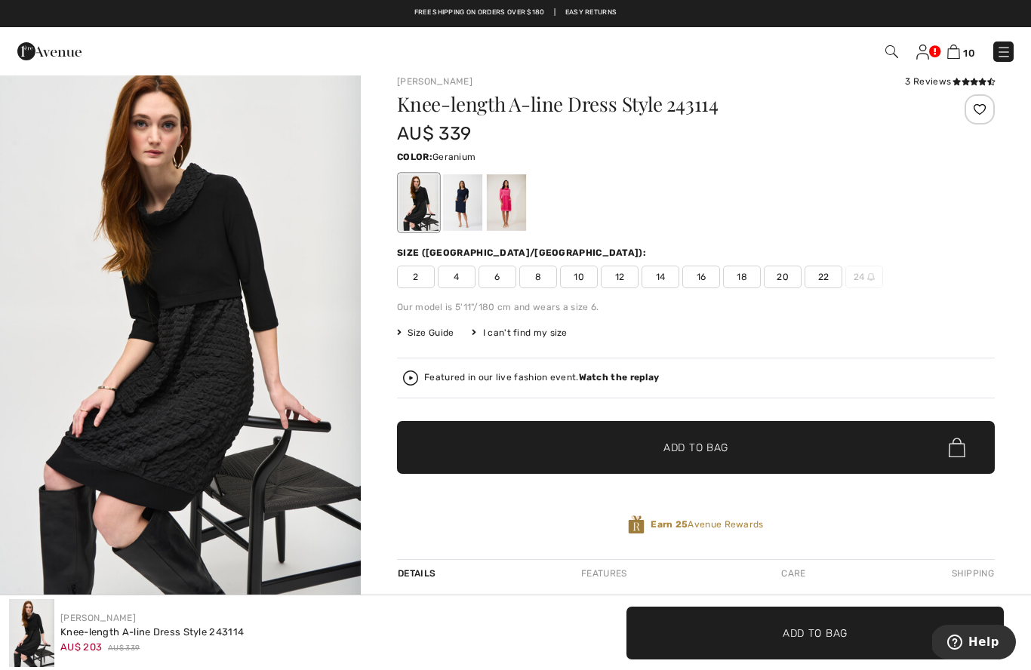
click at [513, 208] on div at bounding box center [506, 202] width 39 height 57
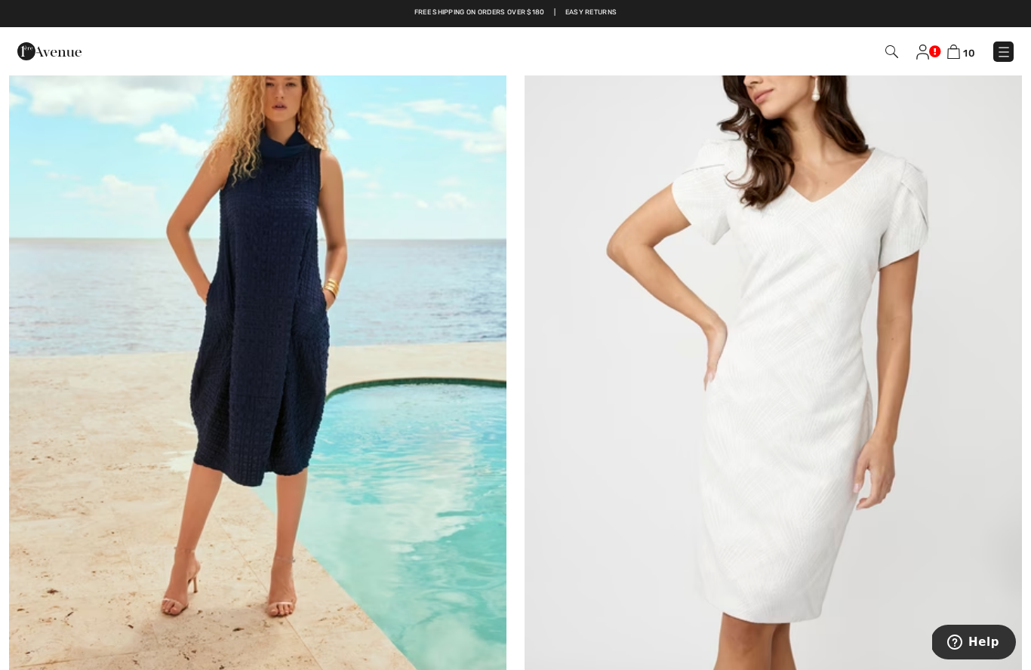
scroll to position [13538, 0]
click at [835, 316] on img at bounding box center [774, 353] width 498 height 747
click at [815, 373] on img at bounding box center [774, 353] width 498 height 747
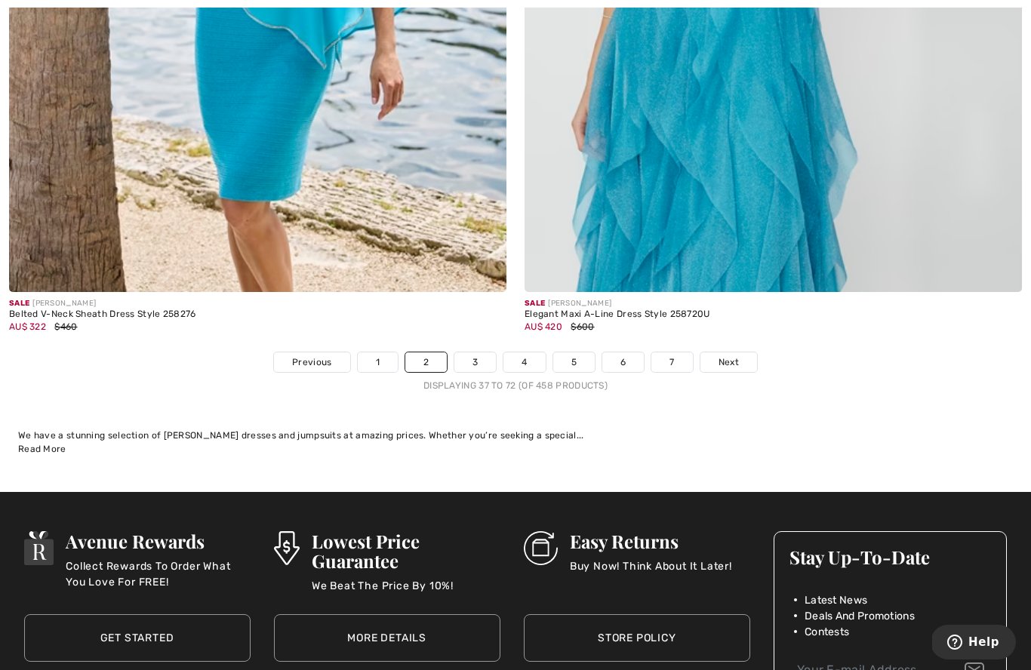
scroll to position [14780, 0]
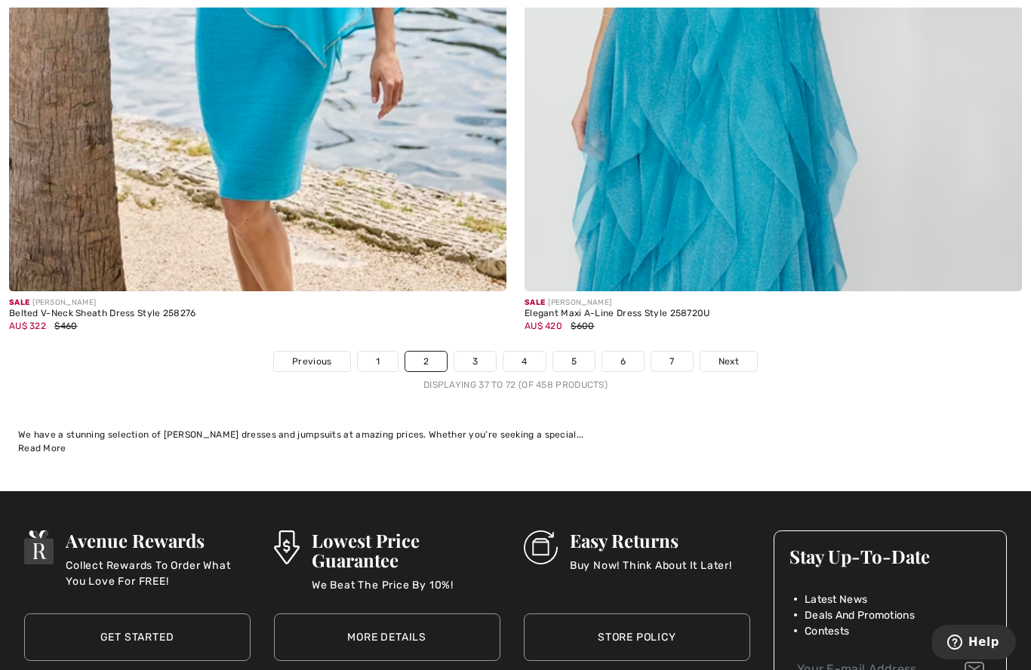
click at [732, 359] on link "Next" at bounding box center [729, 362] width 57 height 20
click at [467, 356] on link "3" at bounding box center [476, 362] width 42 height 20
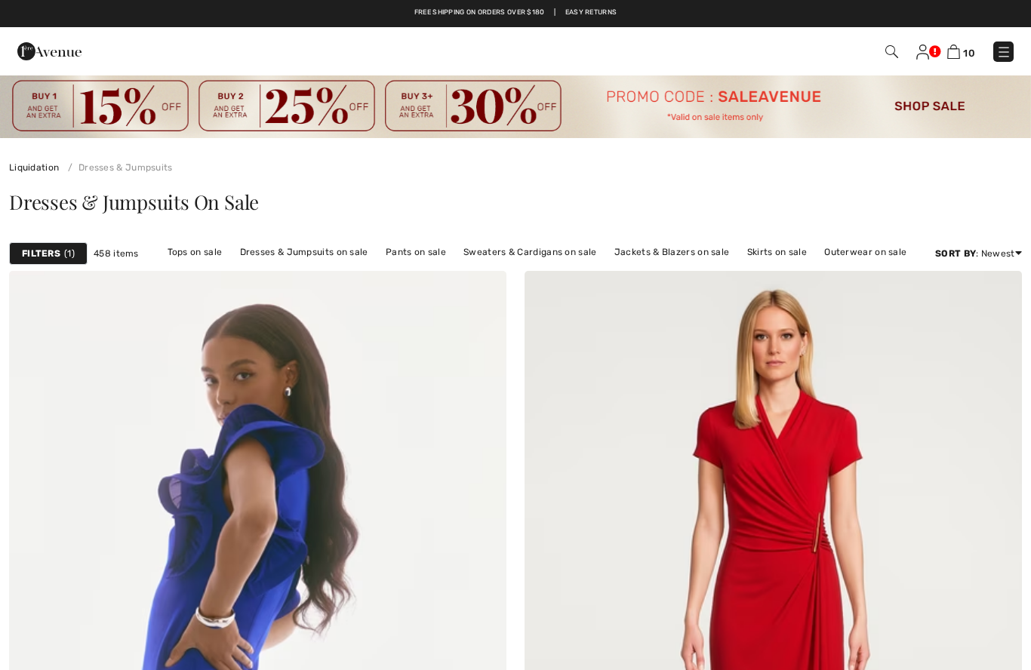
checkbox input "true"
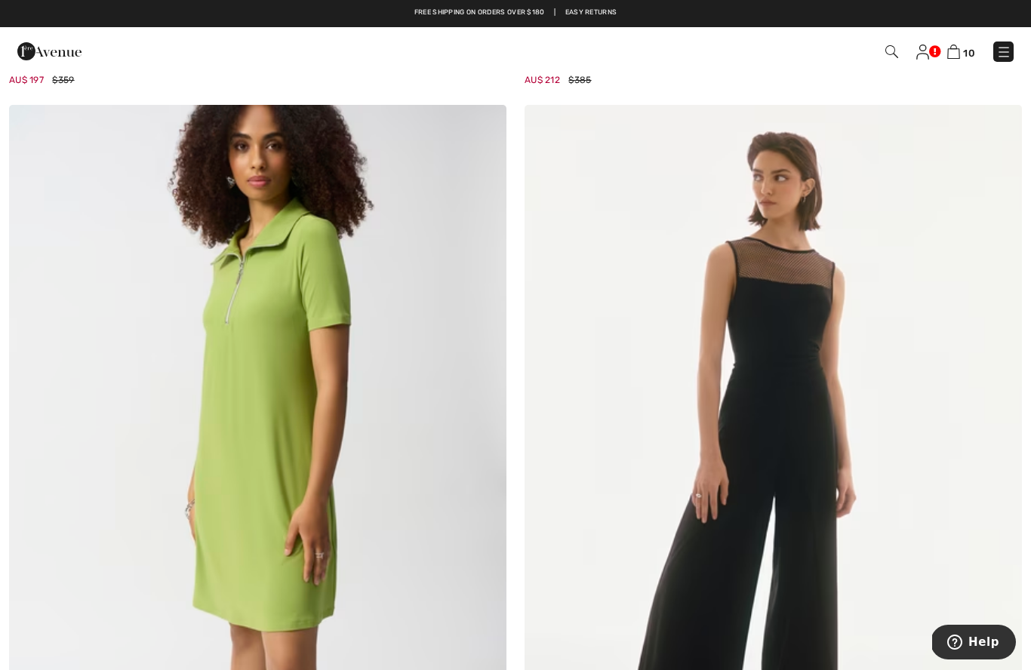
scroll to position [5999, 0]
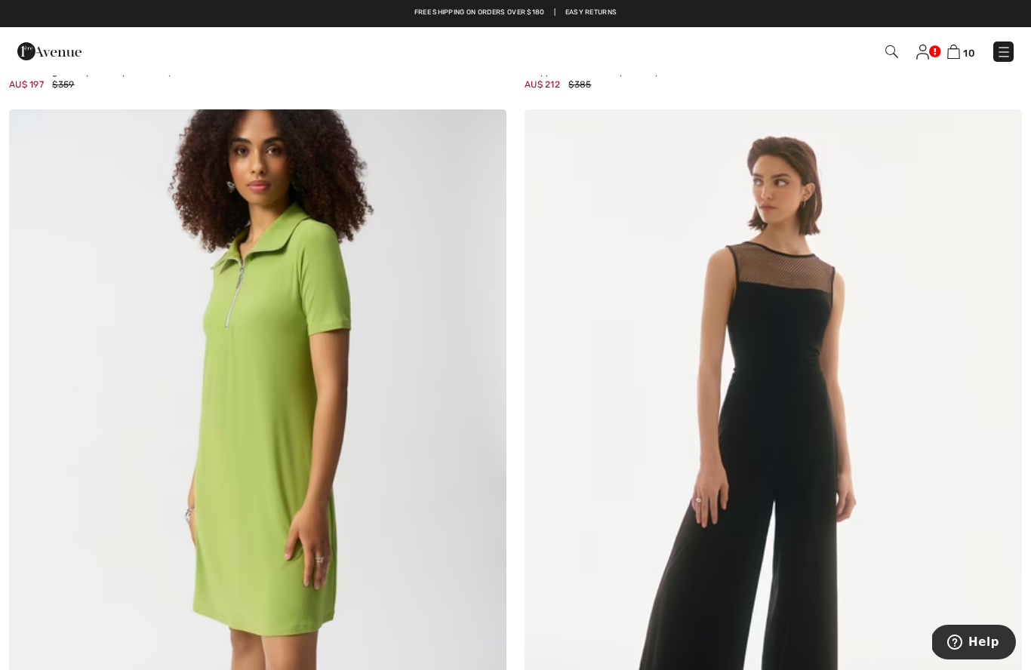
click at [273, 334] on img at bounding box center [258, 482] width 498 height 747
click at [257, 365] on img at bounding box center [258, 482] width 498 height 747
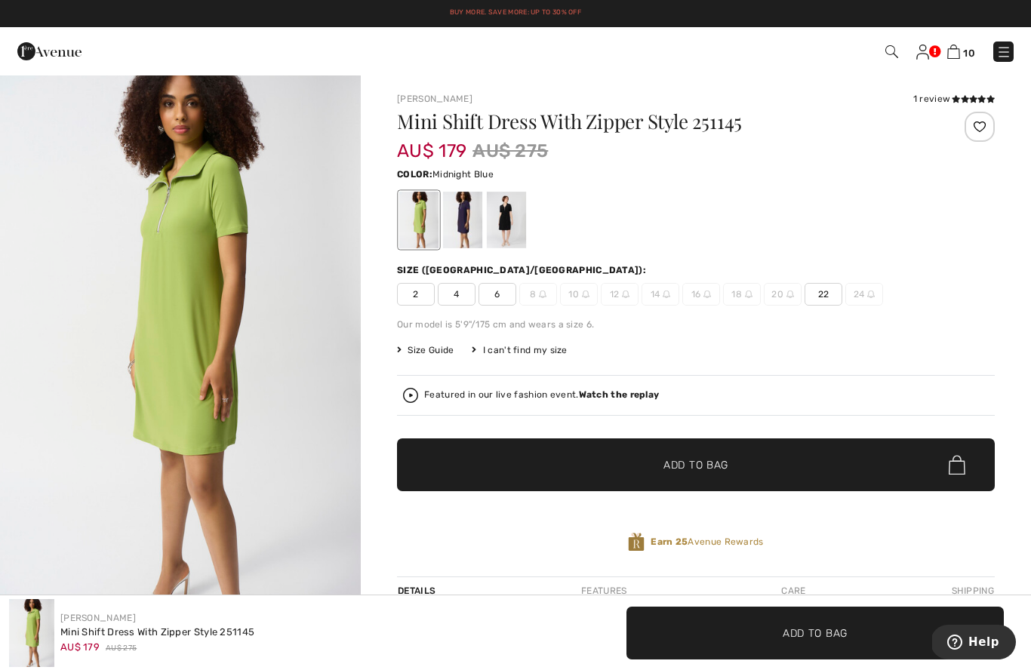
click at [467, 236] on div at bounding box center [462, 220] width 39 height 57
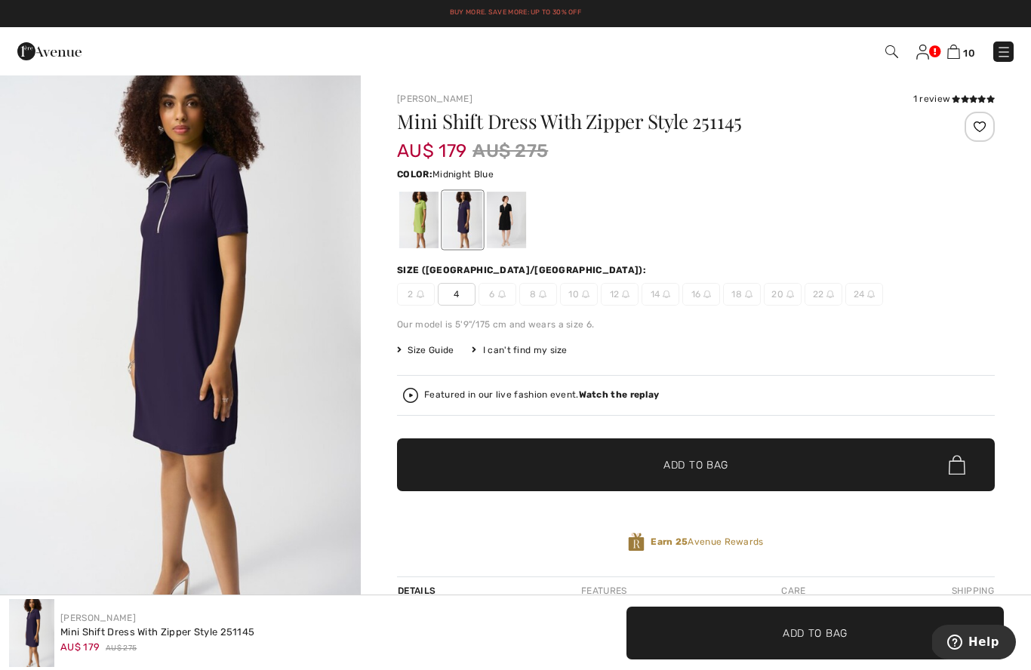
click at [517, 223] on div at bounding box center [506, 220] width 39 height 57
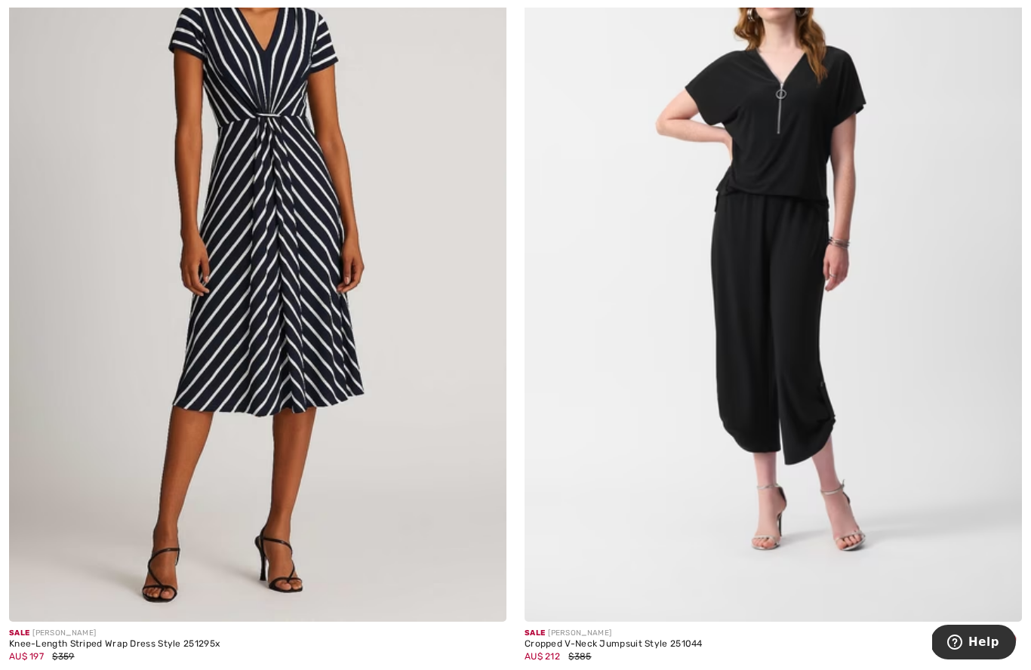
scroll to position [5428, 0]
click at [248, 266] on img at bounding box center [258, 248] width 498 height 747
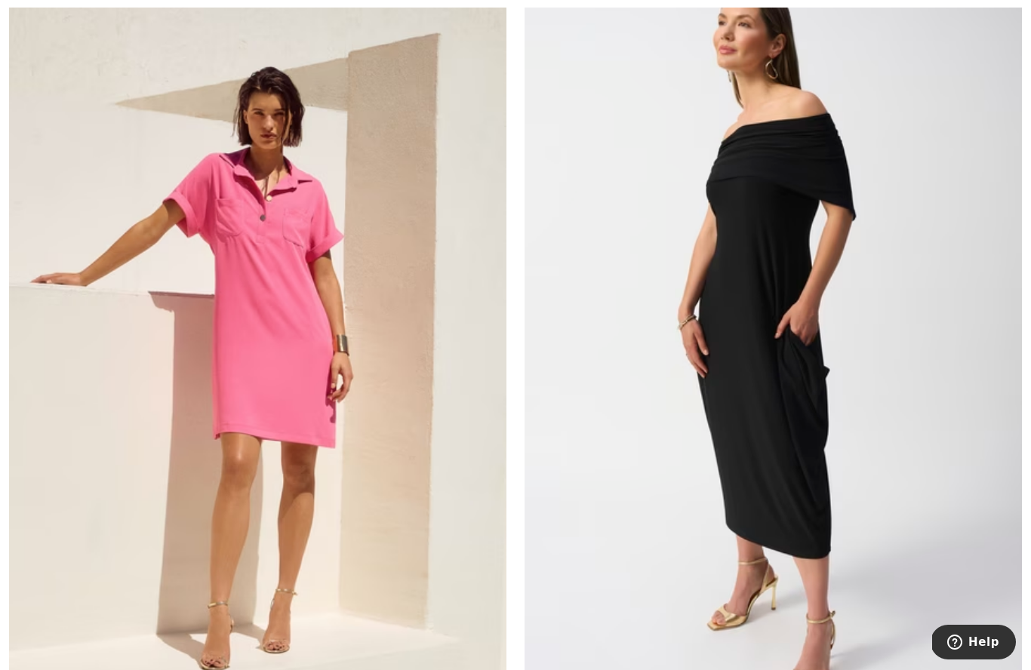
scroll to position [8559, 0]
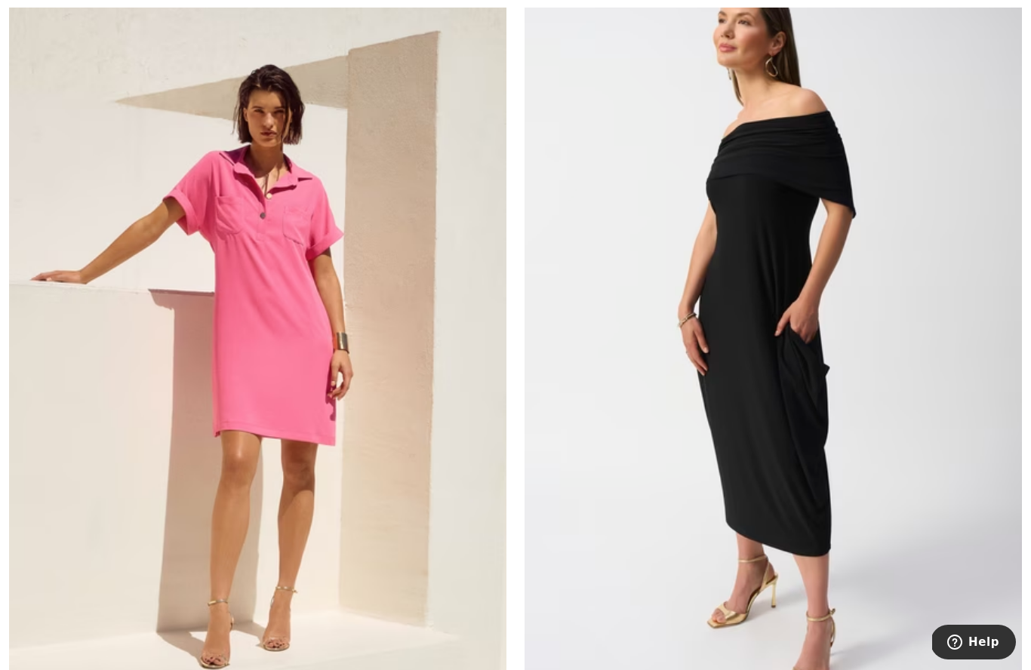
click at [264, 288] on img at bounding box center [258, 341] width 498 height 747
click at [264, 285] on img at bounding box center [258, 341] width 498 height 747
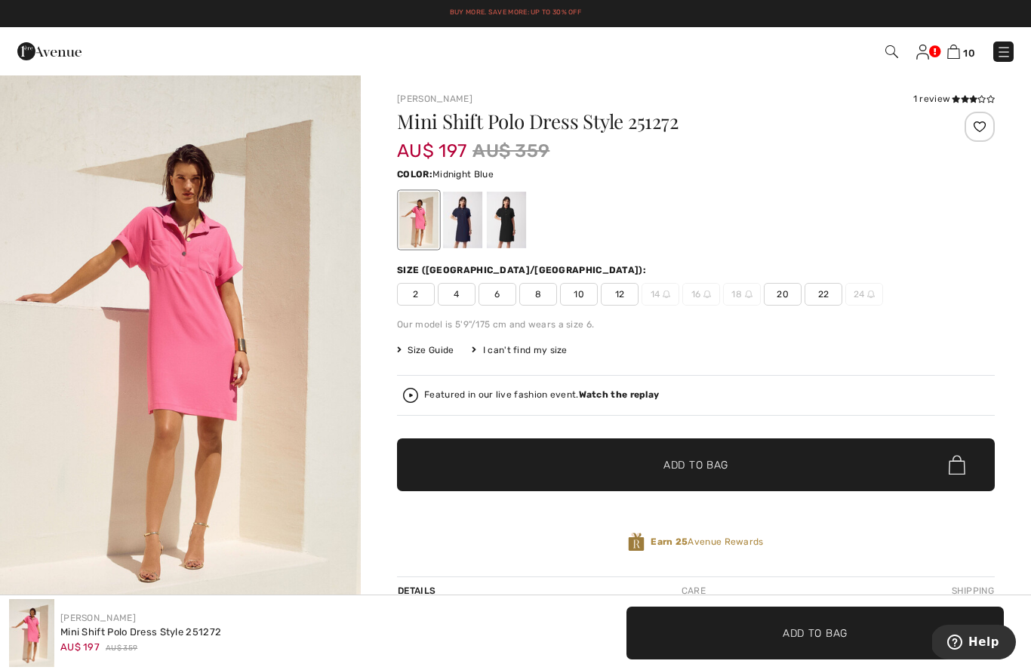
click at [461, 214] on div at bounding box center [462, 220] width 39 height 57
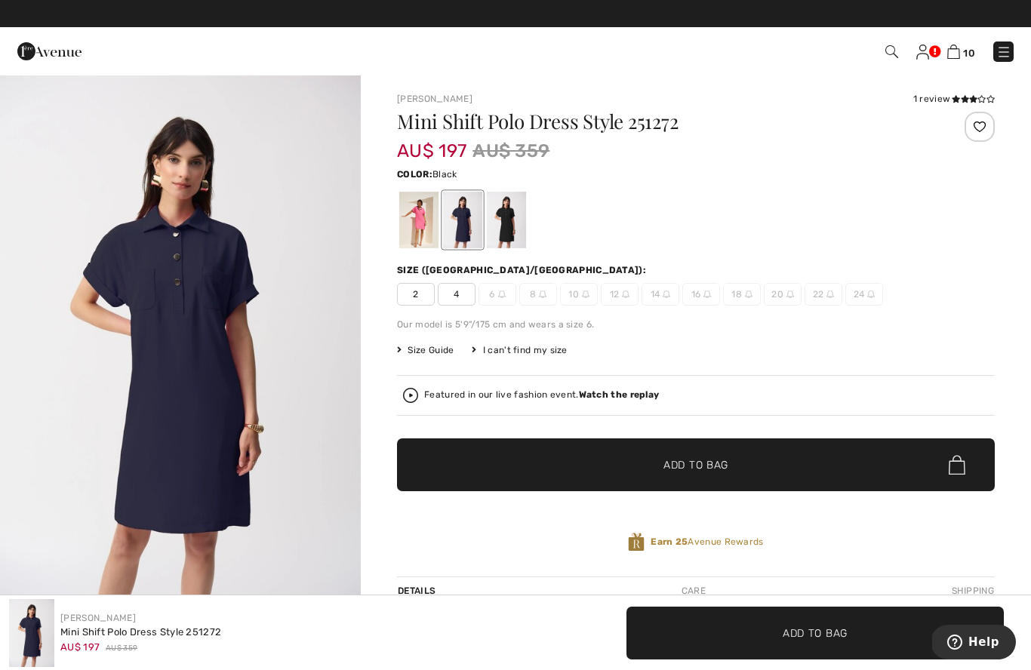
click at [516, 237] on div at bounding box center [506, 220] width 39 height 57
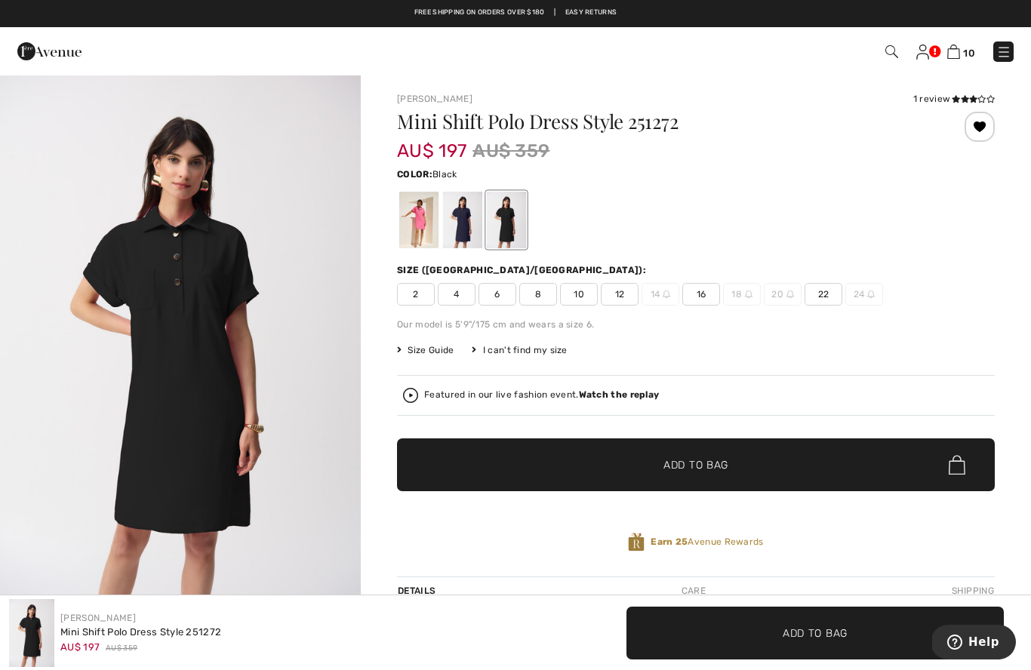
click at [626, 400] on strong "Watch the replay" at bounding box center [619, 395] width 81 height 11
click at [37, 444] on div "Close live curation" at bounding box center [30, 435] width 36 height 36
click at [958, 100] on icon at bounding box center [956, 99] width 8 height 8
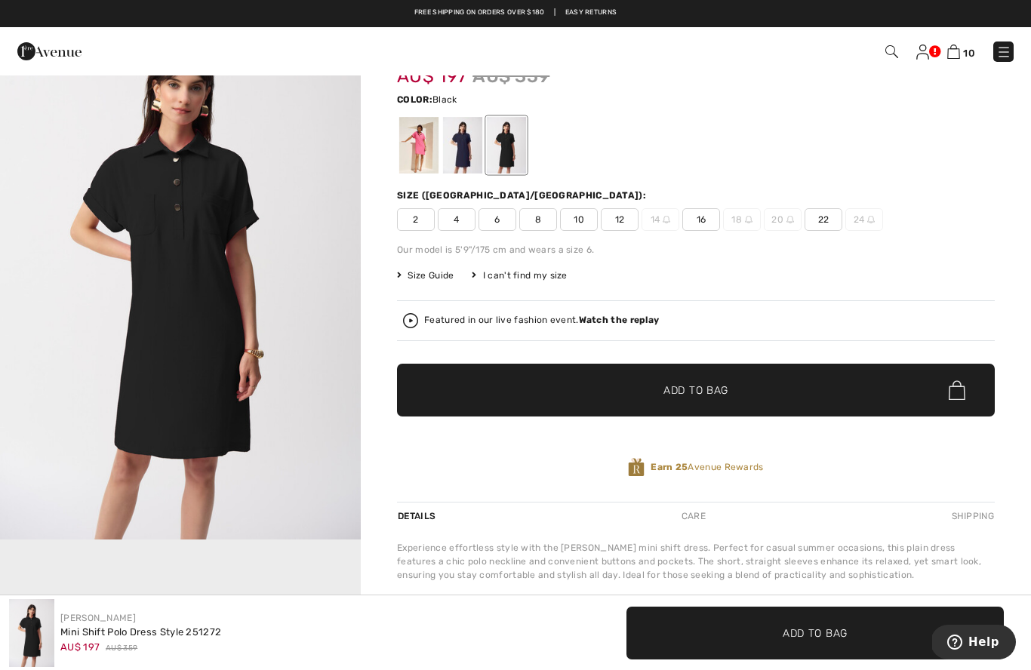
scroll to position [74, 0]
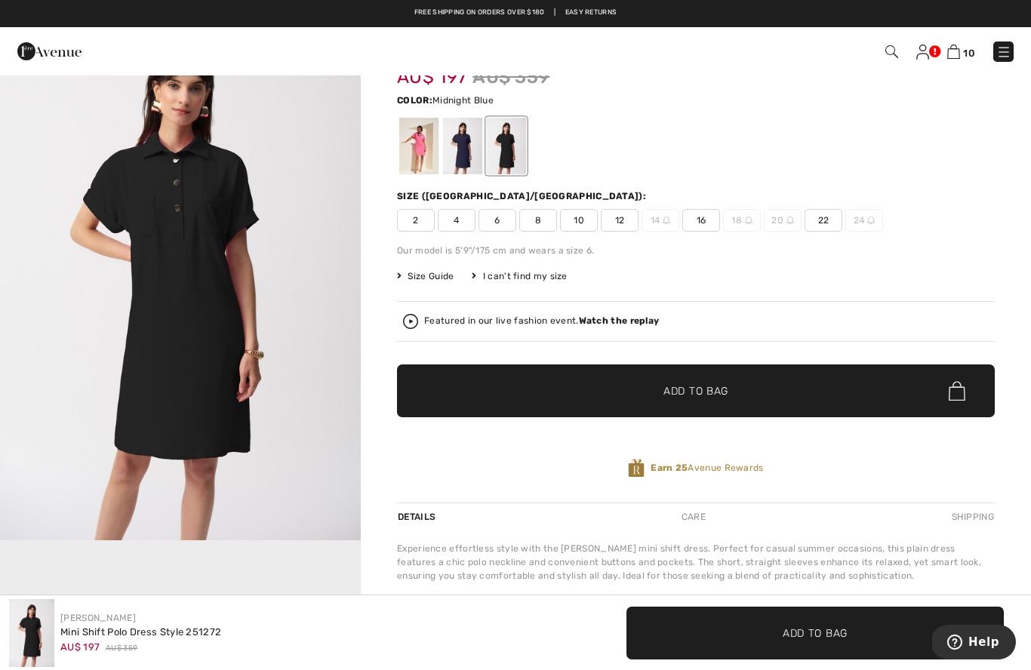
click at [473, 147] on div at bounding box center [462, 146] width 39 height 57
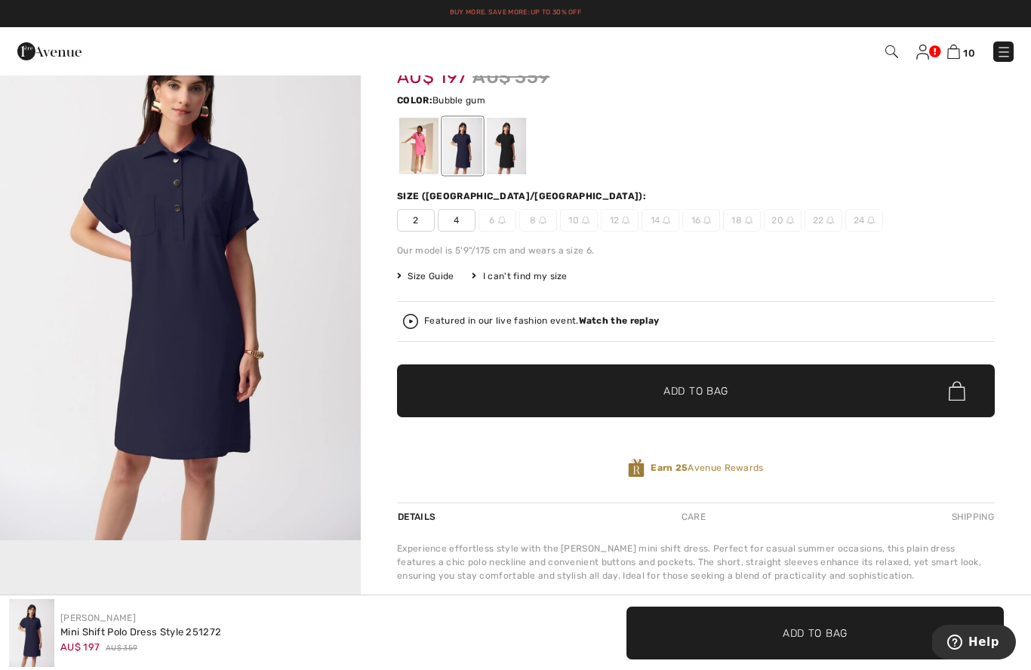
click at [427, 142] on div at bounding box center [418, 146] width 39 height 57
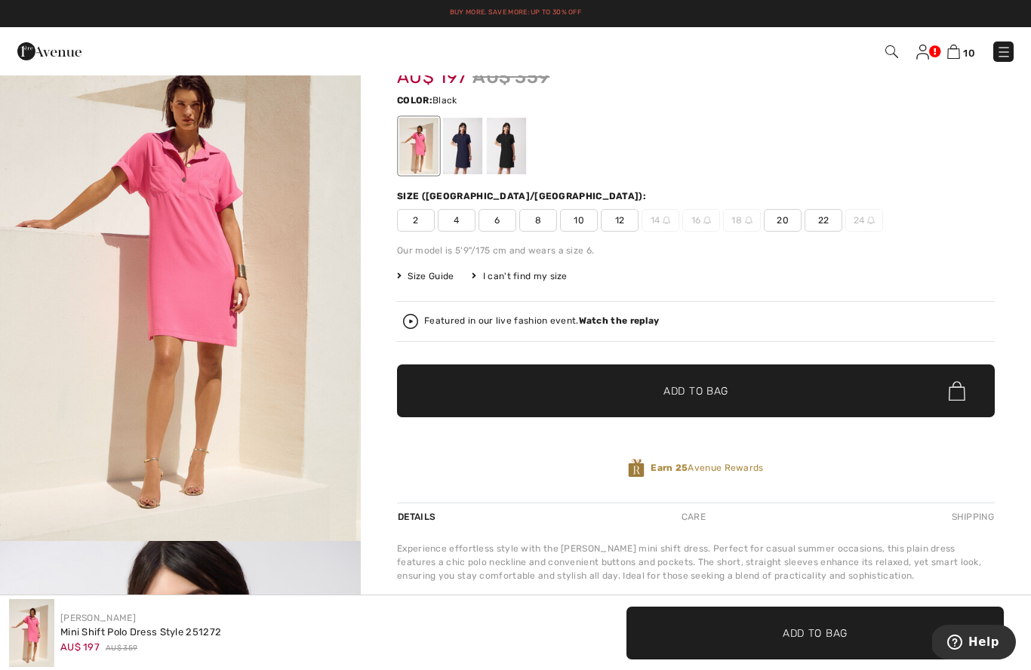
click at [507, 157] on div at bounding box center [506, 146] width 39 height 57
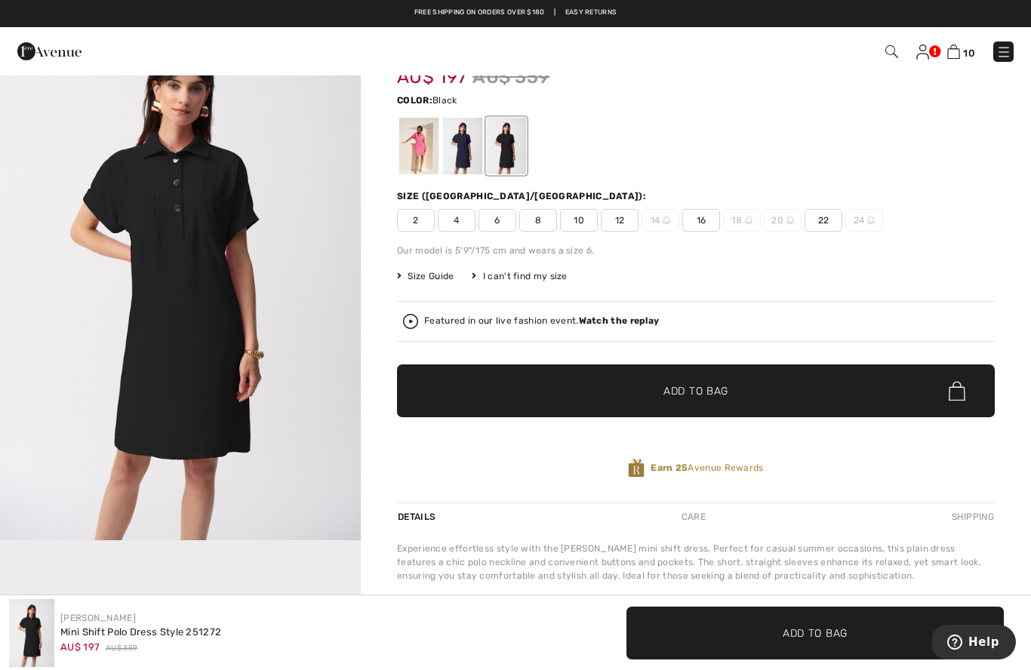
click at [710, 224] on span "16" at bounding box center [702, 220] width 38 height 23
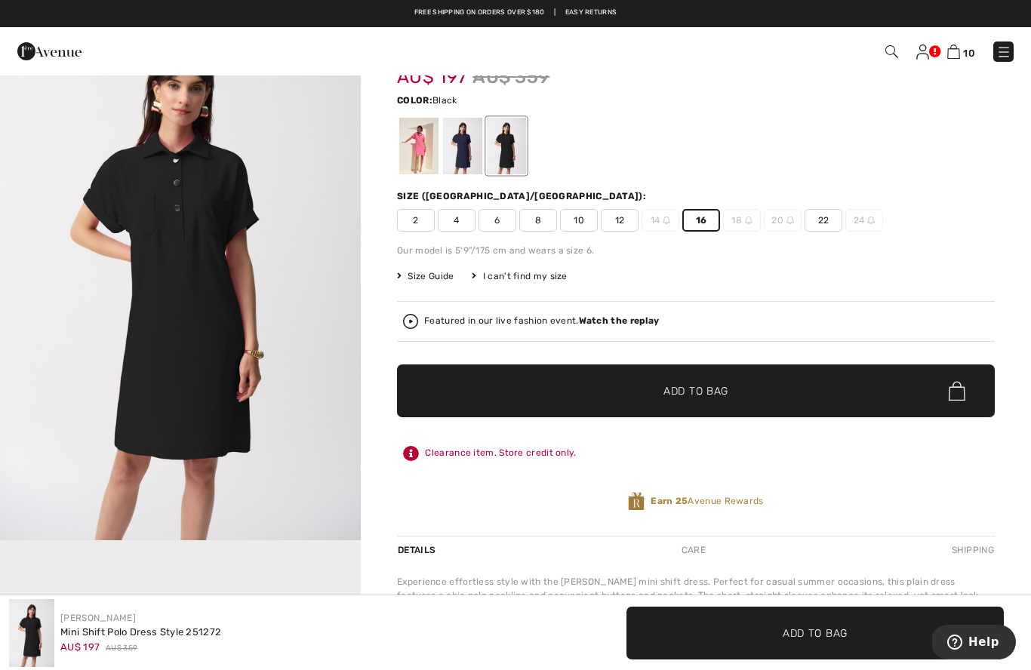
click at [778, 390] on span "✔ Added to Bag Add to Bag" at bounding box center [696, 391] width 598 height 53
